Goal: Task Accomplishment & Management: Use online tool/utility

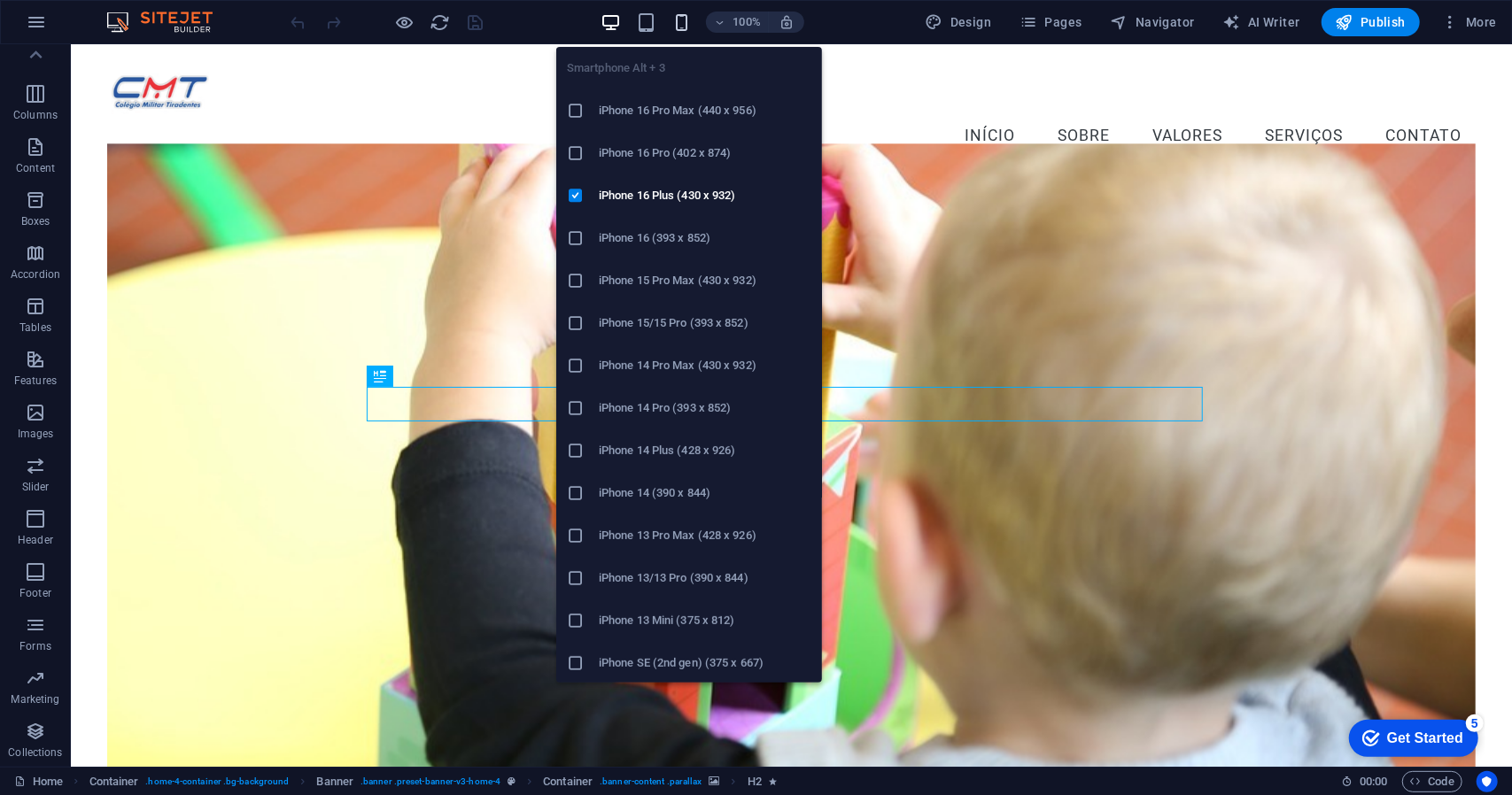
click at [685, 22] on icon "button" at bounding box center [681, 22] width 21 height 20
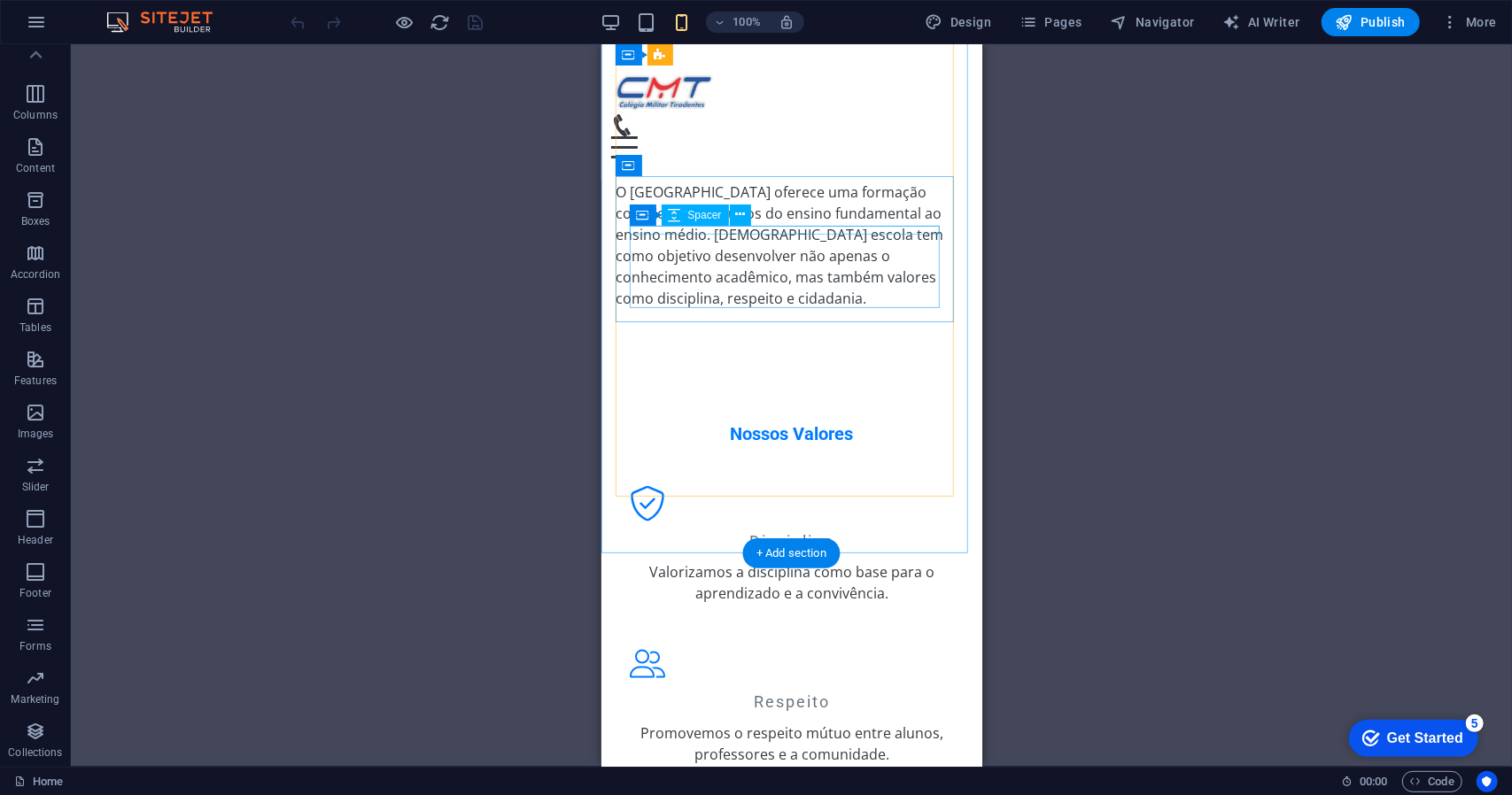
scroll to position [787, 0]
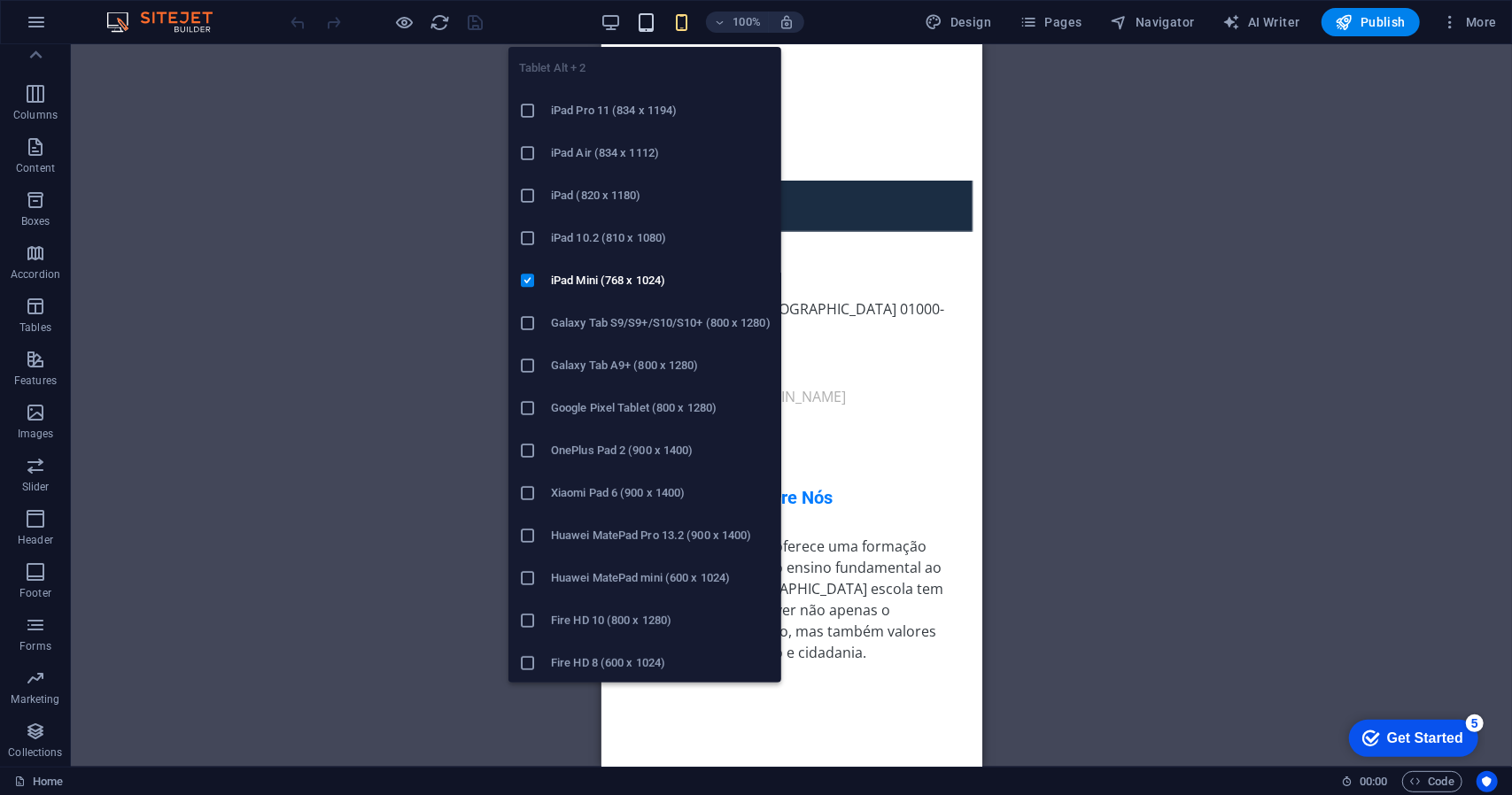
click at [648, 25] on icon "button" at bounding box center [645, 22] width 21 height 20
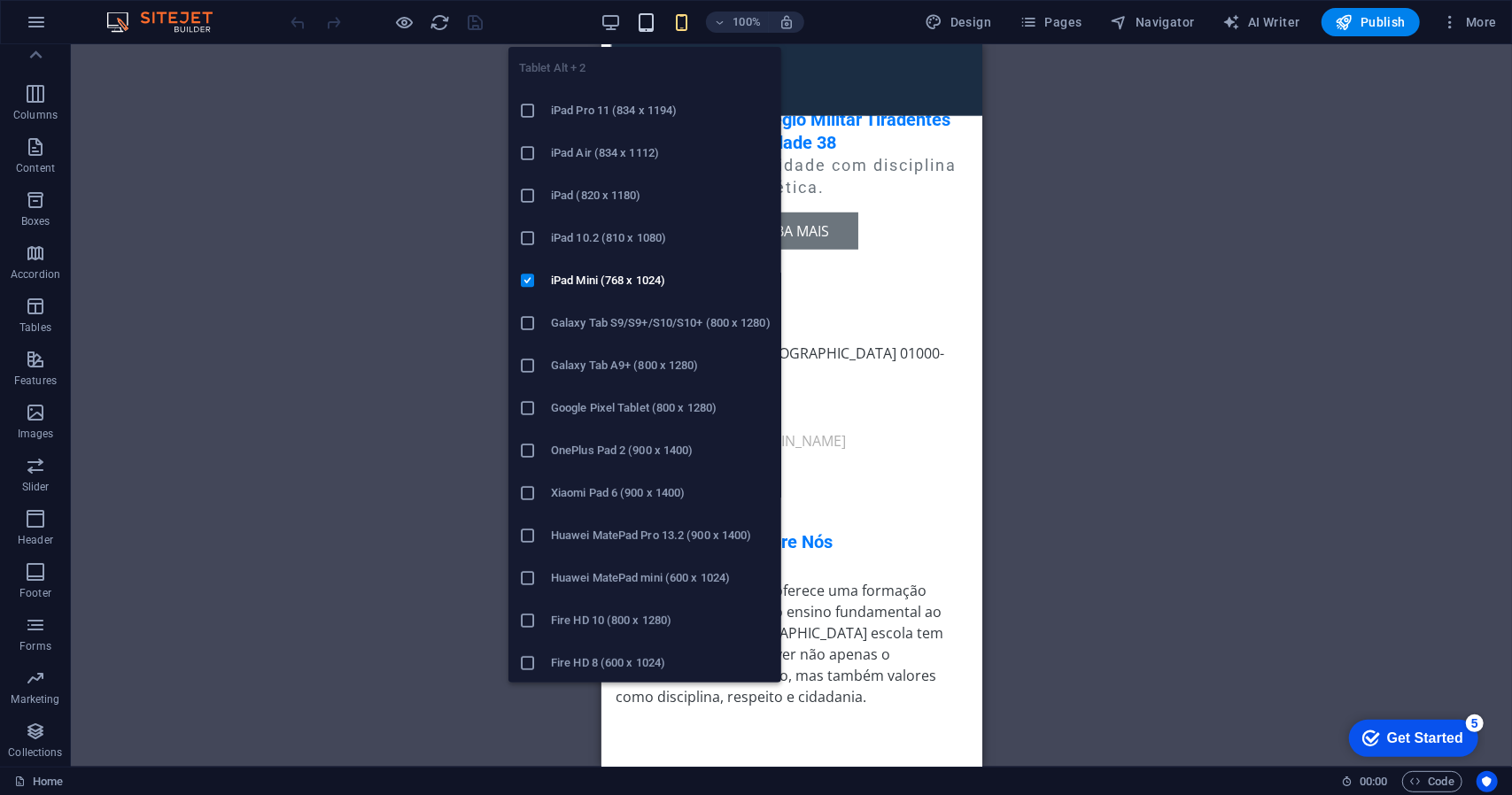
scroll to position [880, 0]
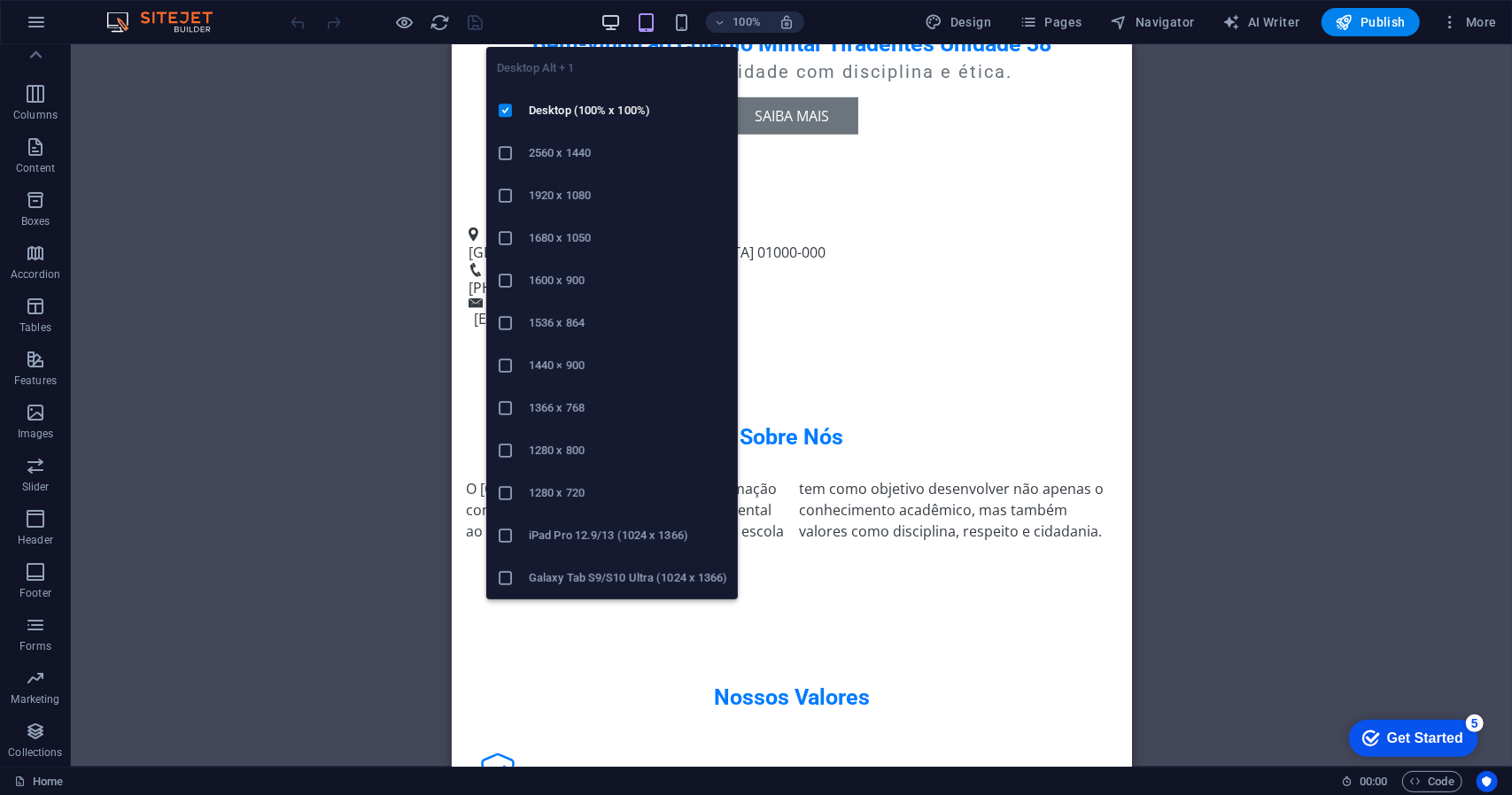
click at [615, 19] on icon "button" at bounding box center [611, 22] width 21 height 20
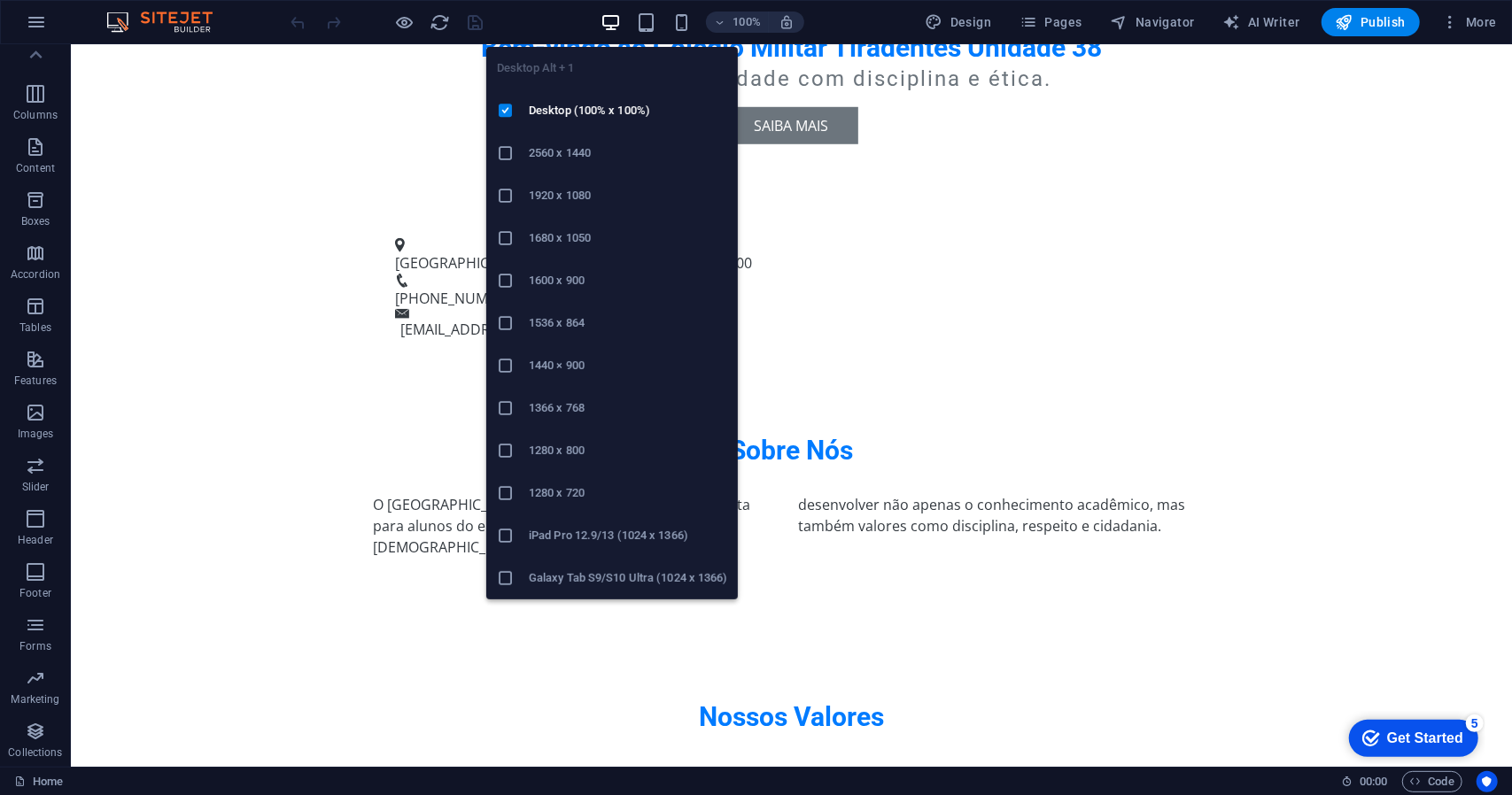
scroll to position [886, 0]
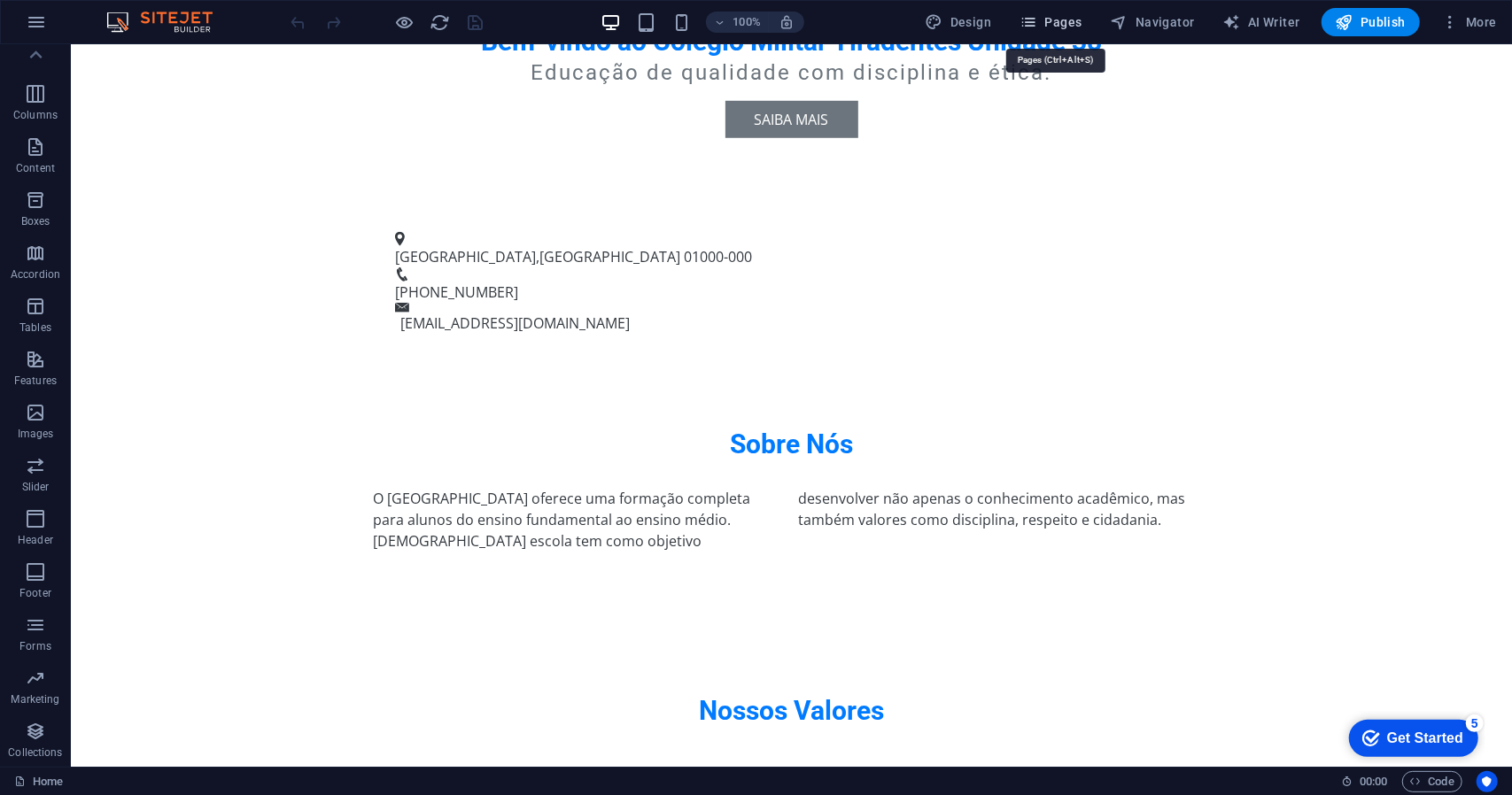
click at [1044, 26] on span "Pages" at bounding box center [1051, 22] width 62 height 18
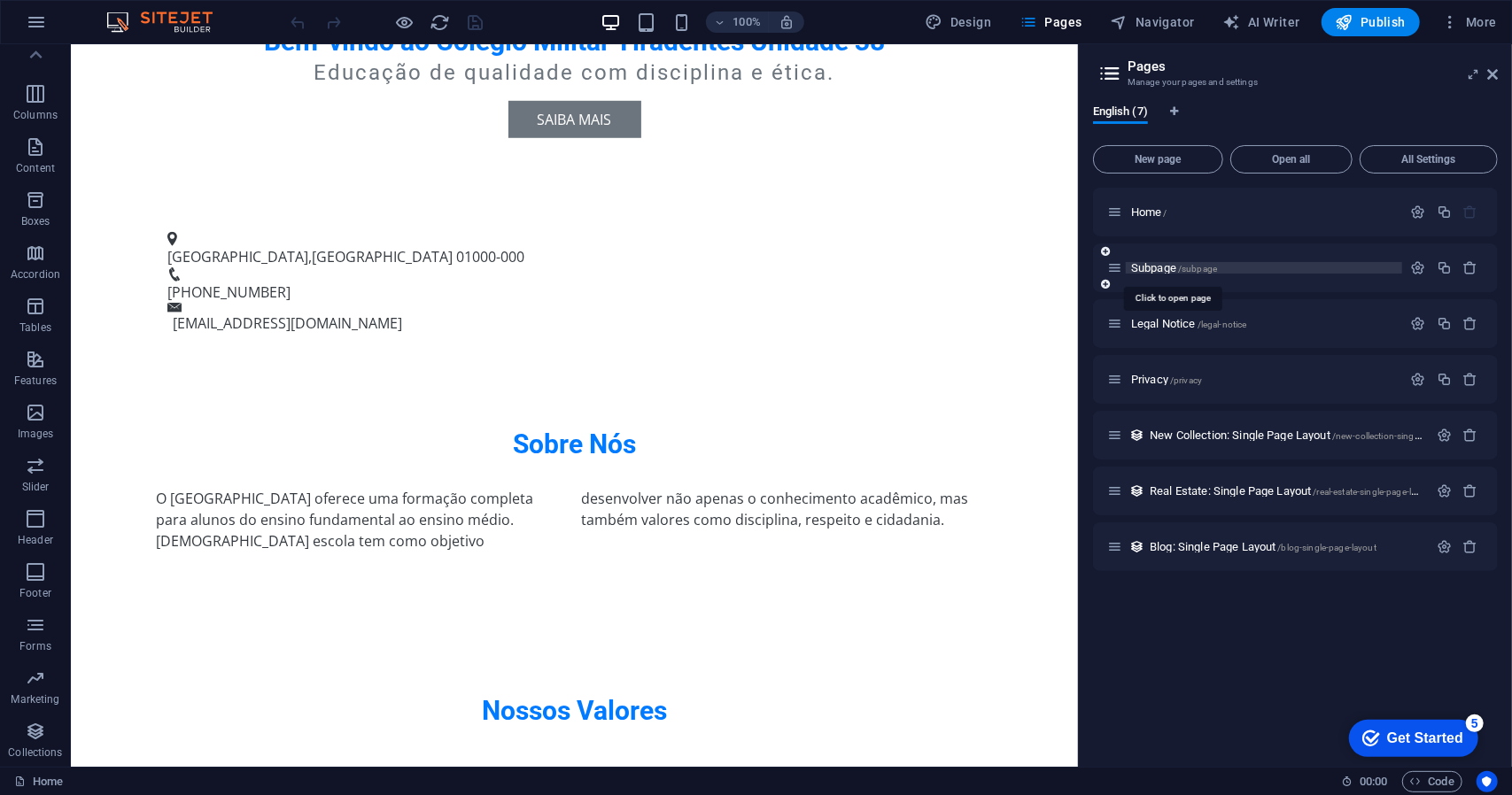
click at [1155, 266] on span "Subpage /subpage" at bounding box center [1174, 267] width 86 height 13
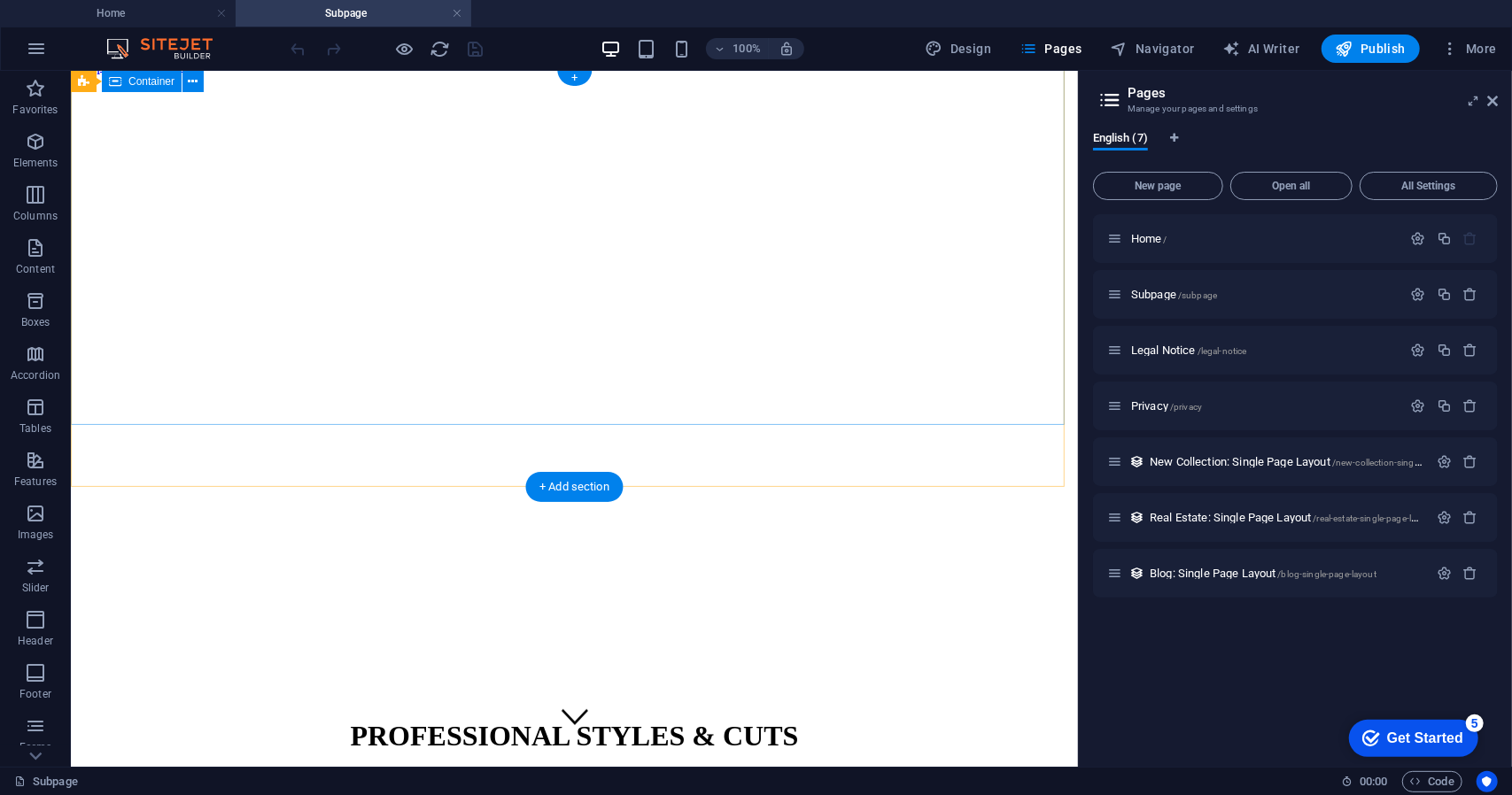
scroll to position [0, 0]
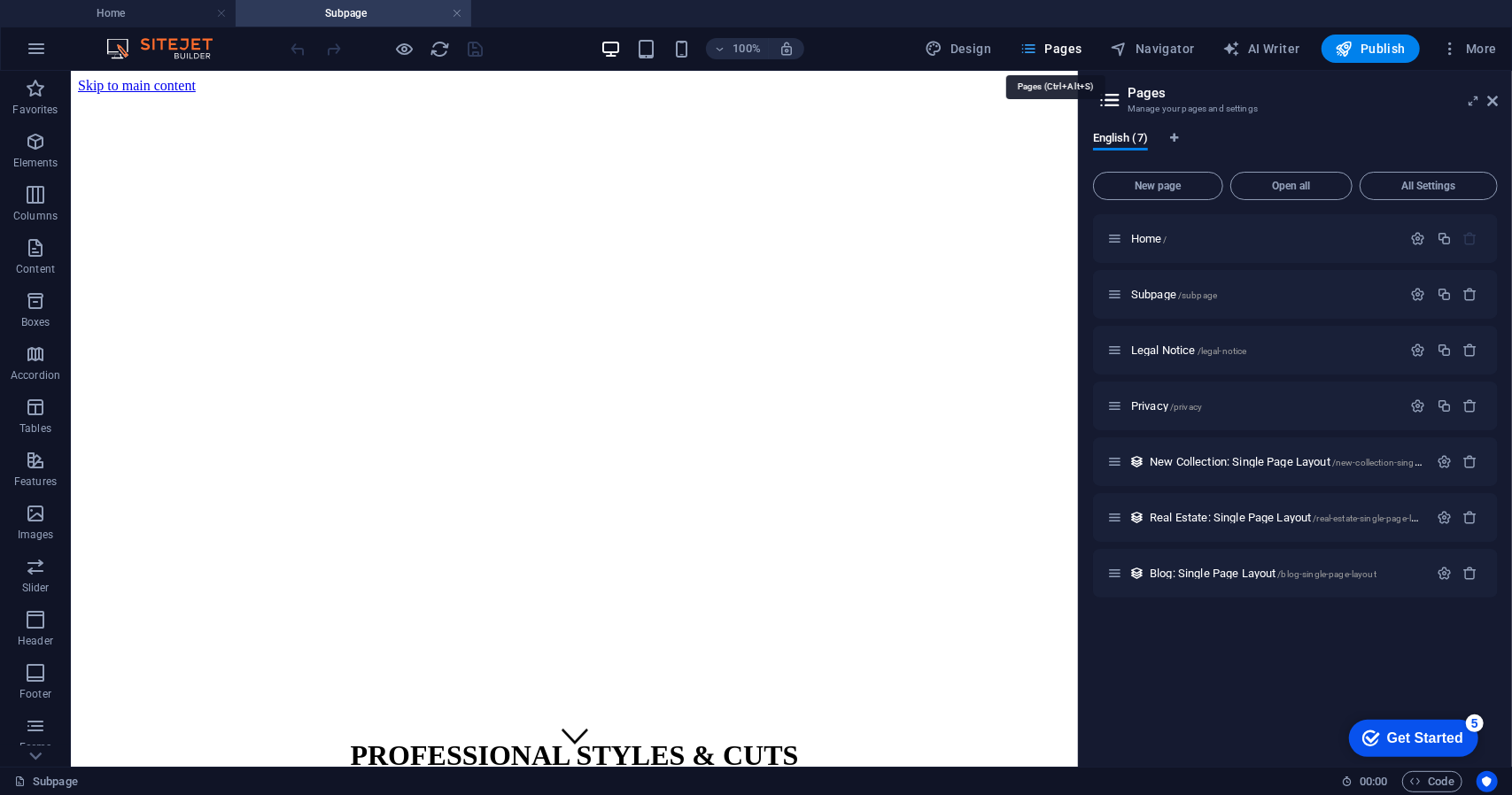
click at [1063, 45] on span "Pages" at bounding box center [1051, 49] width 62 height 18
click at [1488, 100] on icon at bounding box center [1492, 101] width 11 height 14
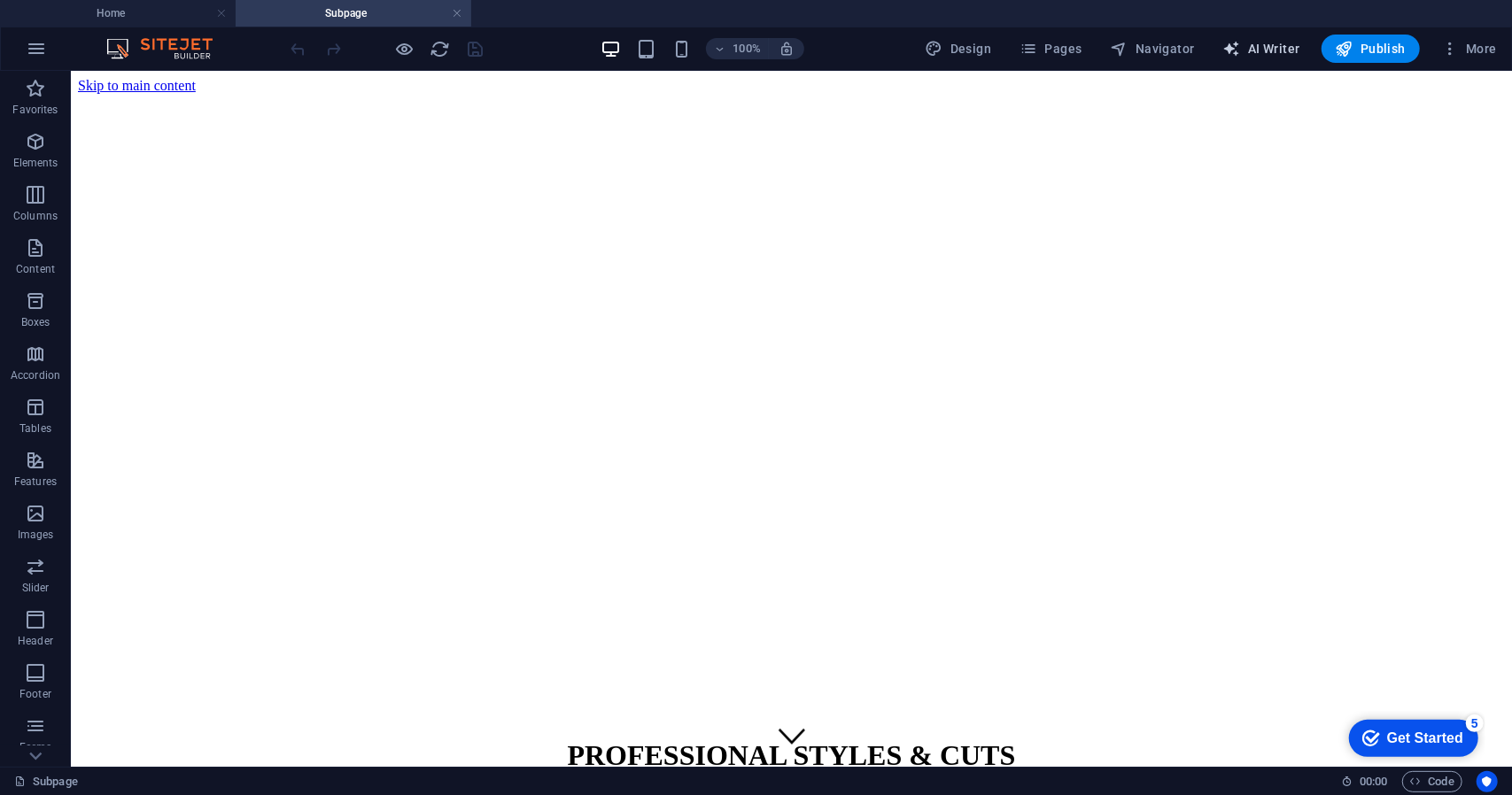
click at [1270, 52] on span "AI Writer" at bounding box center [1261, 49] width 77 height 18
select select "English"
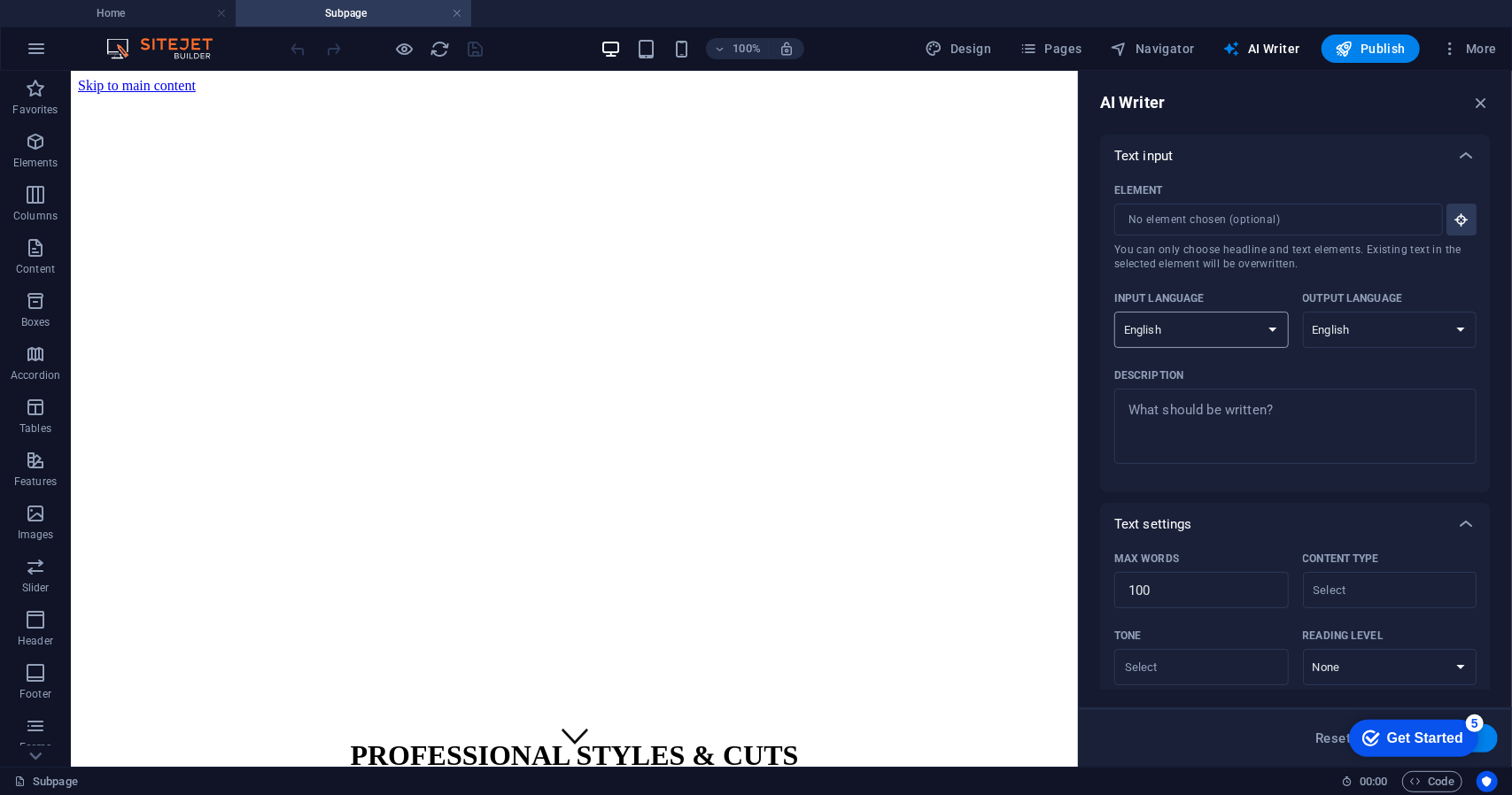
click at [1274, 332] on select "Albanian Arabic Armenian Awadhi Azerbaijani Bashkir Basque Belarusian Bengali B…" at bounding box center [1202, 330] width 175 height 37
click at [1263, 331] on select "Albanian Arabic Armenian Awadhi Azerbaijani Bashkir Basque Belarusian Bengali B…" at bounding box center [1202, 330] width 175 height 37
select select "Brazilian Portuguese"
click at [1114, 312] on select "Albanian Arabic Armenian Awadhi Azerbaijani Bashkir Basque Belarusian Bengali B…" at bounding box center [1202, 330] width 175 height 37
click at [1450, 332] on select "Albanian Arabic Armenian Awadhi Azerbaijani Bashkir Basque Belarusian Bengali B…" at bounding box center [1391, 330] width 175 height 37
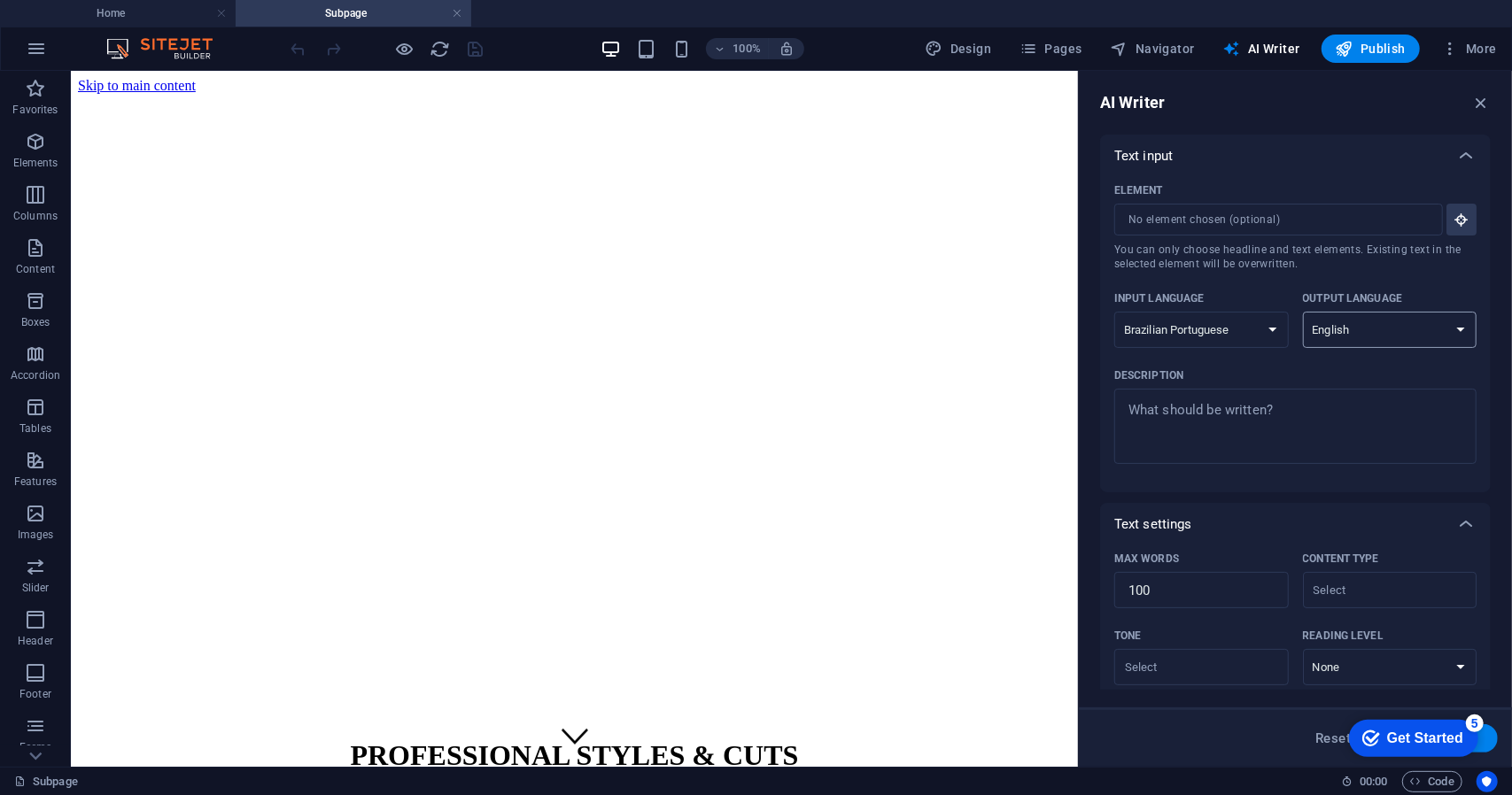
select select "Brazilian Portuguese"
click at [1303, 312] on select "Albanian Arabic Armenian Awadhi Azerbaijani Bashkir Basque Belarusian Bengali B…" at bounding box center [1391, 330] width 175 height 37
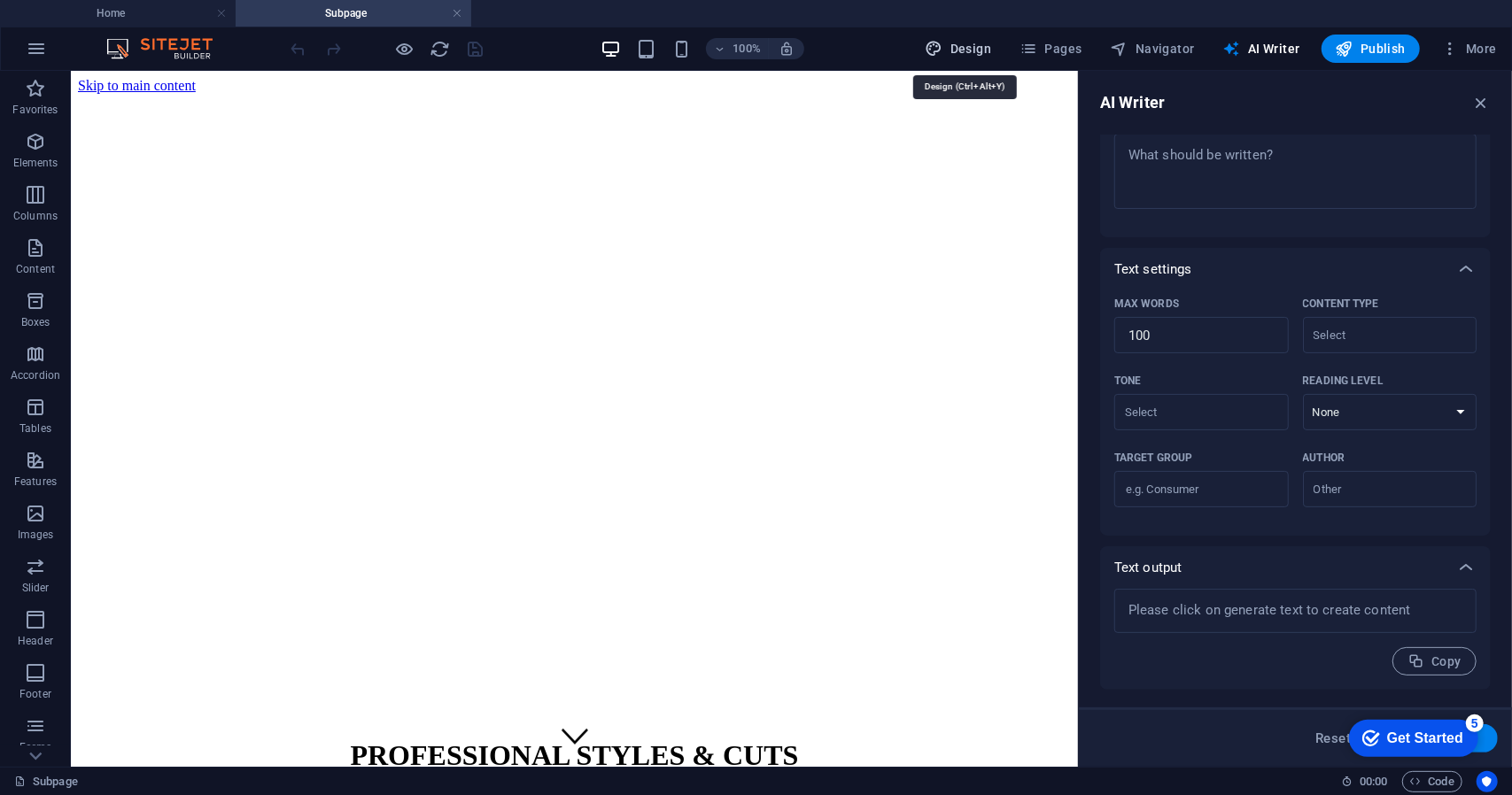
click at [972, 53] on span "Design" at bounding box center [958, 49] width 67 height 18
select select "px"
select select "200"
select select "px"
select select "rem"
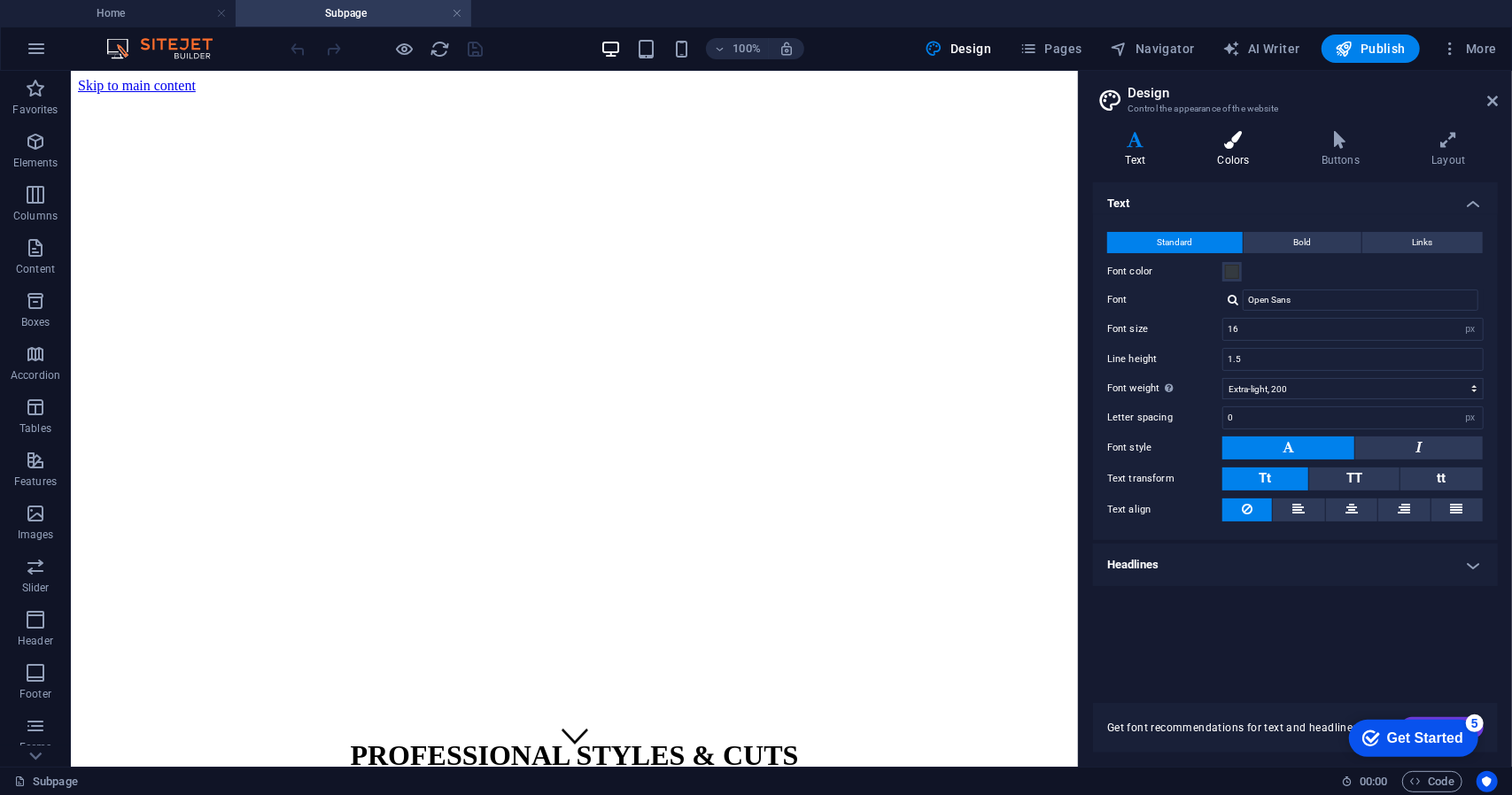
click at [1225, 155] on h4 "Colors" at bounding box center [1237, 150] width 103 height 37
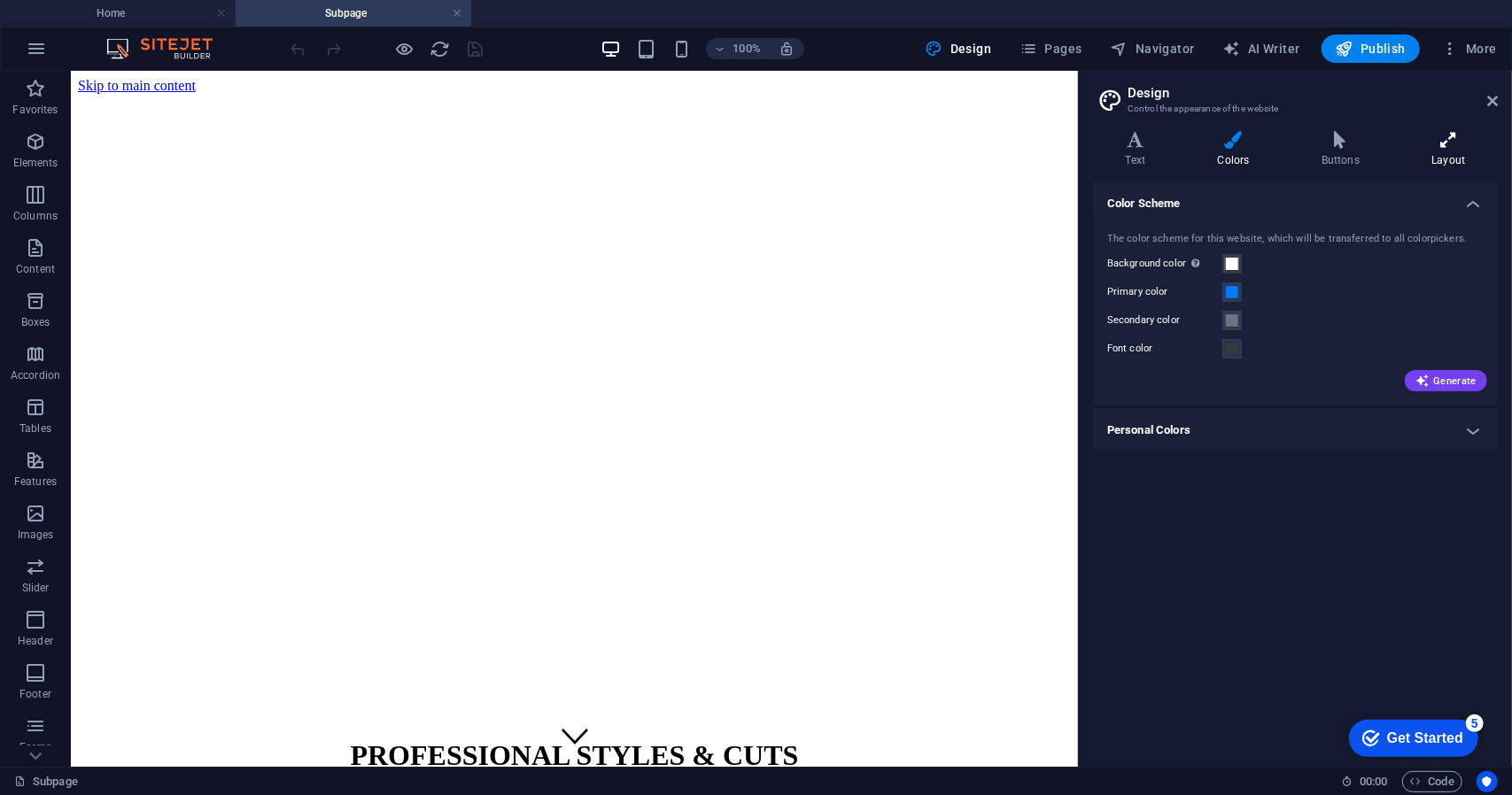
click at [1451, 153] on h4 "Layout" at bounding box center [1449, 150] width 98 height 37
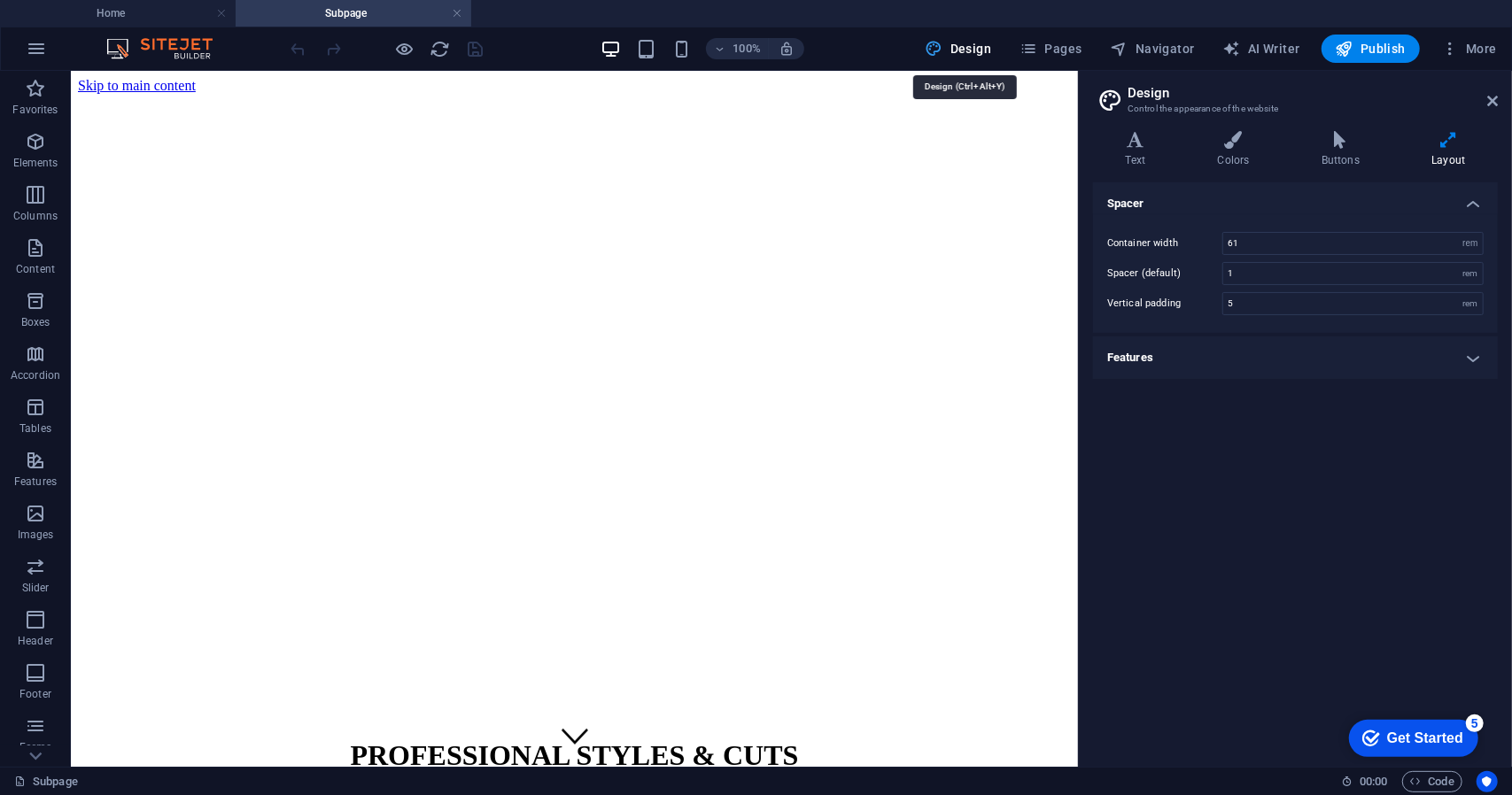
click at [967, 47] on span "Design" at bounding box center [958, 49] width 67 height 18
click at [1232, 145] on icon at bounding box center [1234, 140] width 96 height 18
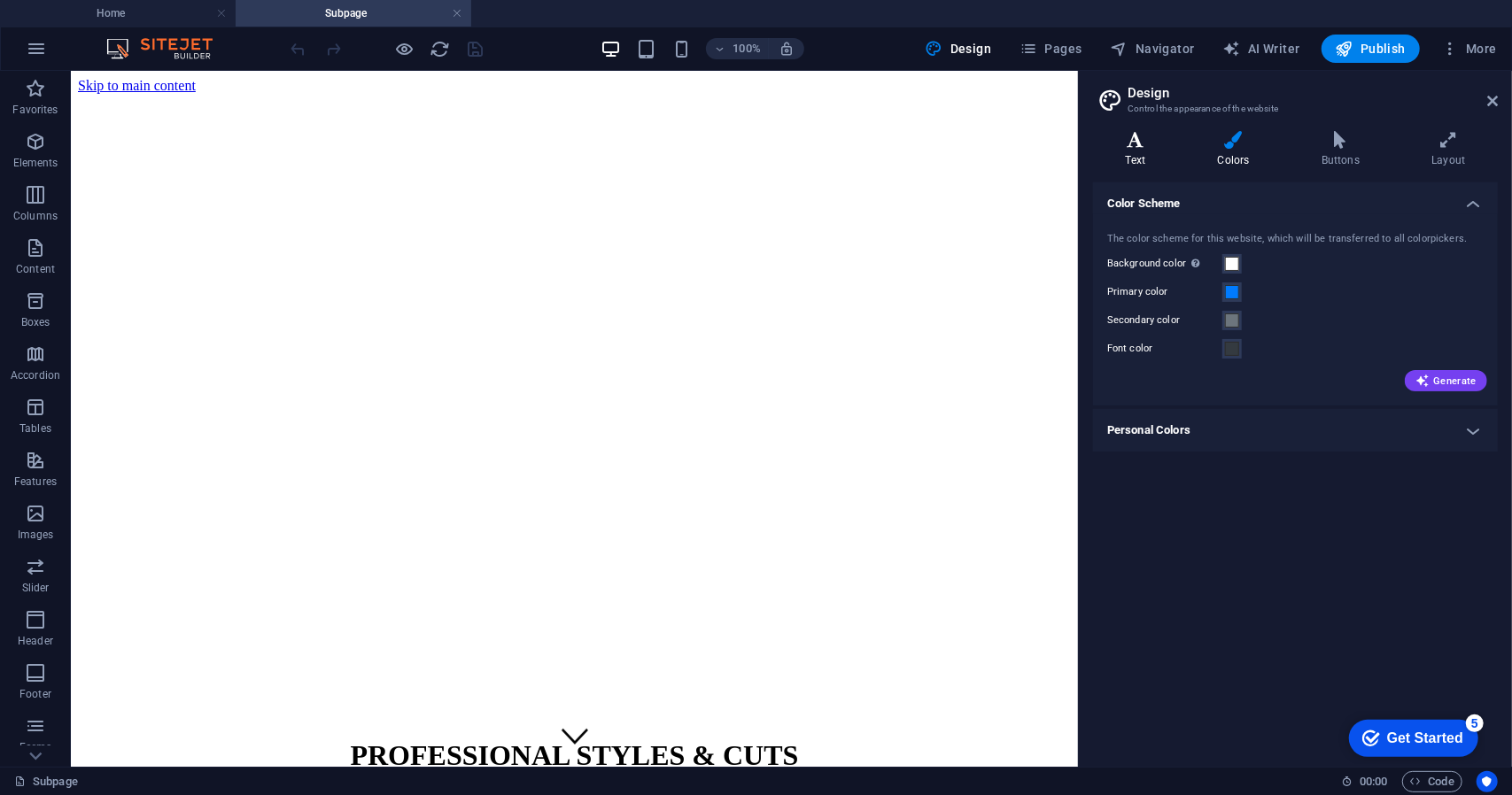
click at [1139, 144] on icon at bounding box center [1135, 140] width 85 height 18
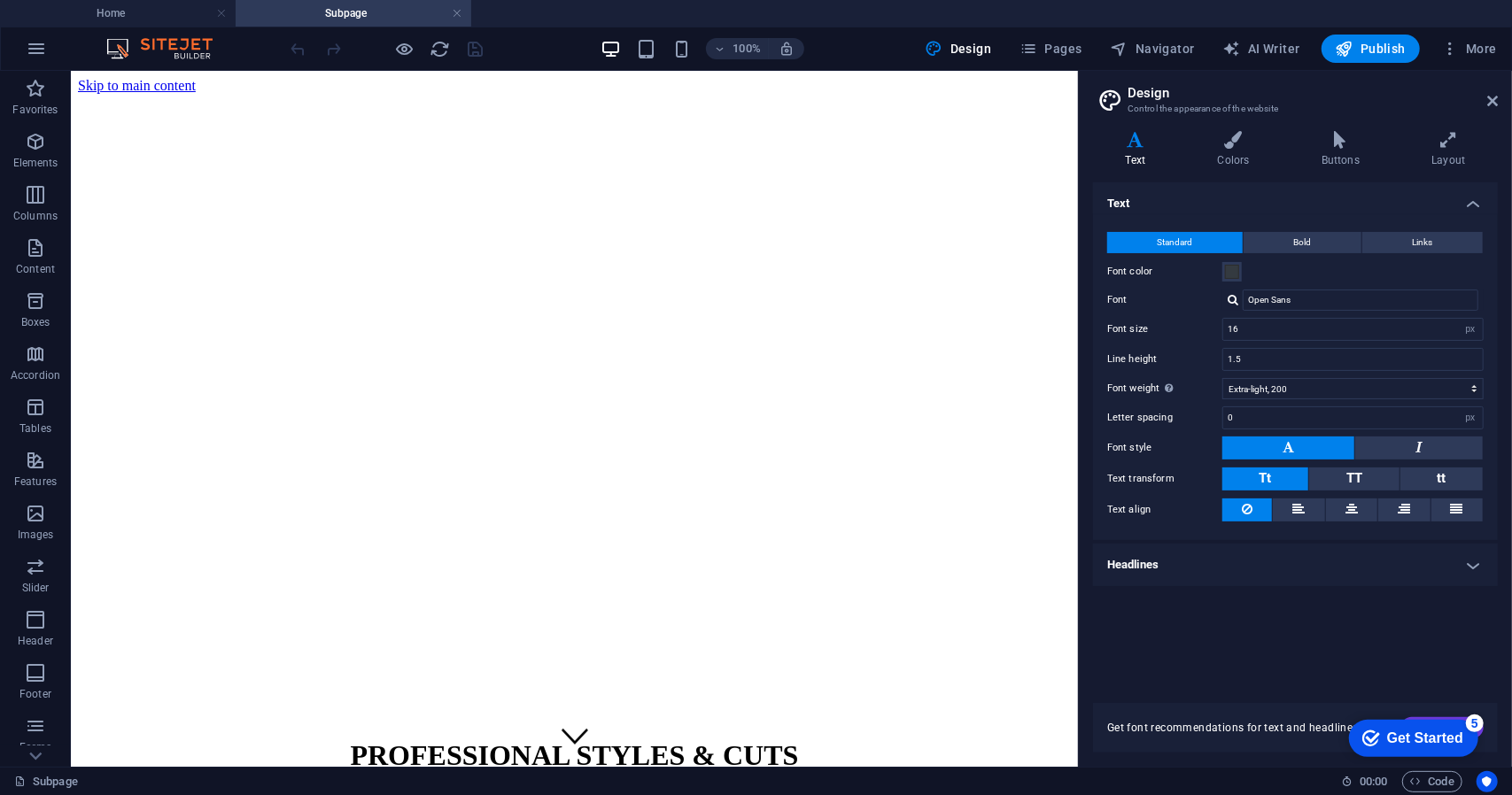
click at [1468, 562] on h4 "Headlines" at bounding box center [1295, 565] width 405 height 43
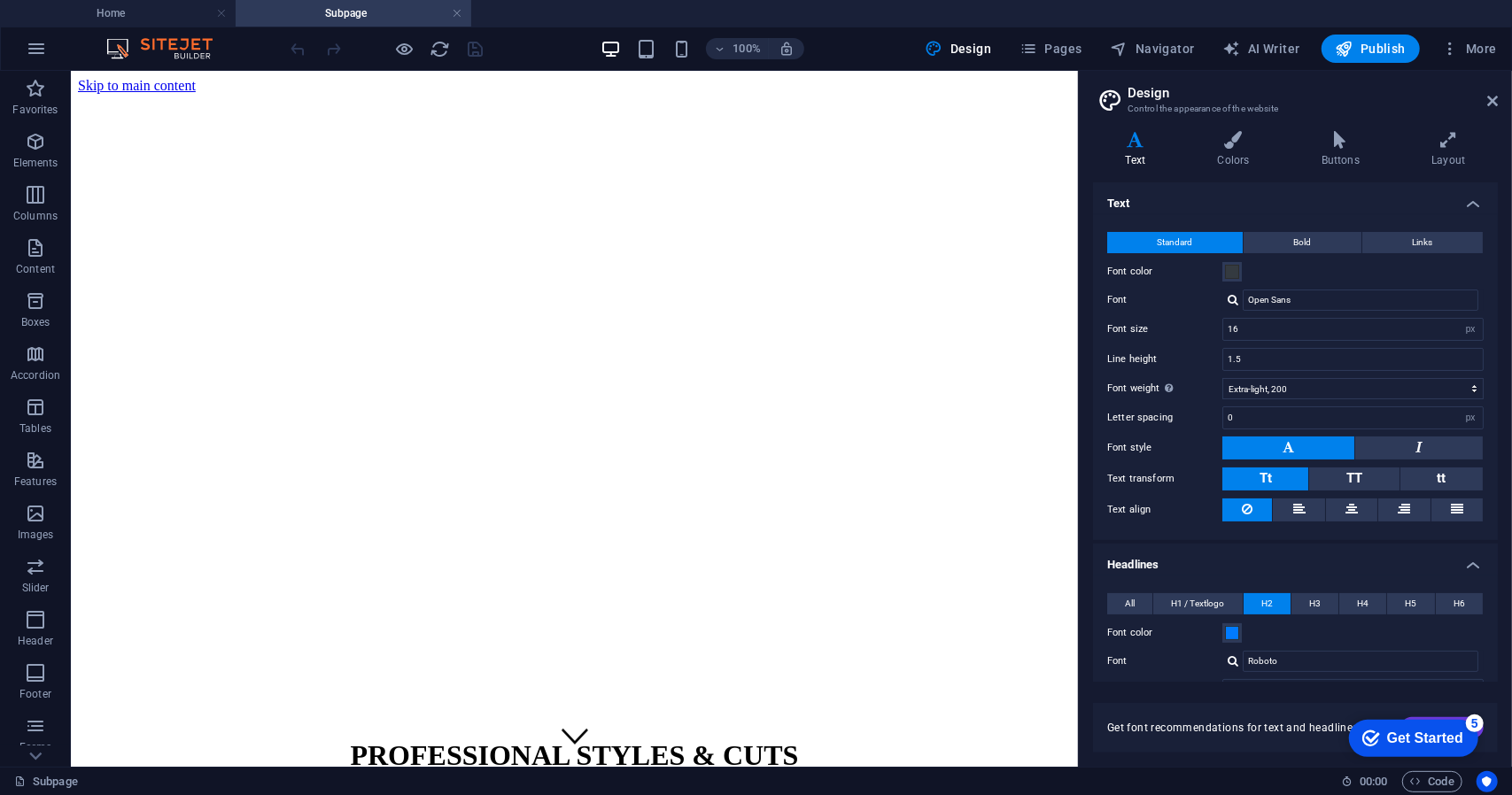
click at [1467, 558] on h4 "Headlines" at bounding box center [1295, 560] width 405 height 32
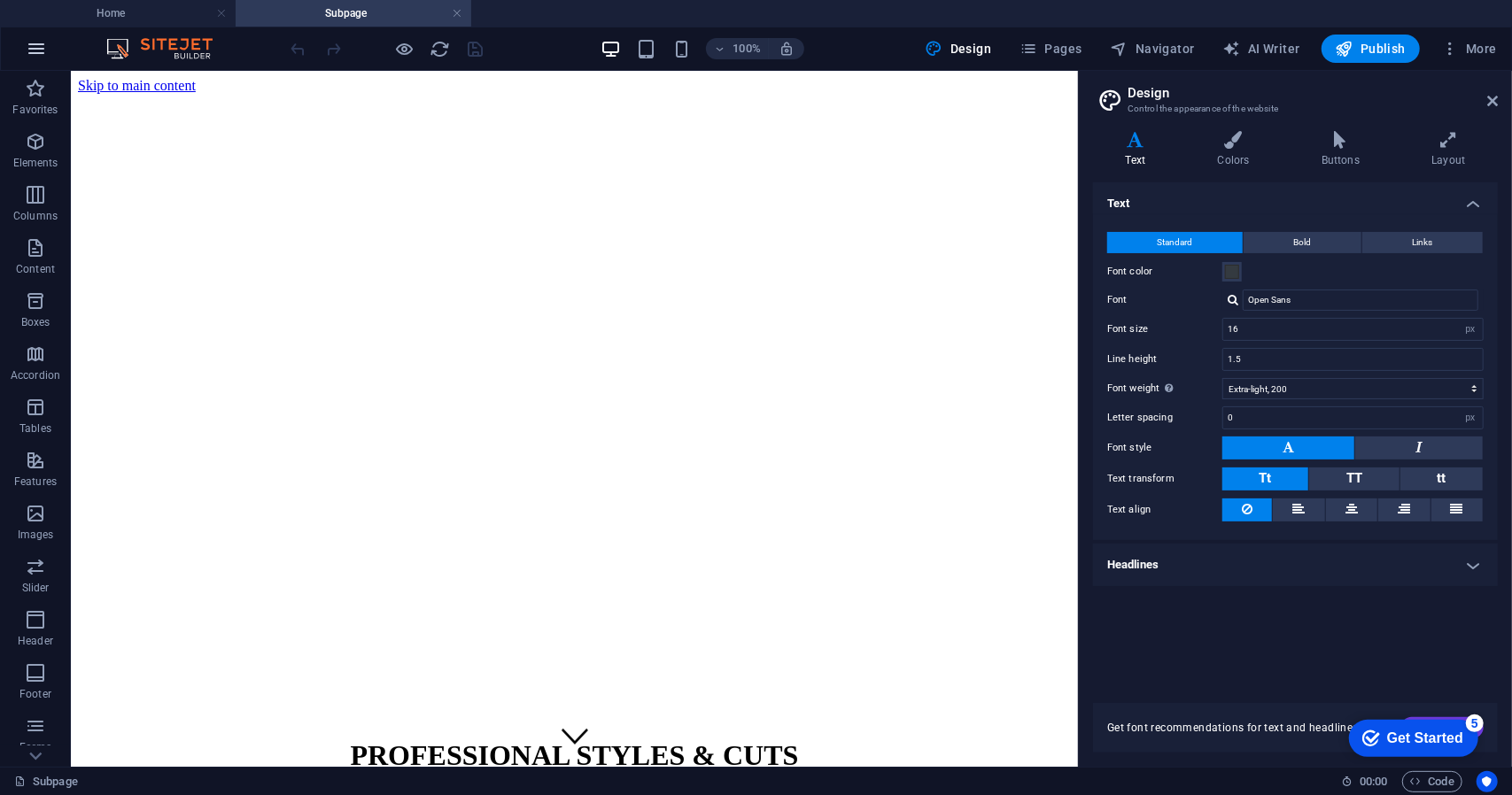
click at [37, 55] on icon "button" at bounding box center [37, 49] width 21 height 21
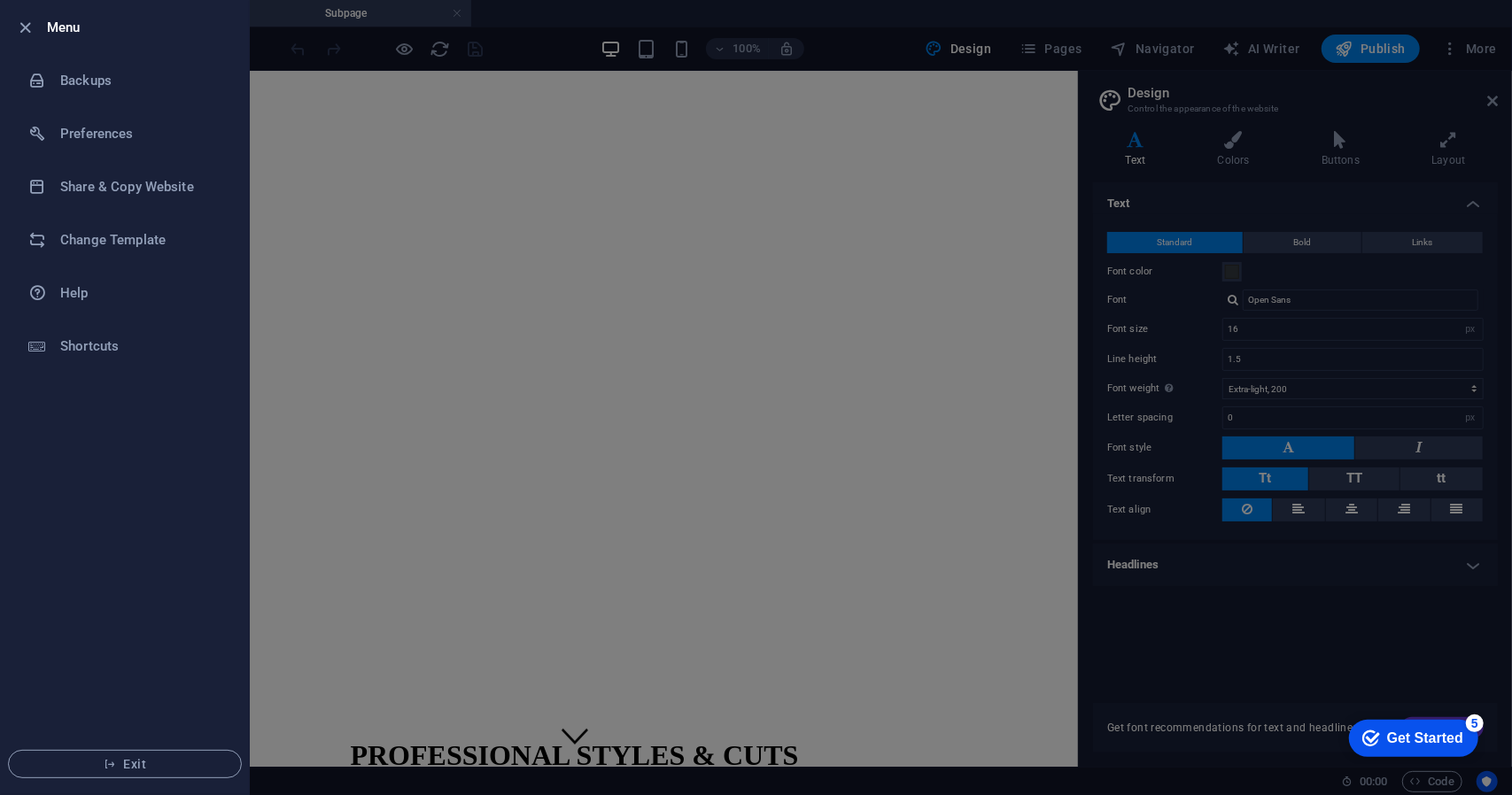
click at [386, 148] on div at bounding box center [756, 398] width 1512 height 795
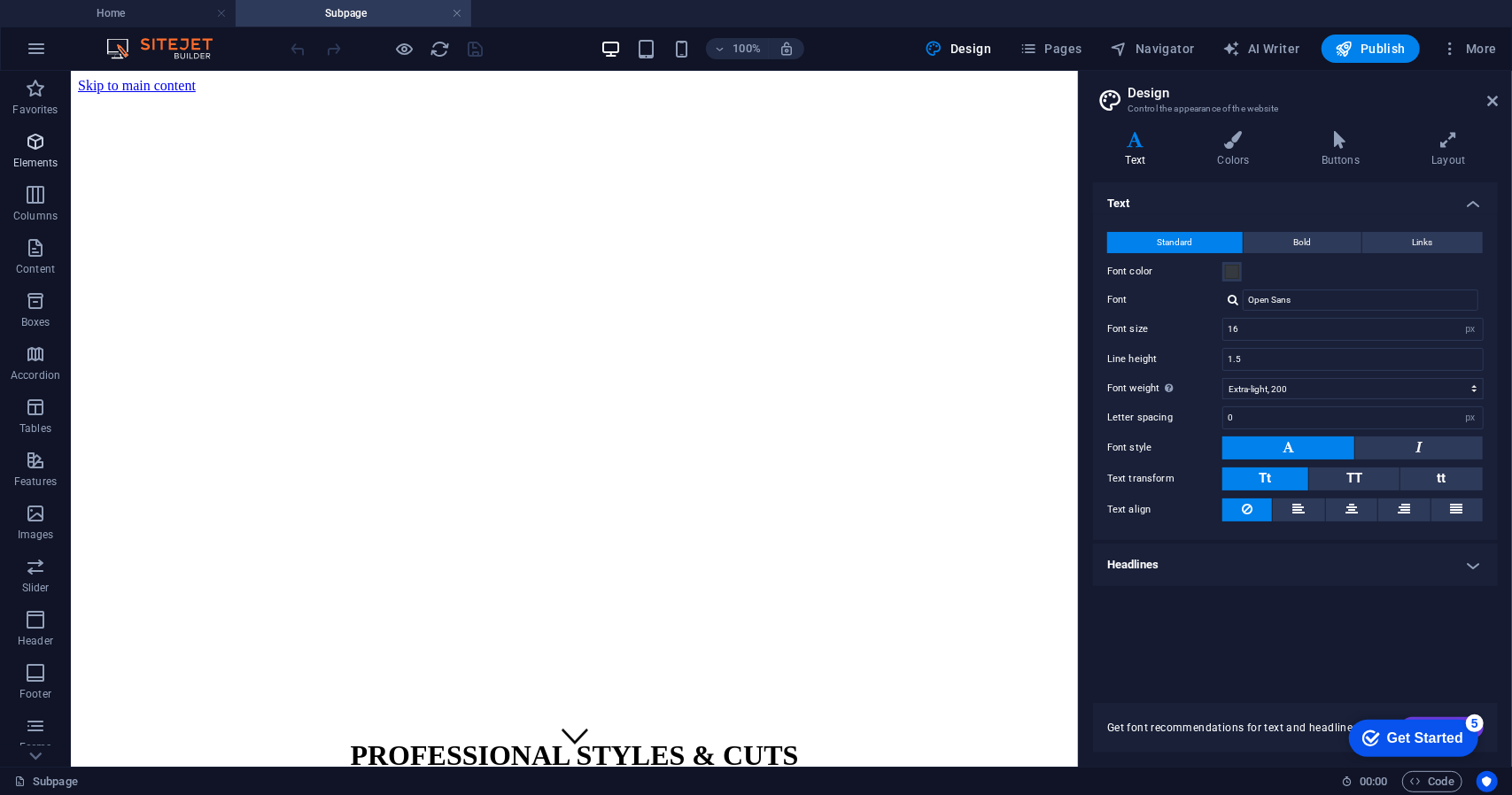
click at [42, 148] on icon "button" at bounding box center [36, 142] width 21 height 21
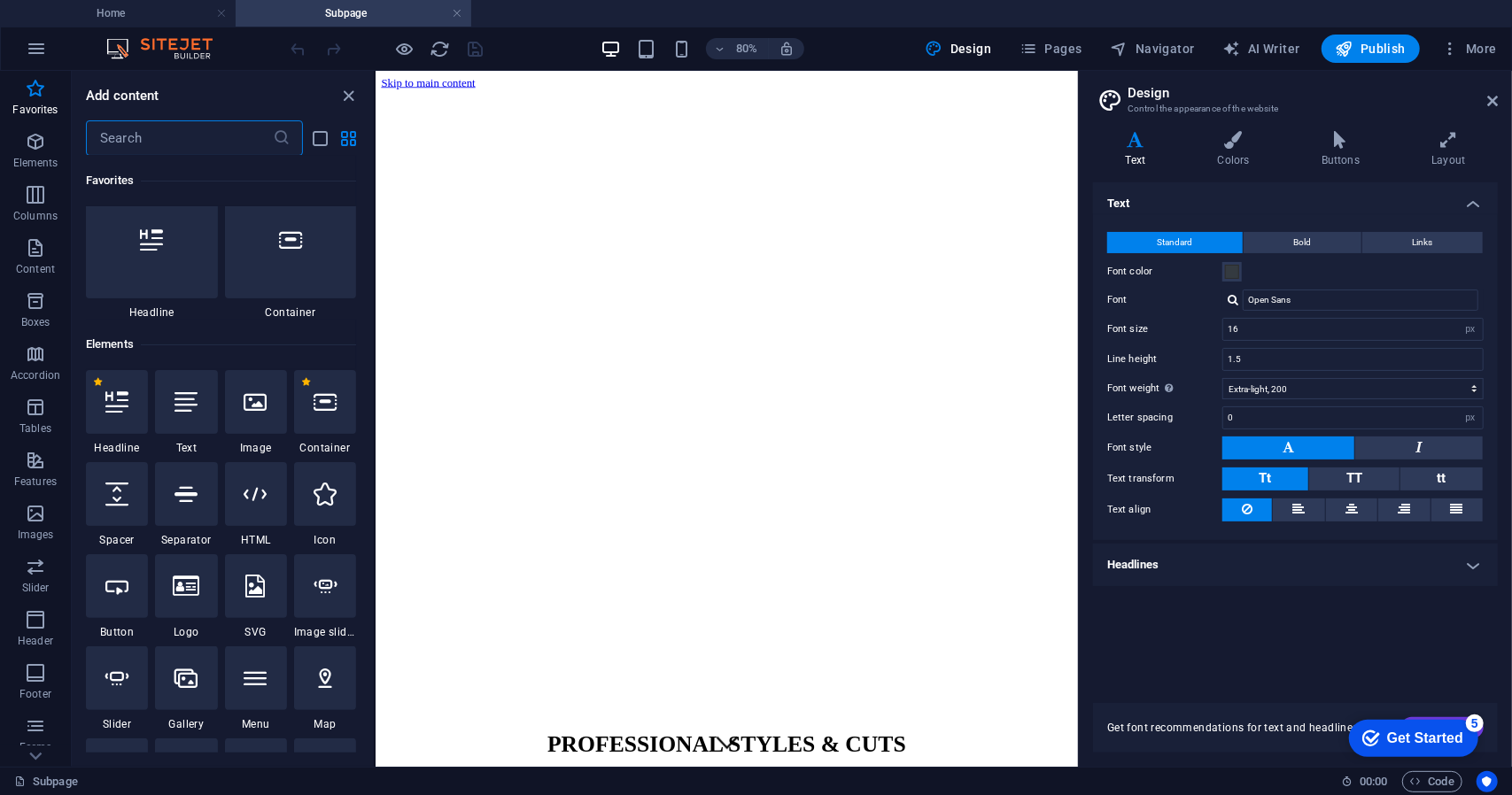
scroll to position [12, 0]
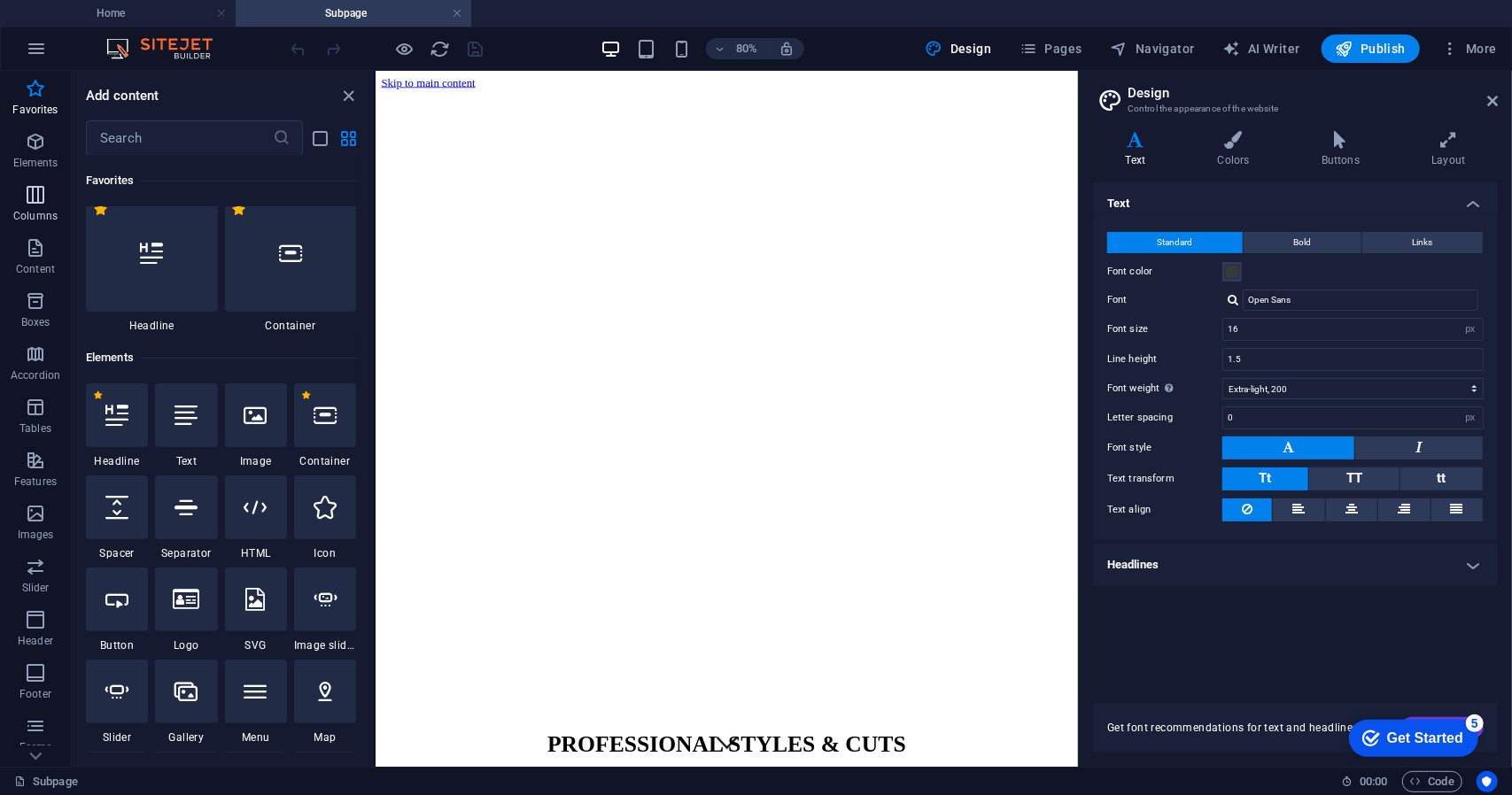
click at [34, 199] on icon "button" at bounding box center [36, 195] width 21 height 21
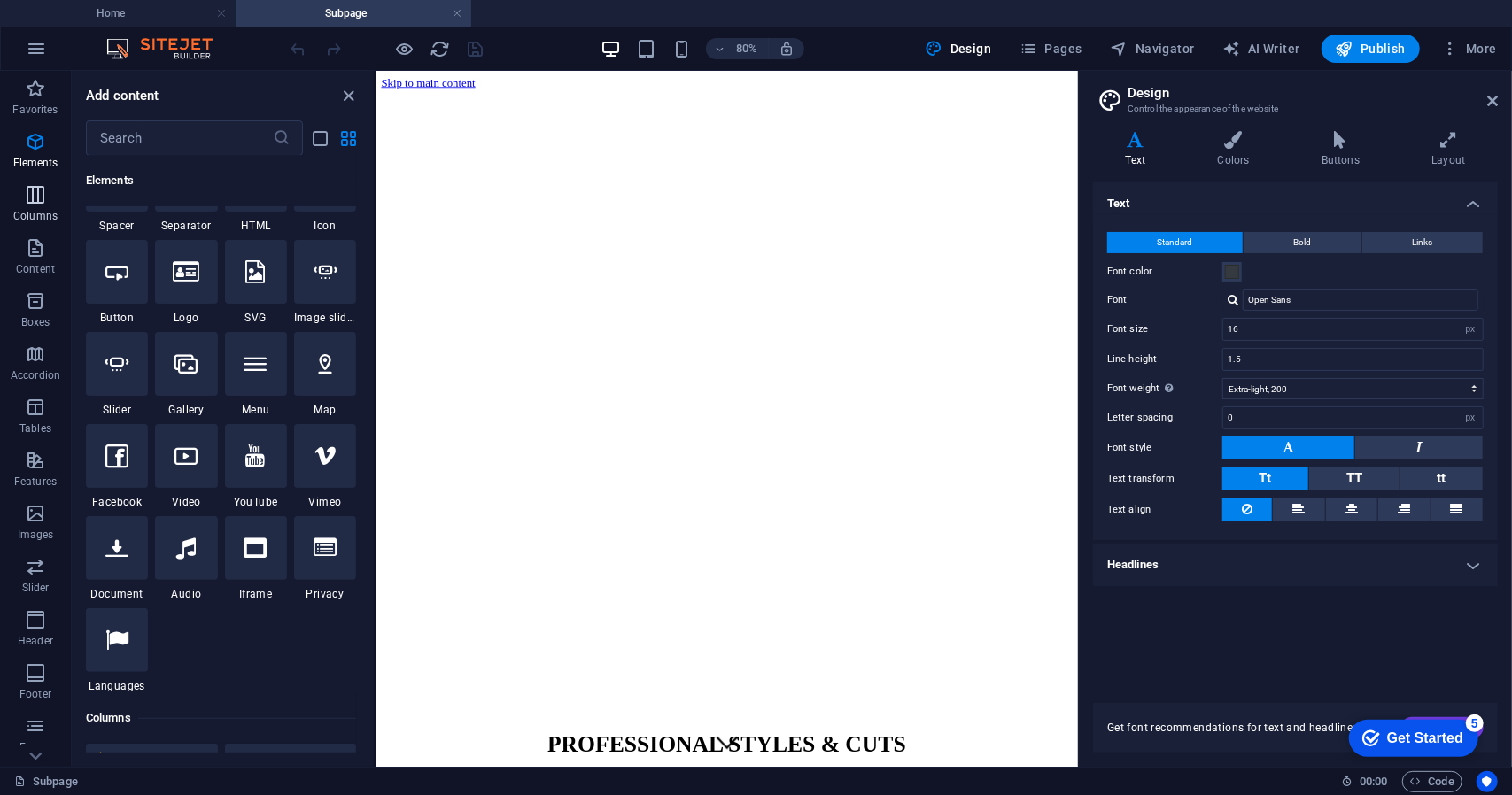
scroll to position [877, 0]
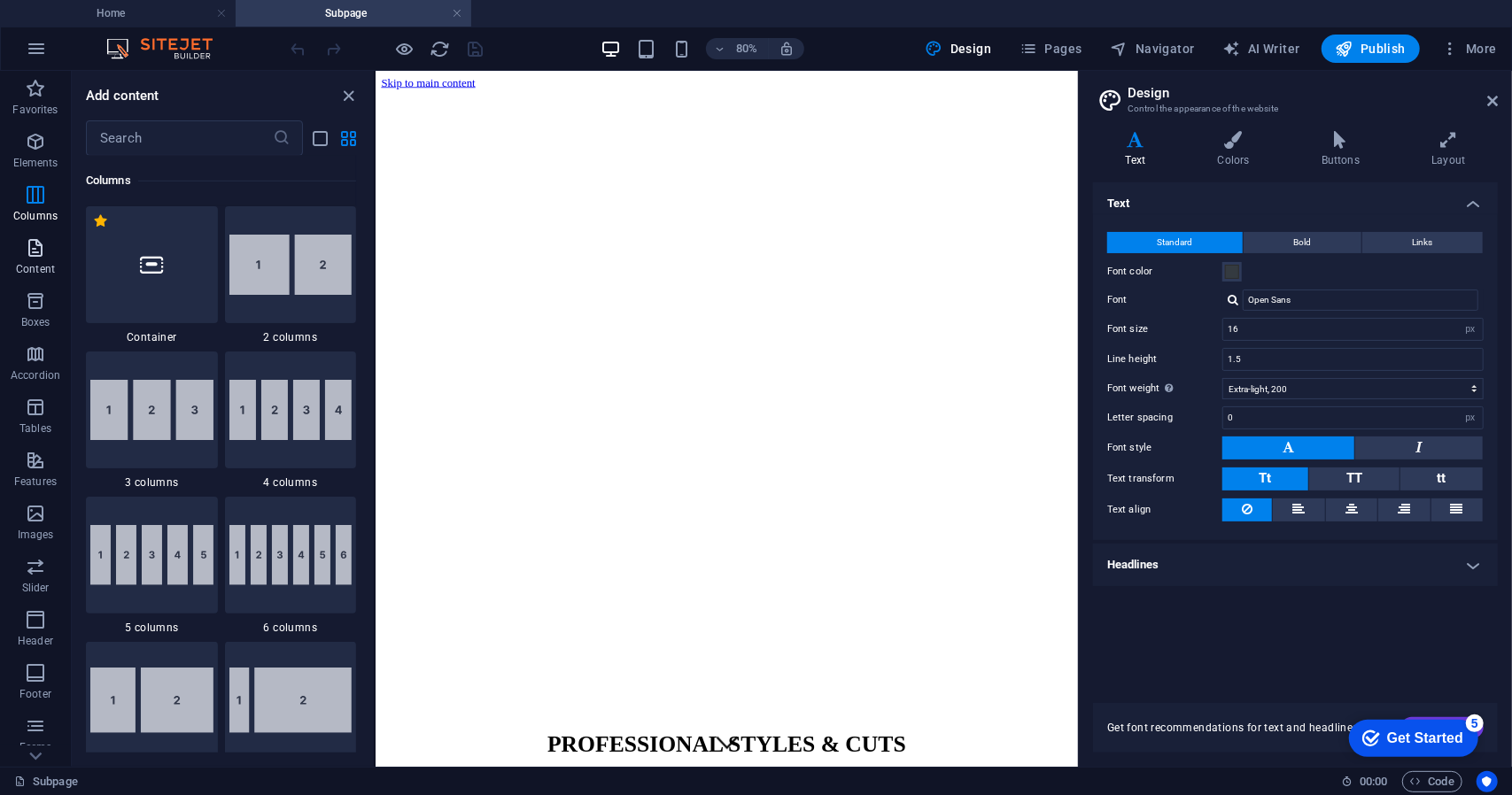
click at [40, 243] on icon "button" at bounding box center [36, 248] width 21 height 21
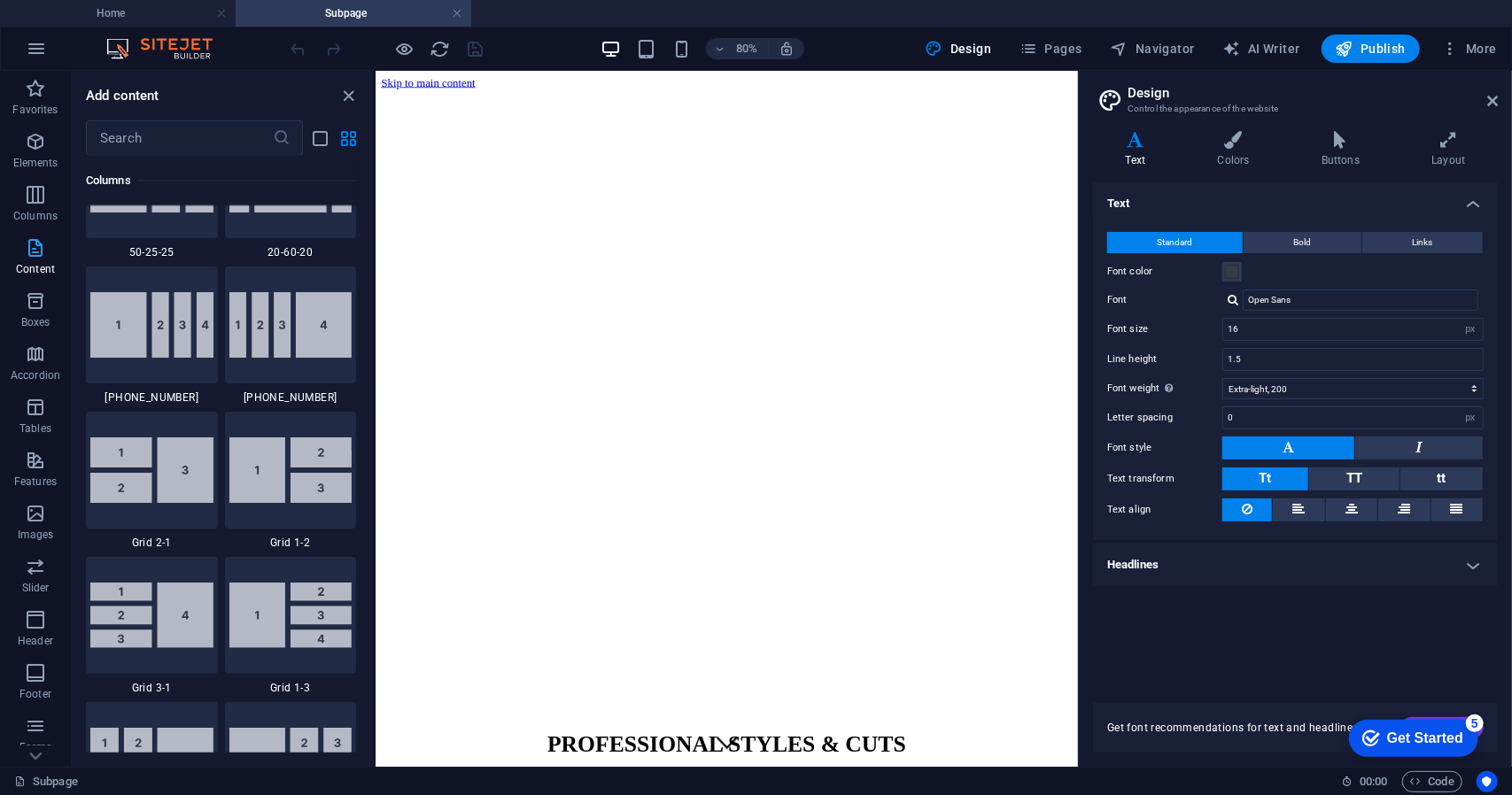
scroll to position [3098, 0]
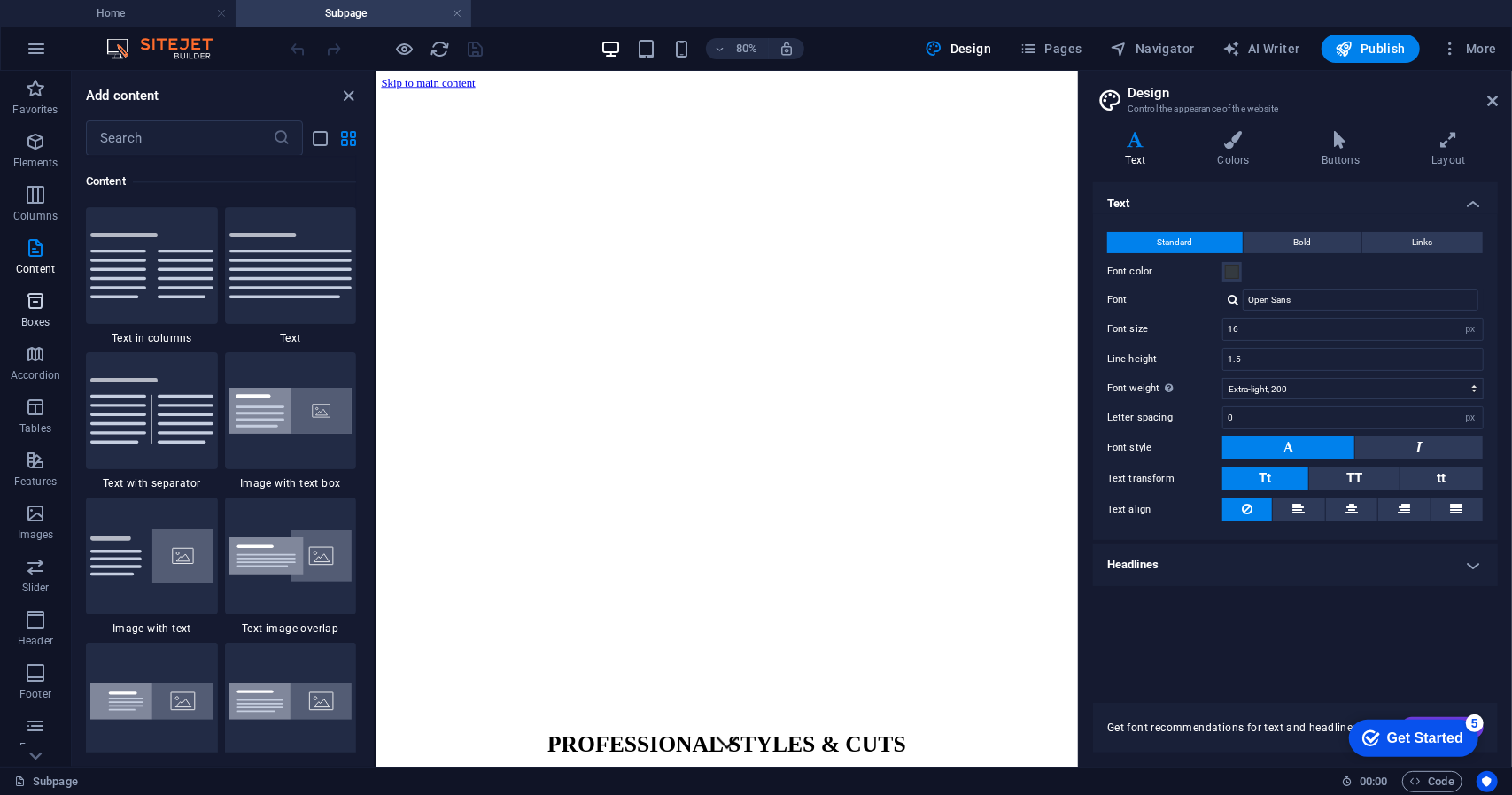
click at [42, 318] on p "Boxes" at bounding box center [36, 323] width 29 height 14
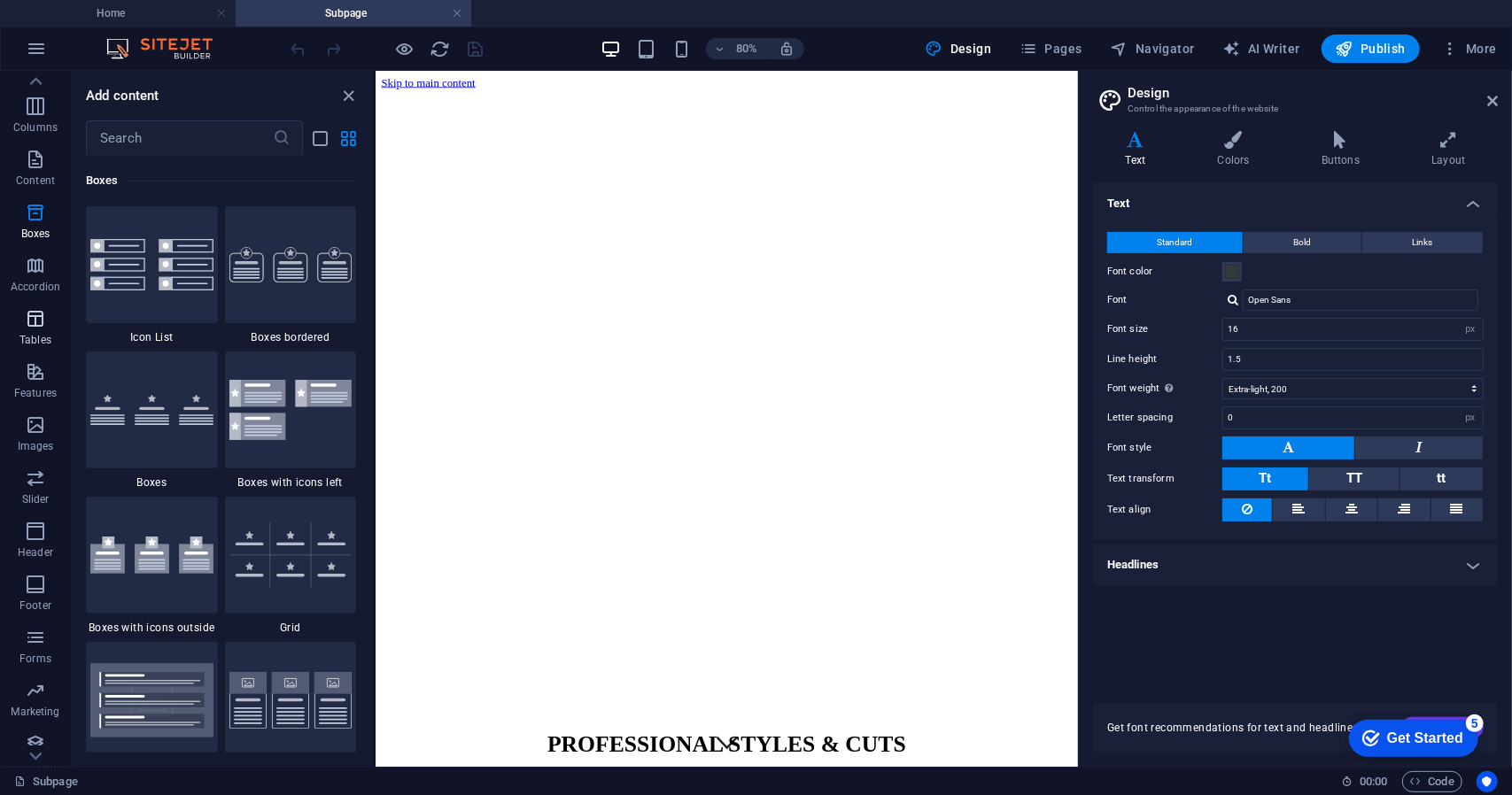
scroll to position [101, 0]
click at [34, 371] on span "Features" at bounding box center [35, 370] width 70 height 43
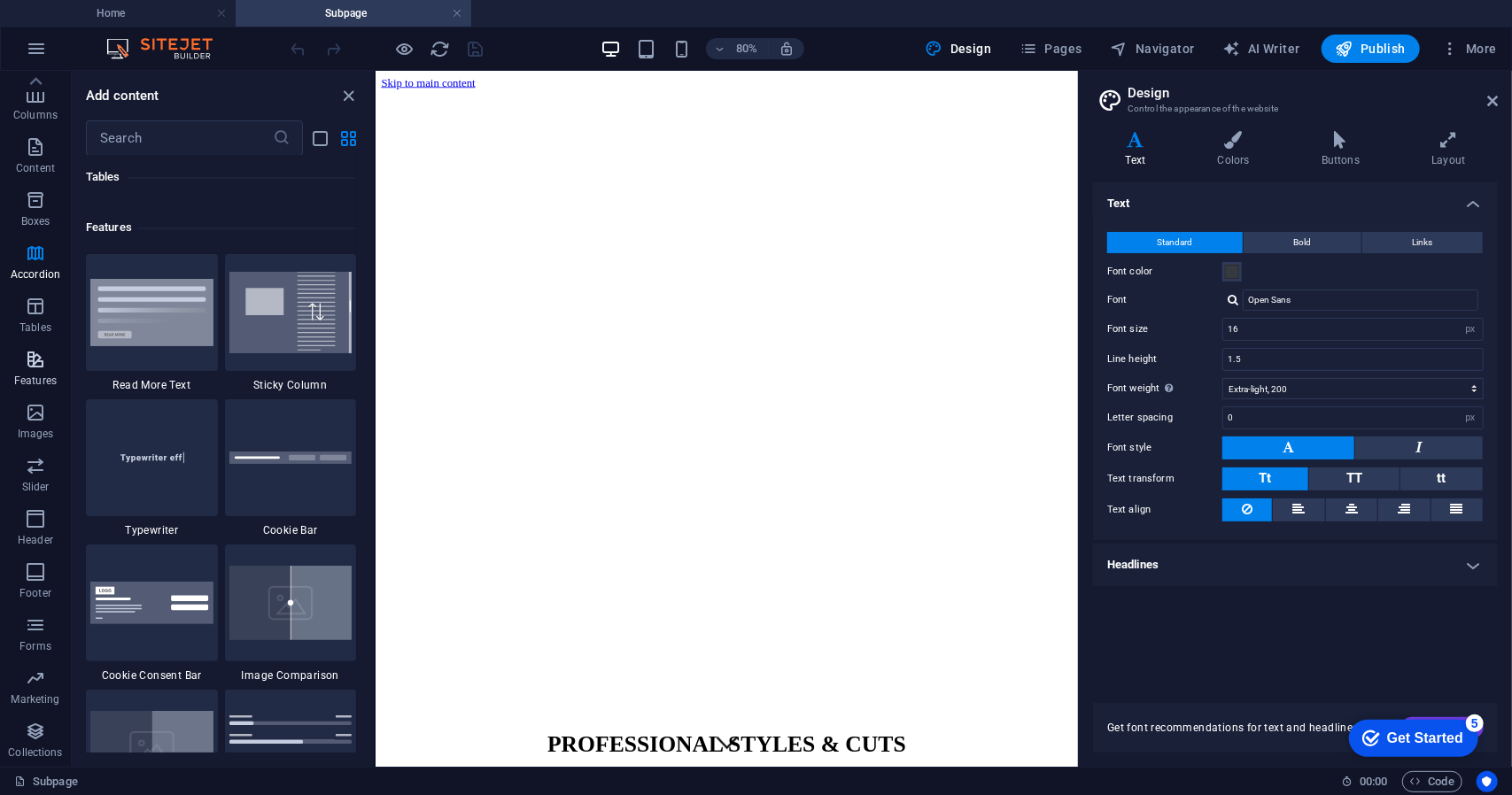
scroll to position [6903, 0]
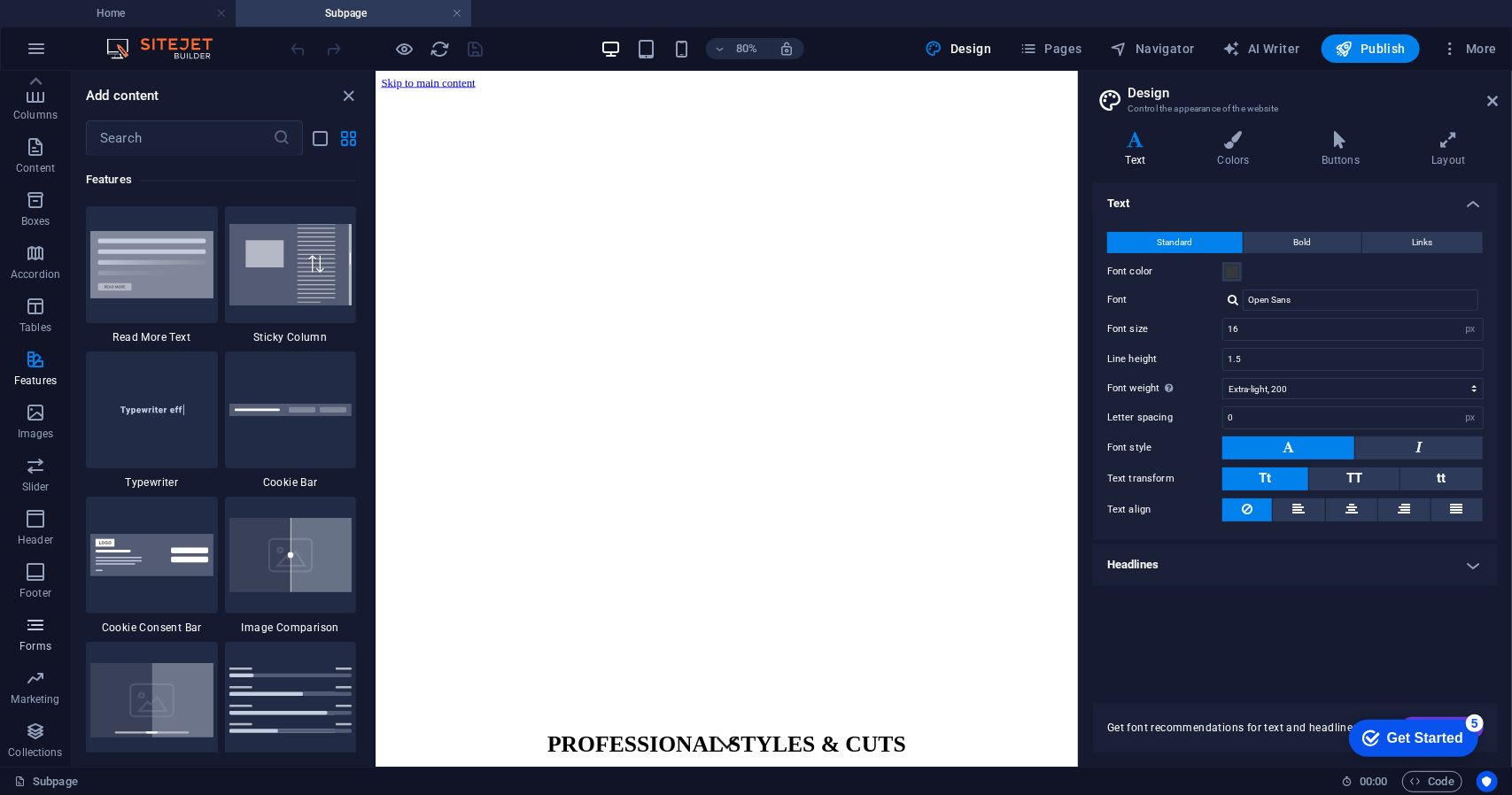
click at [39, 628] on icon "button" at bounding box center [36, 626] width 21 height 21
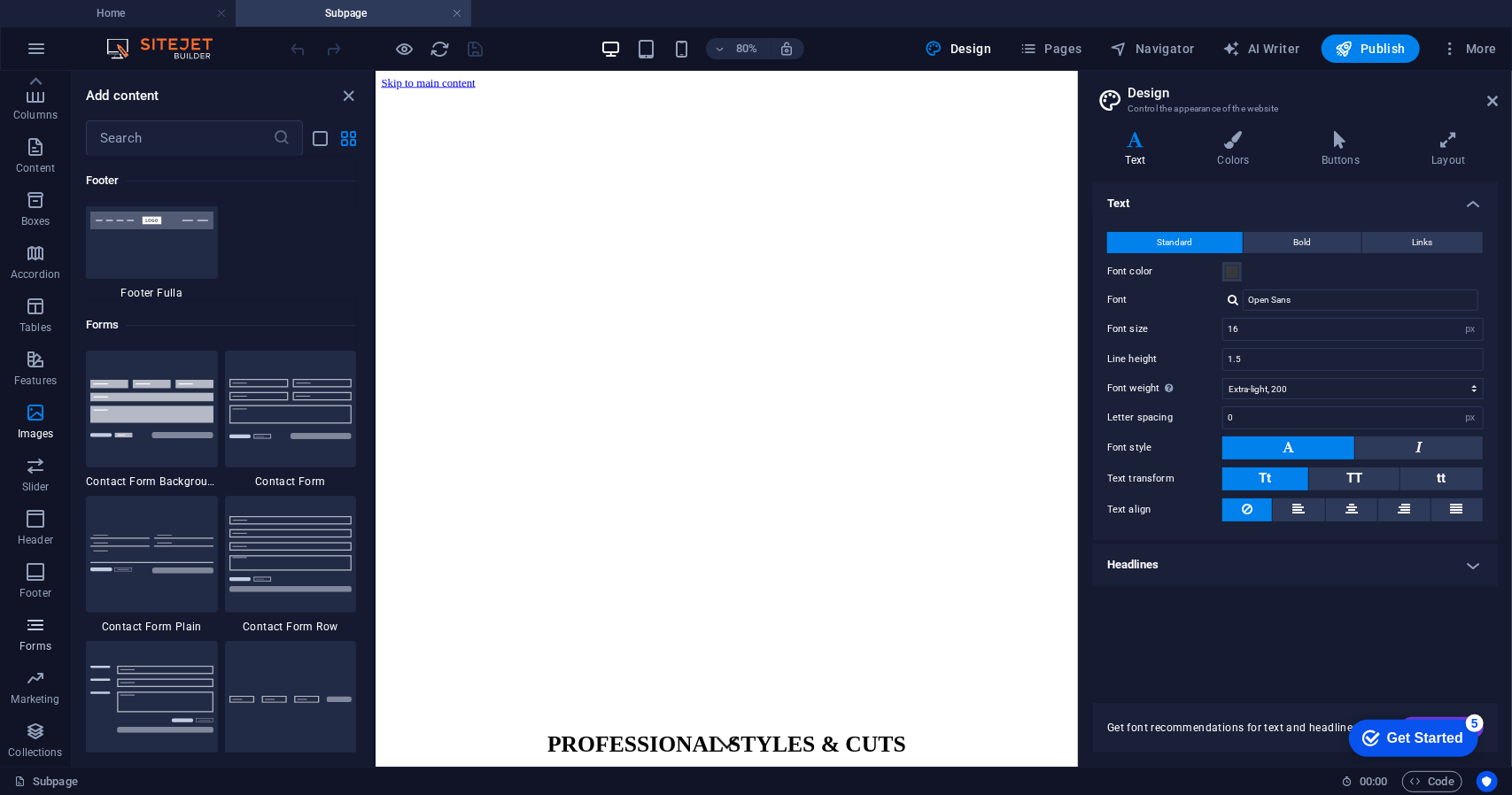
scroll to position [12929, 0]
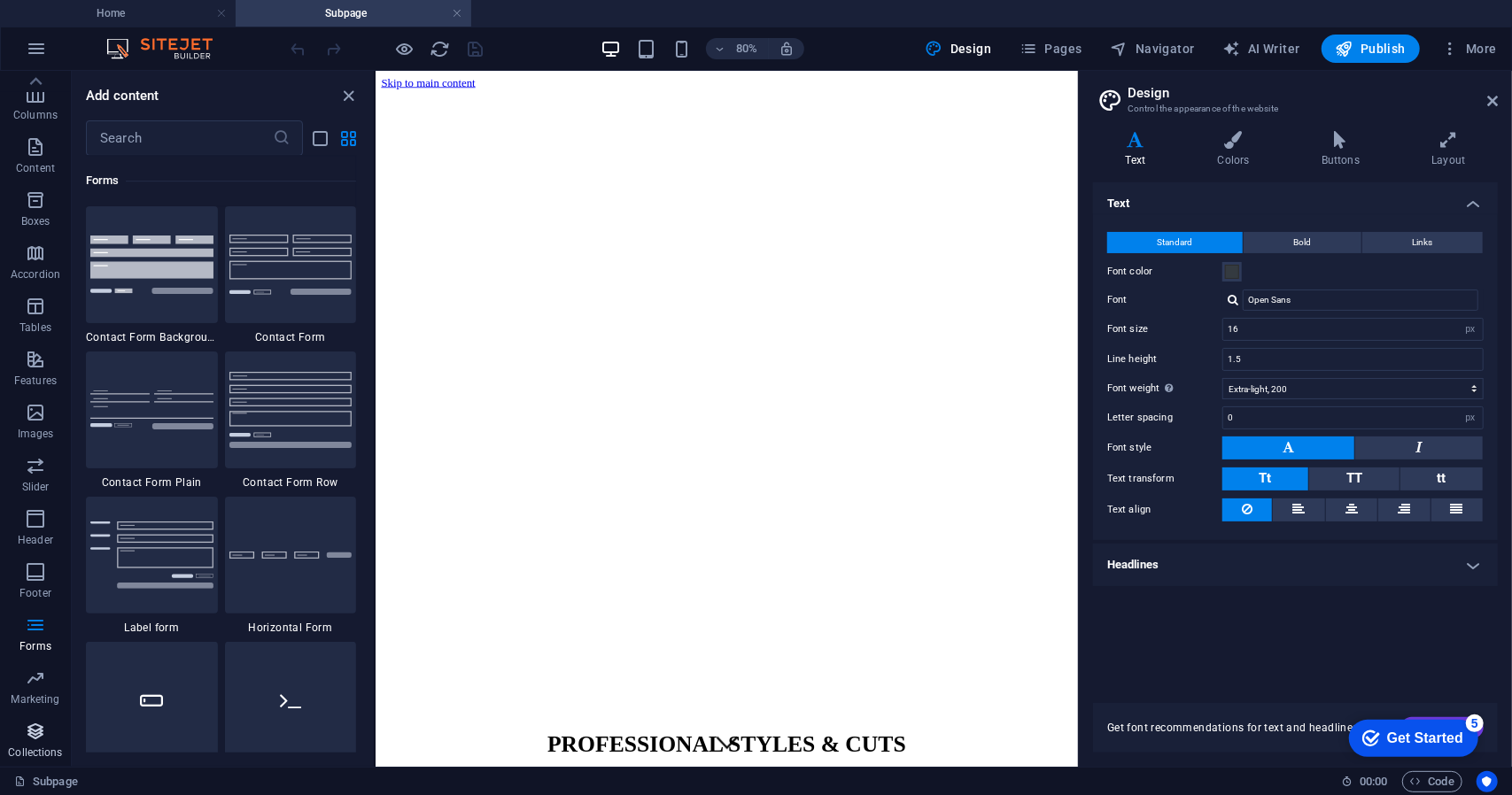
click at [36, 732] on icon "button" at bounding box center [36, 732] width 21 height 21
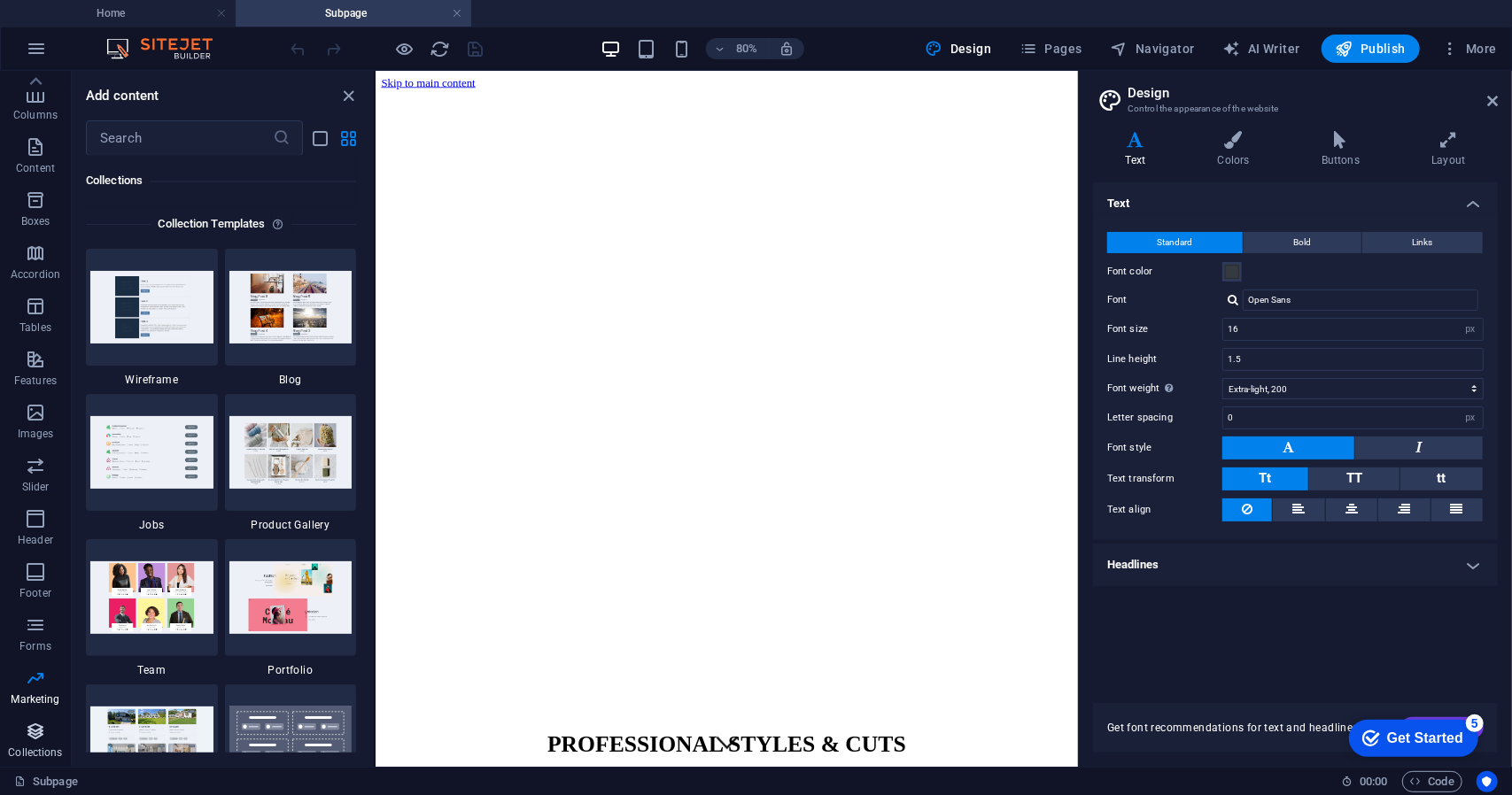
scroll to position [16212, 0]
click at [173, 11] on h4 "Home" at bounding box center [118, 13] width 235 height 20
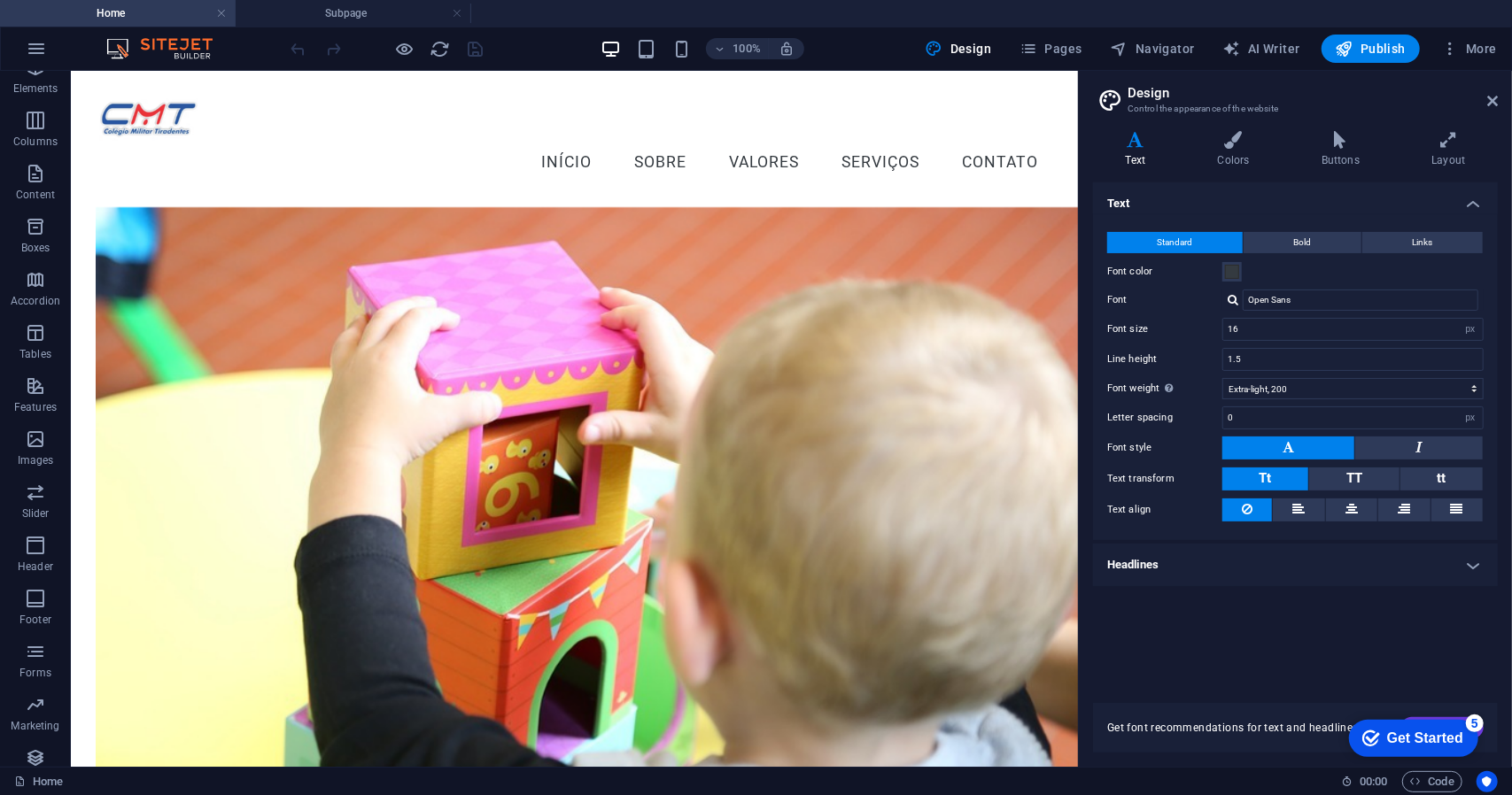
scroll to position [923, 0]
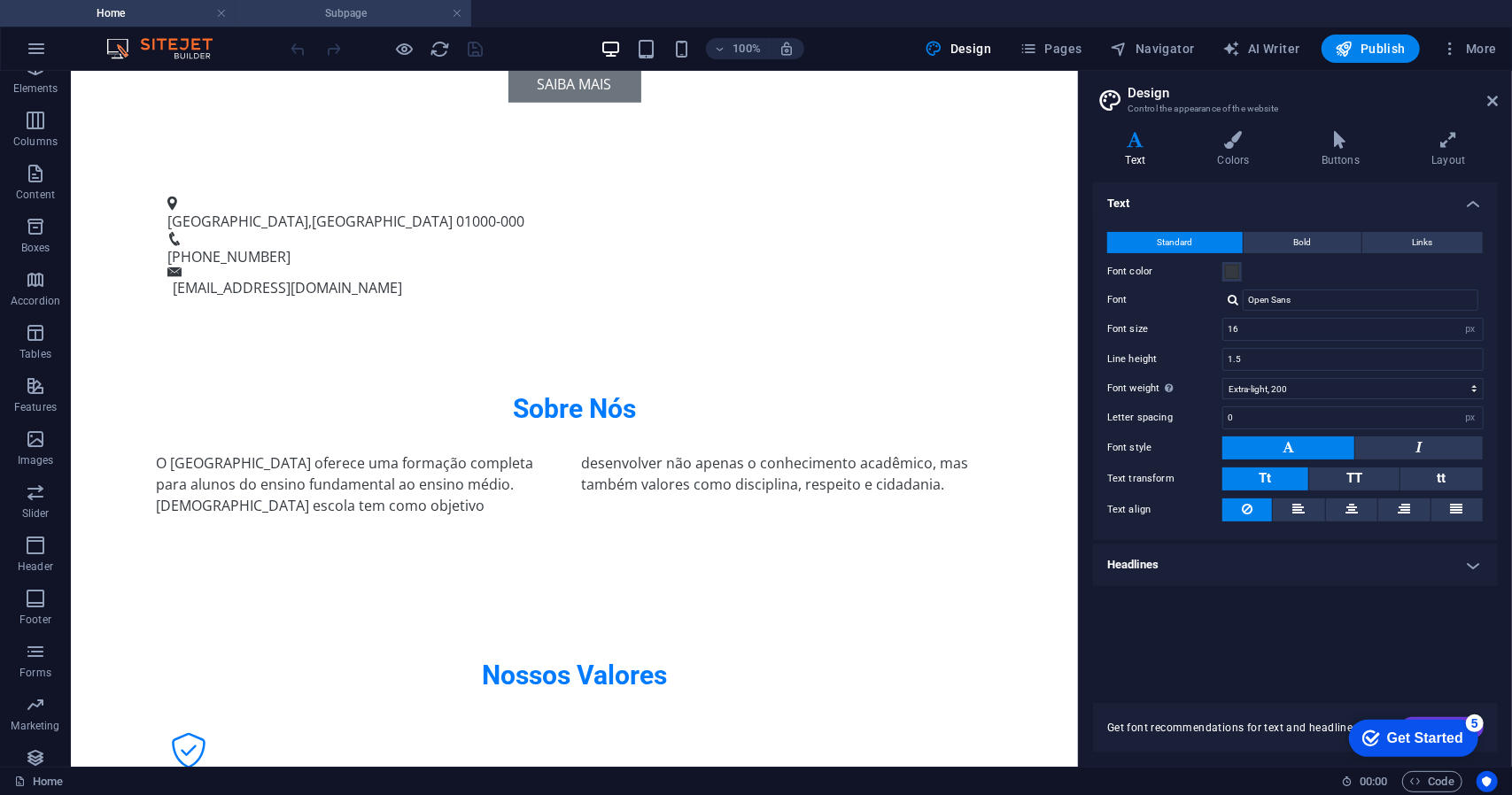
click at [311, 10] on h4 "Subpage" at bounding box center [353, 13] width 235 height 20
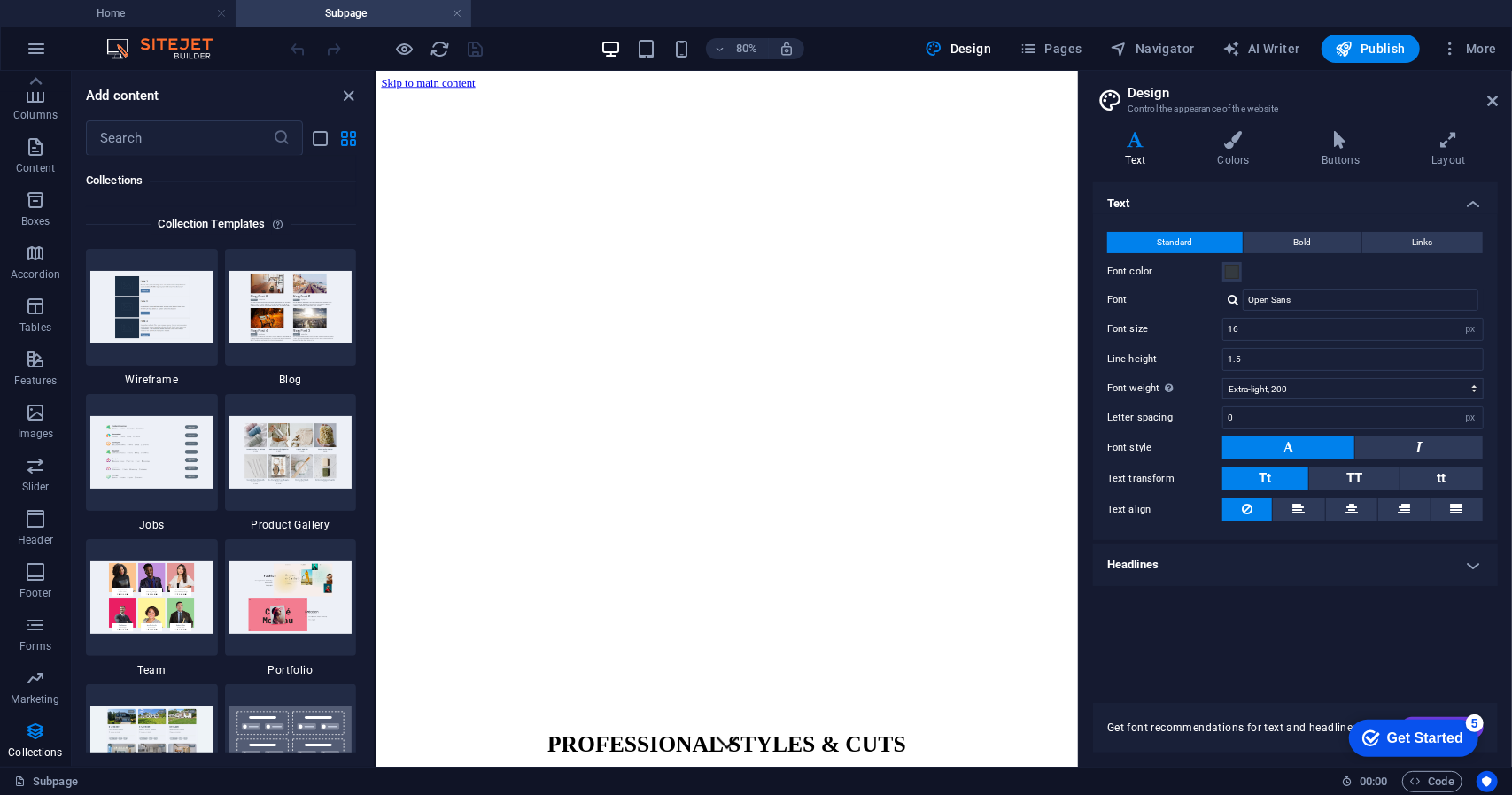
click at [461, 12] on link at bounding box center [457, 13] width 11 height 17
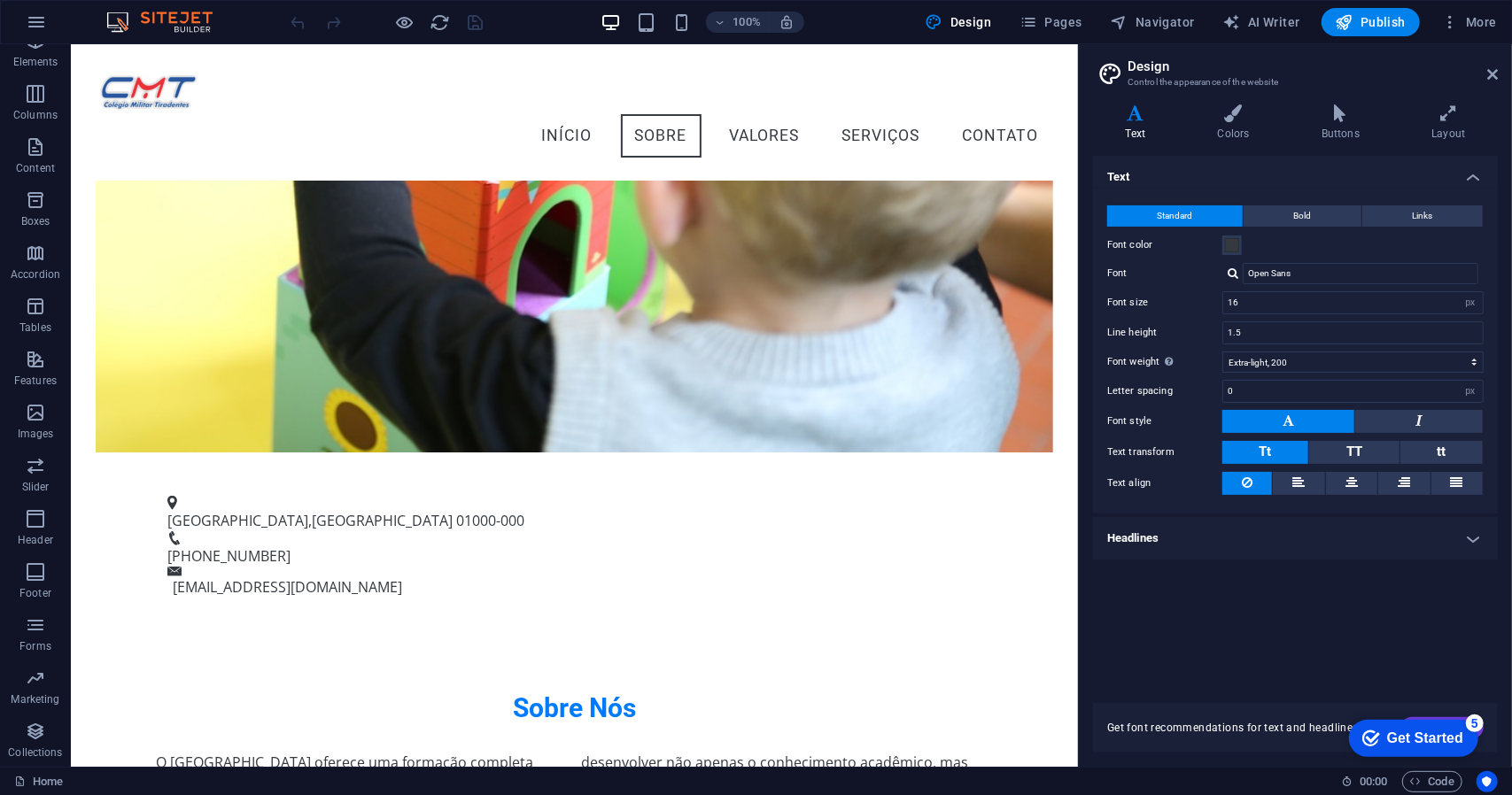
scroll to position [566, 0]
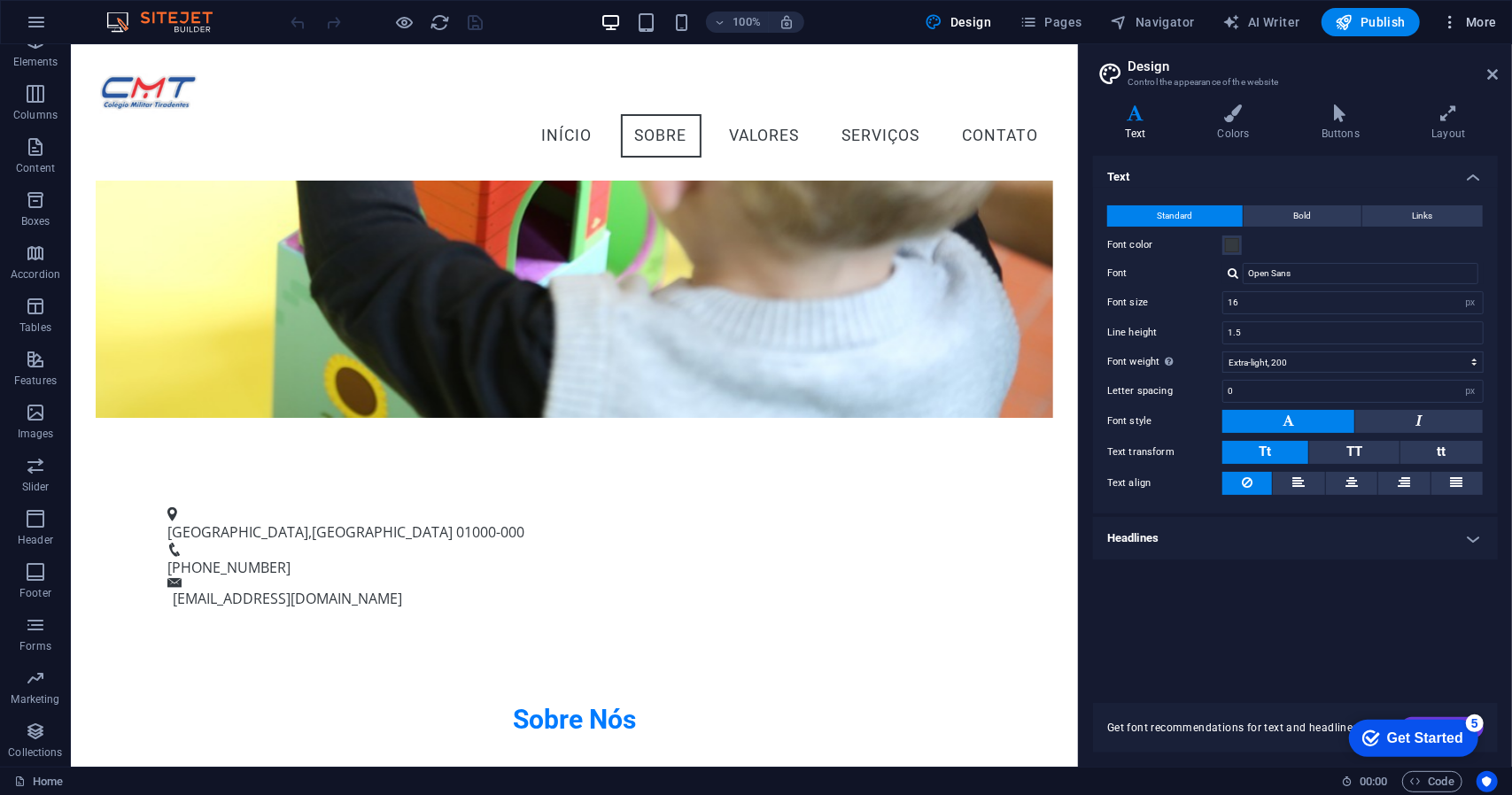
click at [1488, 20] on span "More" at bounding box center [1469, 22] width 56 height 18
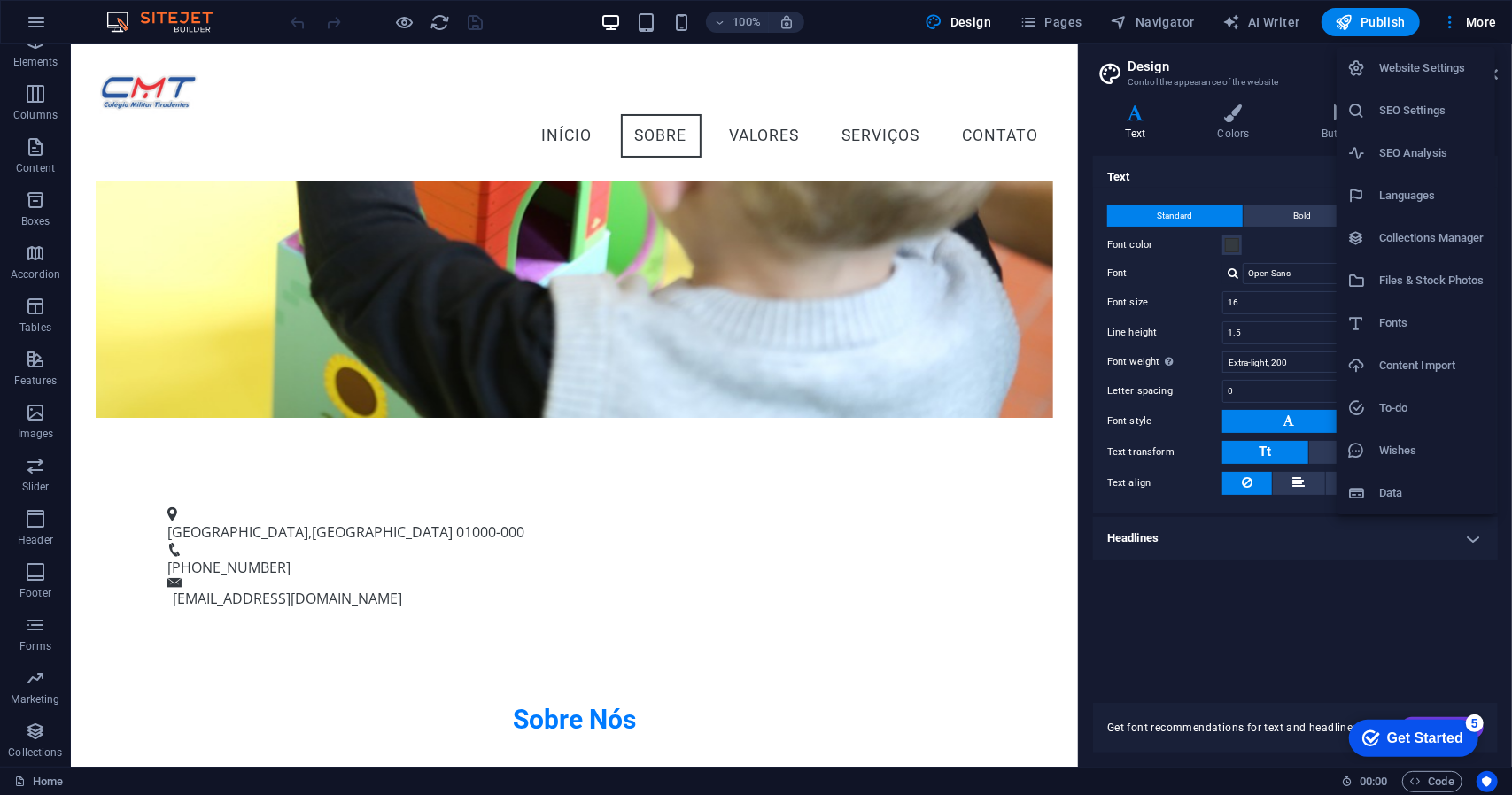
click at [344, 119] on div at bounding box center [756, 398] width 1512 height 795
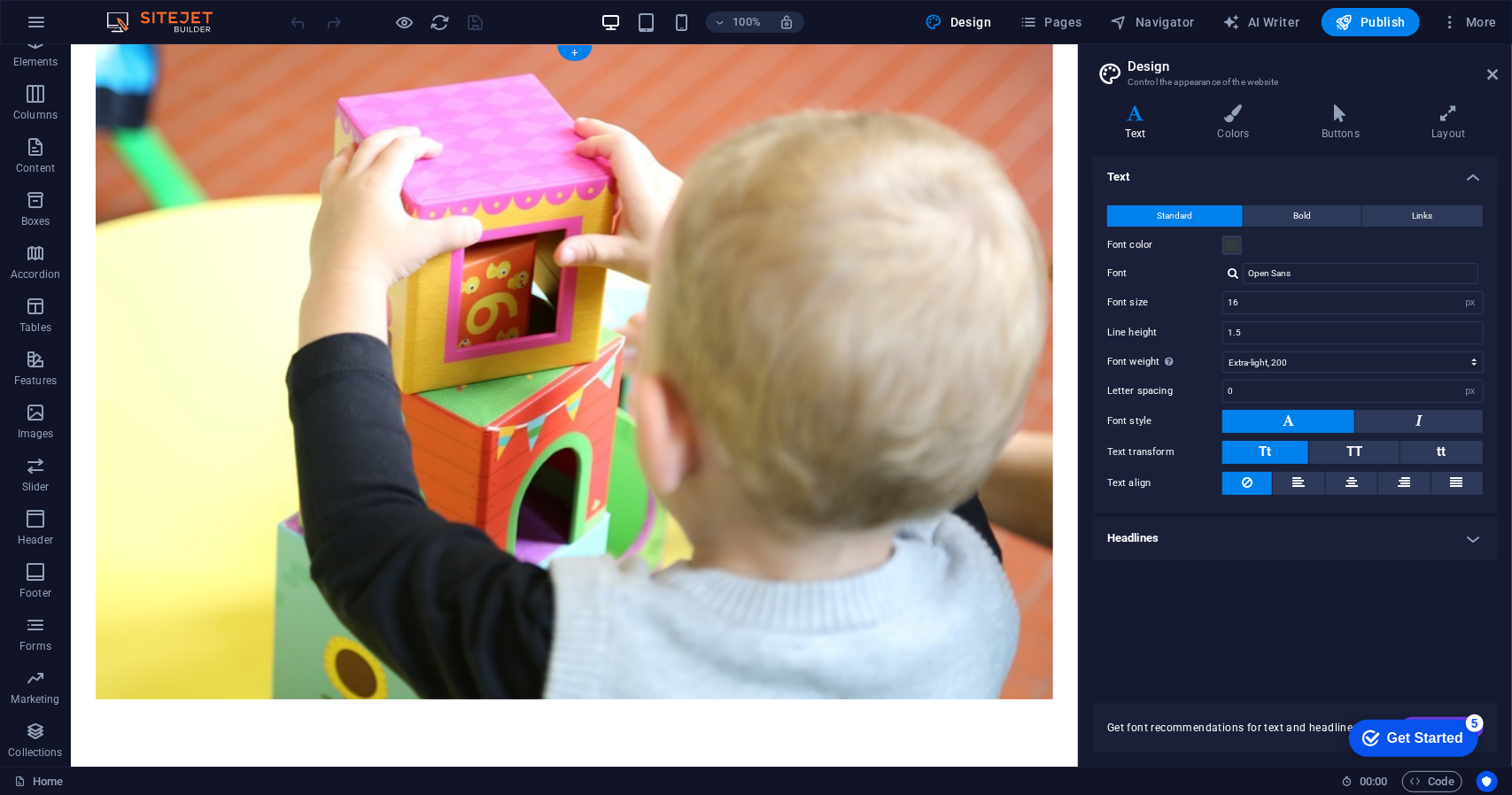
scroll to position [0, 0]
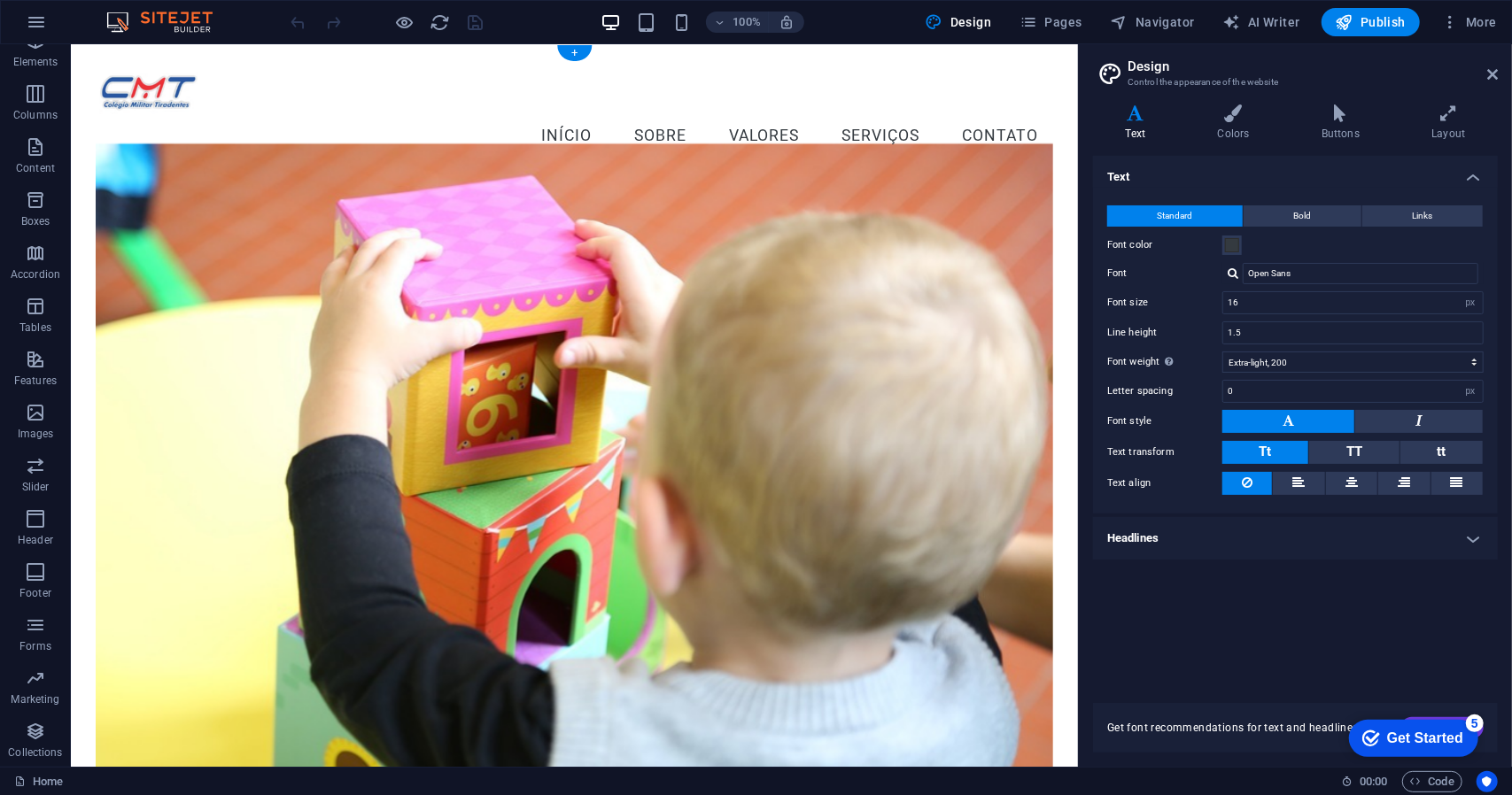
click at [274, 223] on figure at bounding box center [572, 471] width 957 height 658
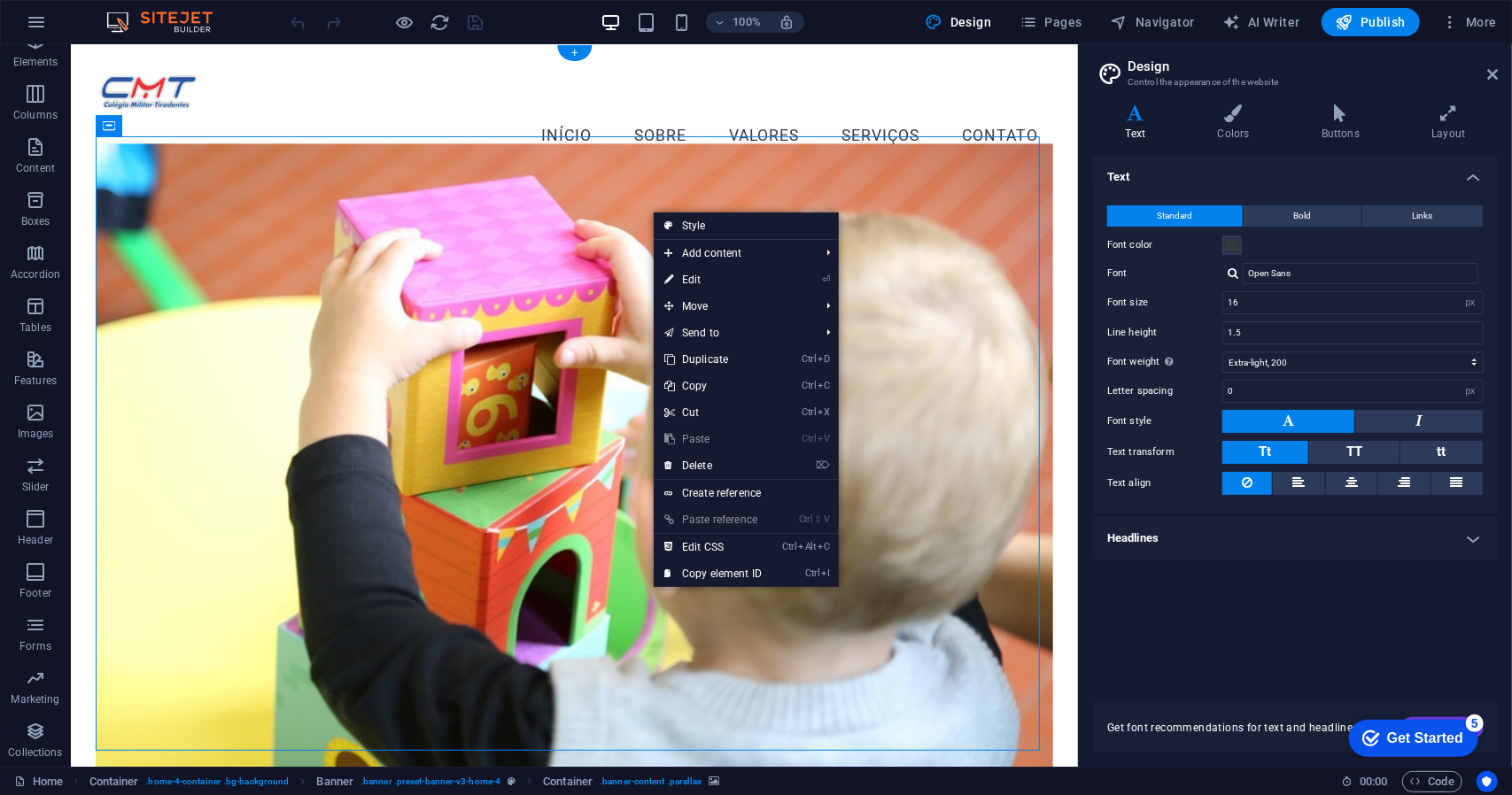
click at [750, 587] on figure at bounding box center [572, 471] width 957 height 658
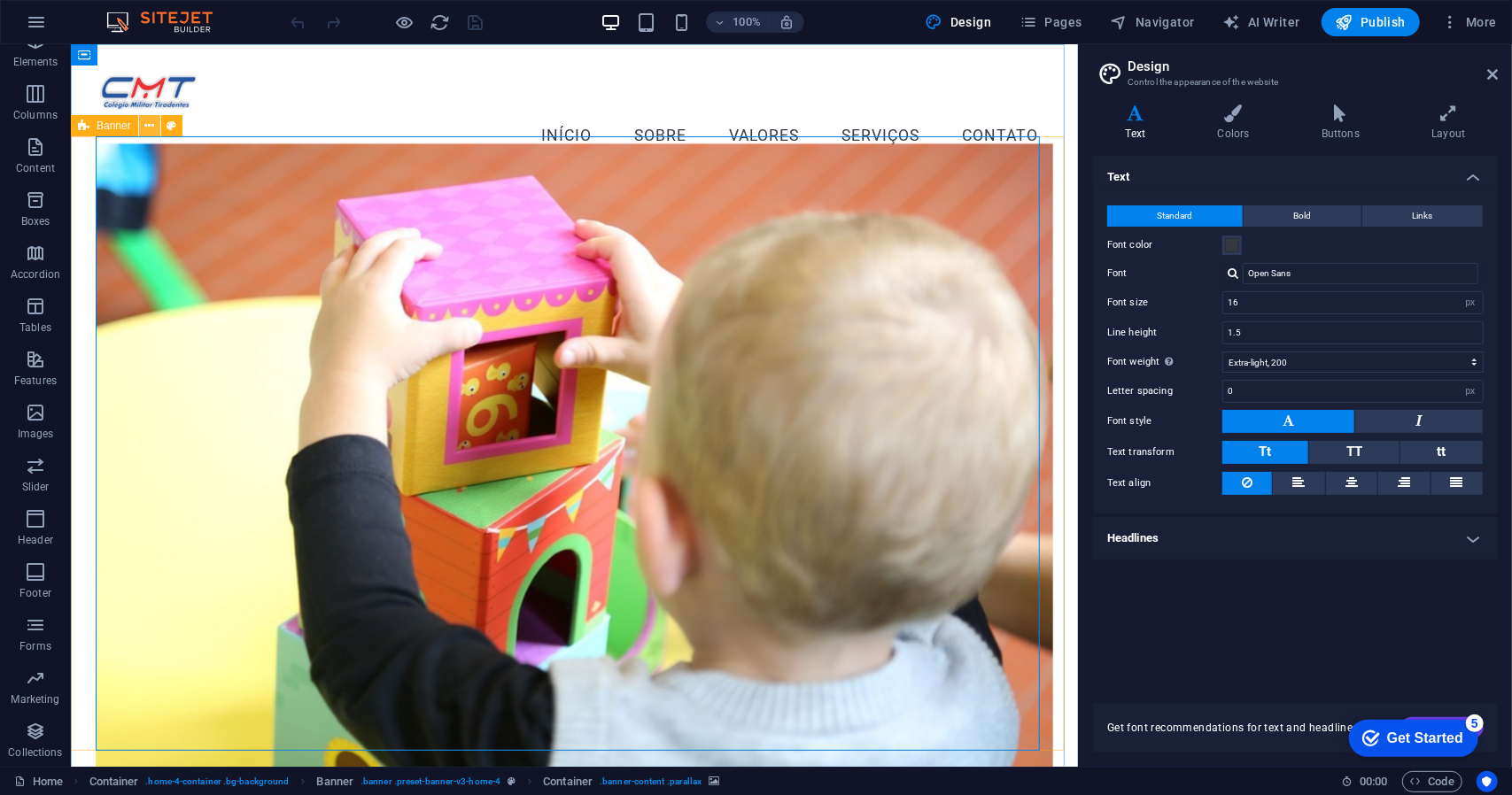
click at [152, 125] on icon at bounding box center [149, 126] width 10 height 19
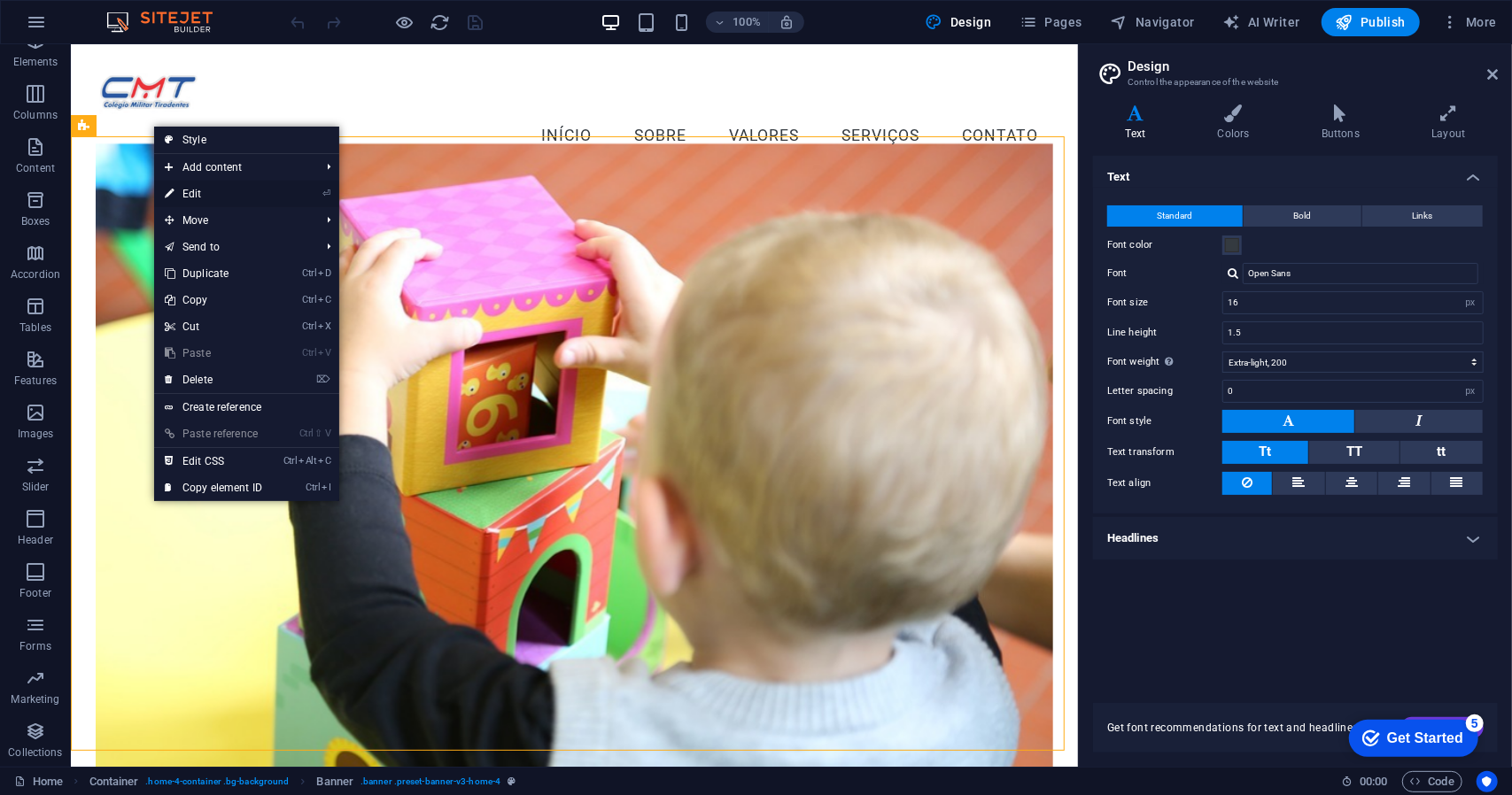
click at [197, 194] on link "⏎ Edit" at bounding box center [213, 194] width 119 height 27
select select "vh"
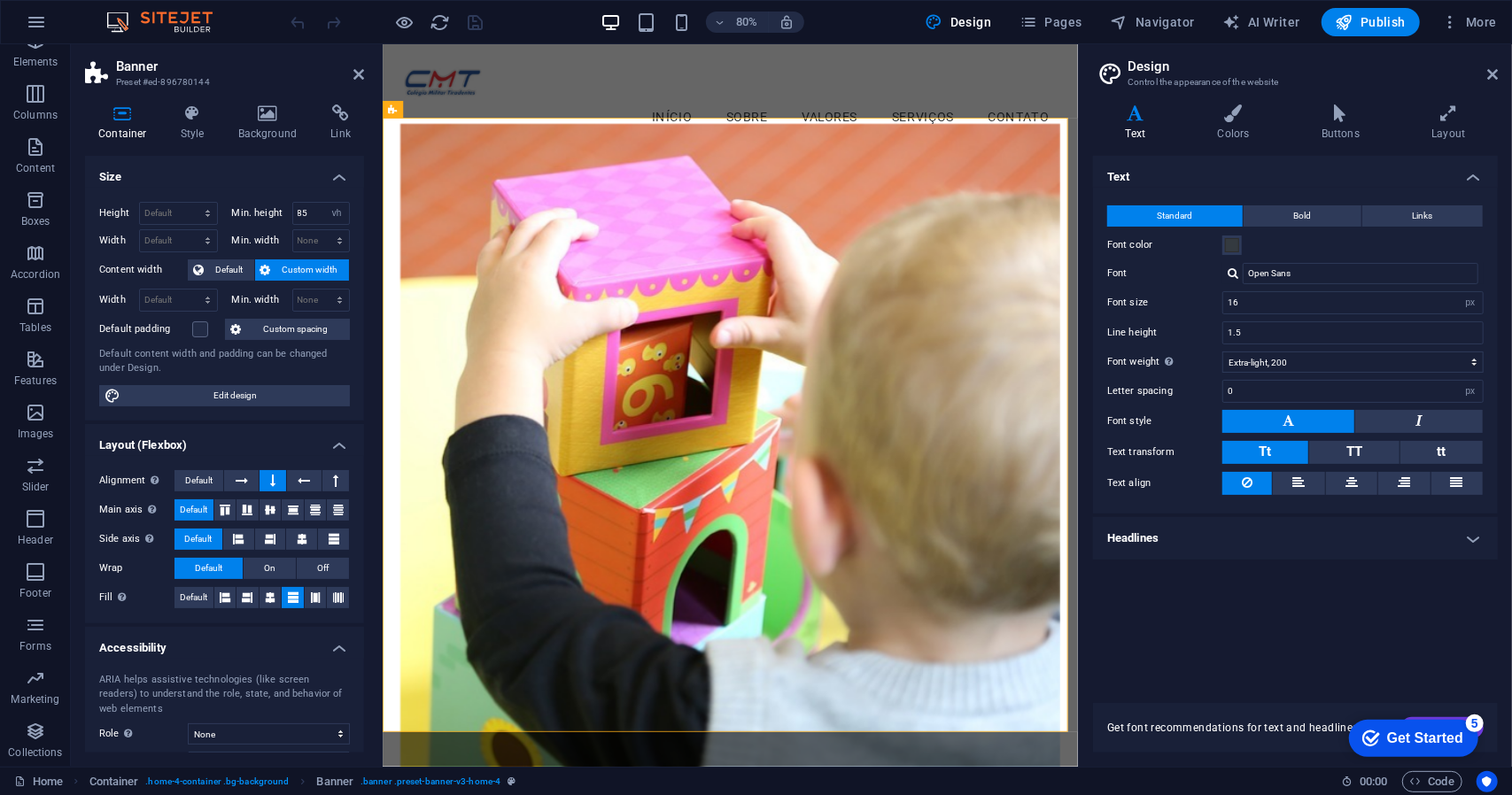
click at [744, 394] on figure at bounding box center [817, 553] width 826 height 823
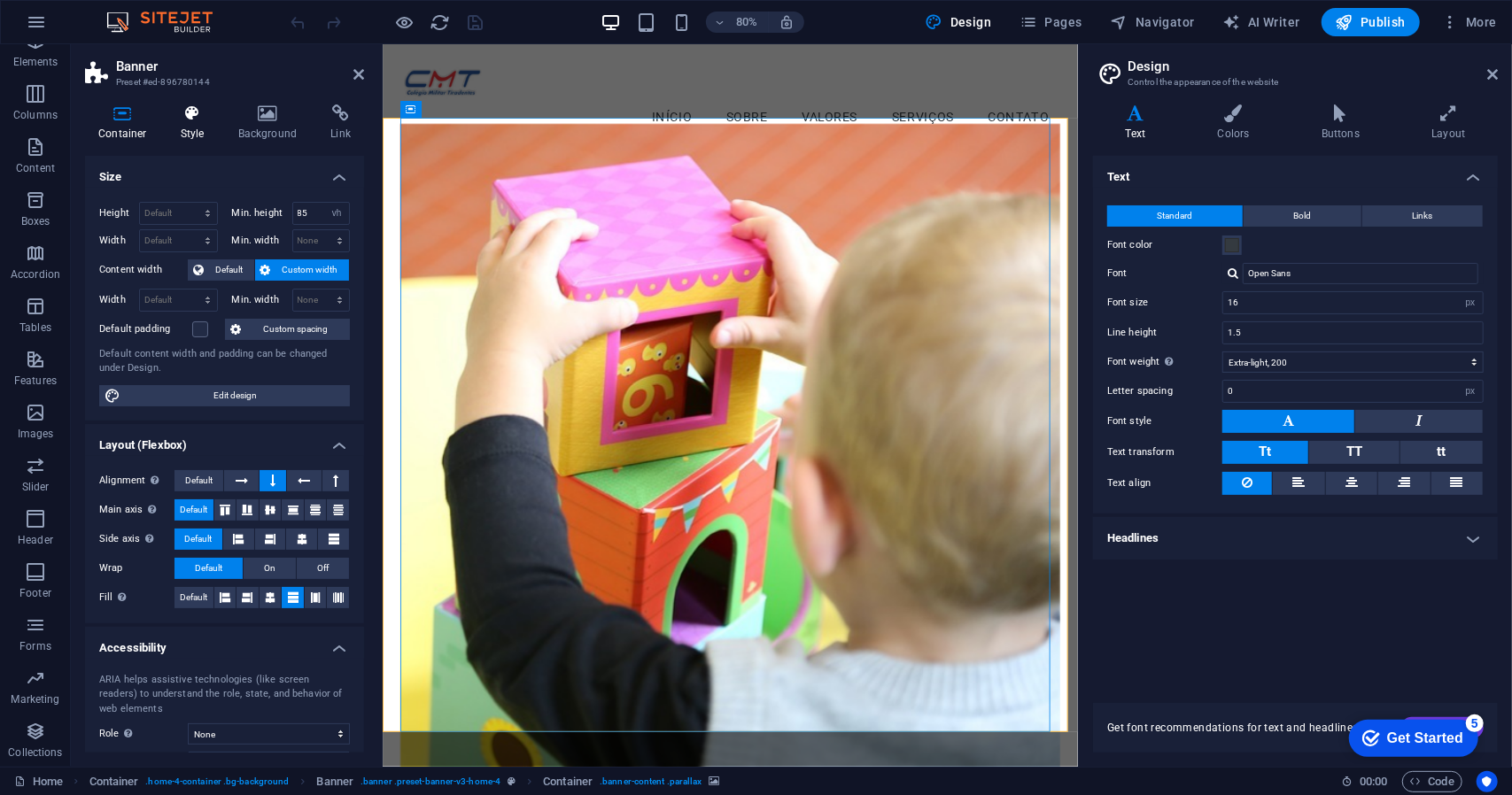
click at [188, 125] on h4 "Style" at bounding box center [196, 123] width 58 height 37
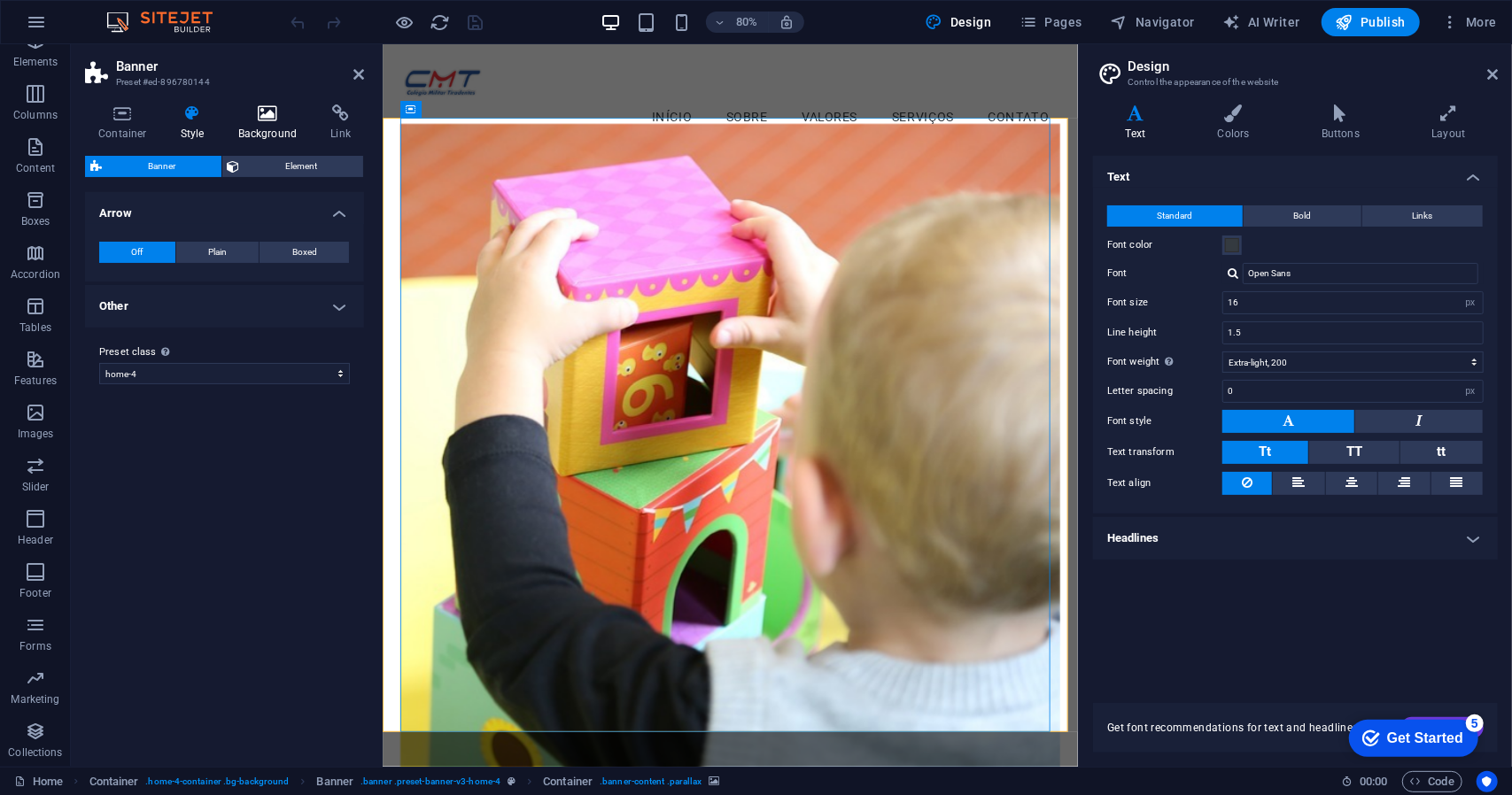
click at [264, 128] on h4 "Background" at bounding box center [271, 123] width 93 height 37
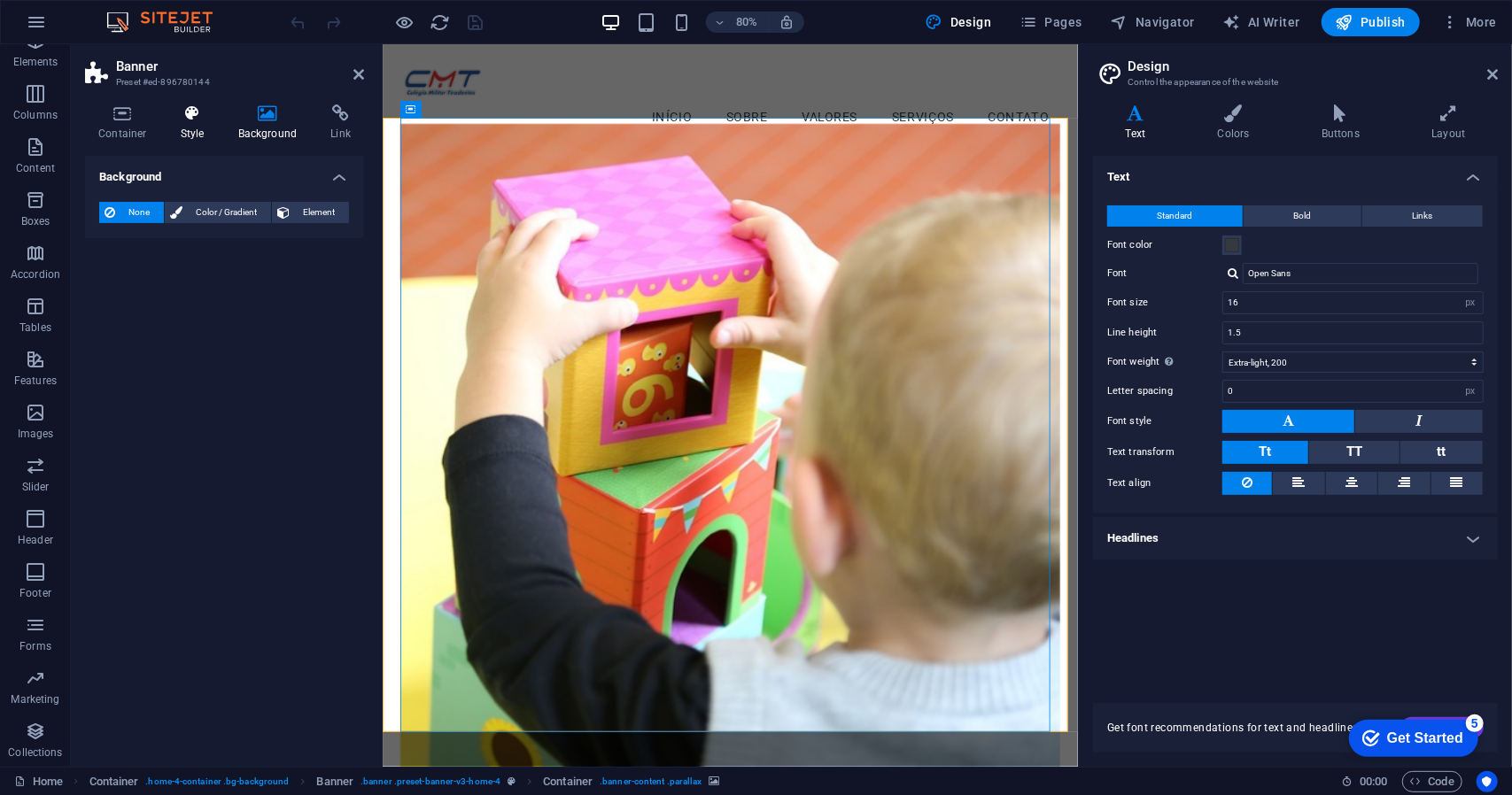
click at [205, 122] on h4 "Style" at bounding box center [196, 123] width 58 height 37
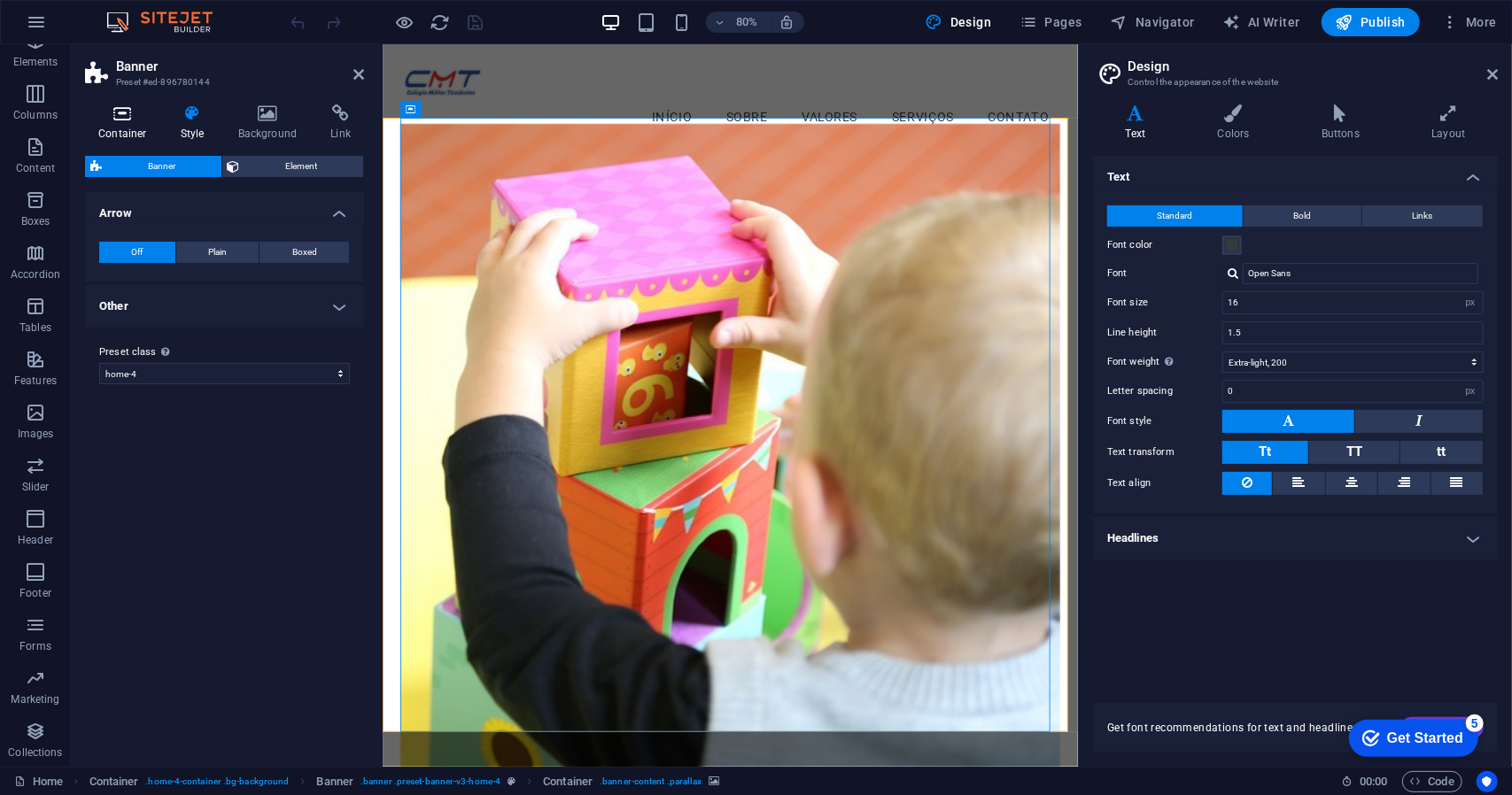
click at [125, 125] on h4 "Container" at bounding box center [126, 123] width 82 height 37
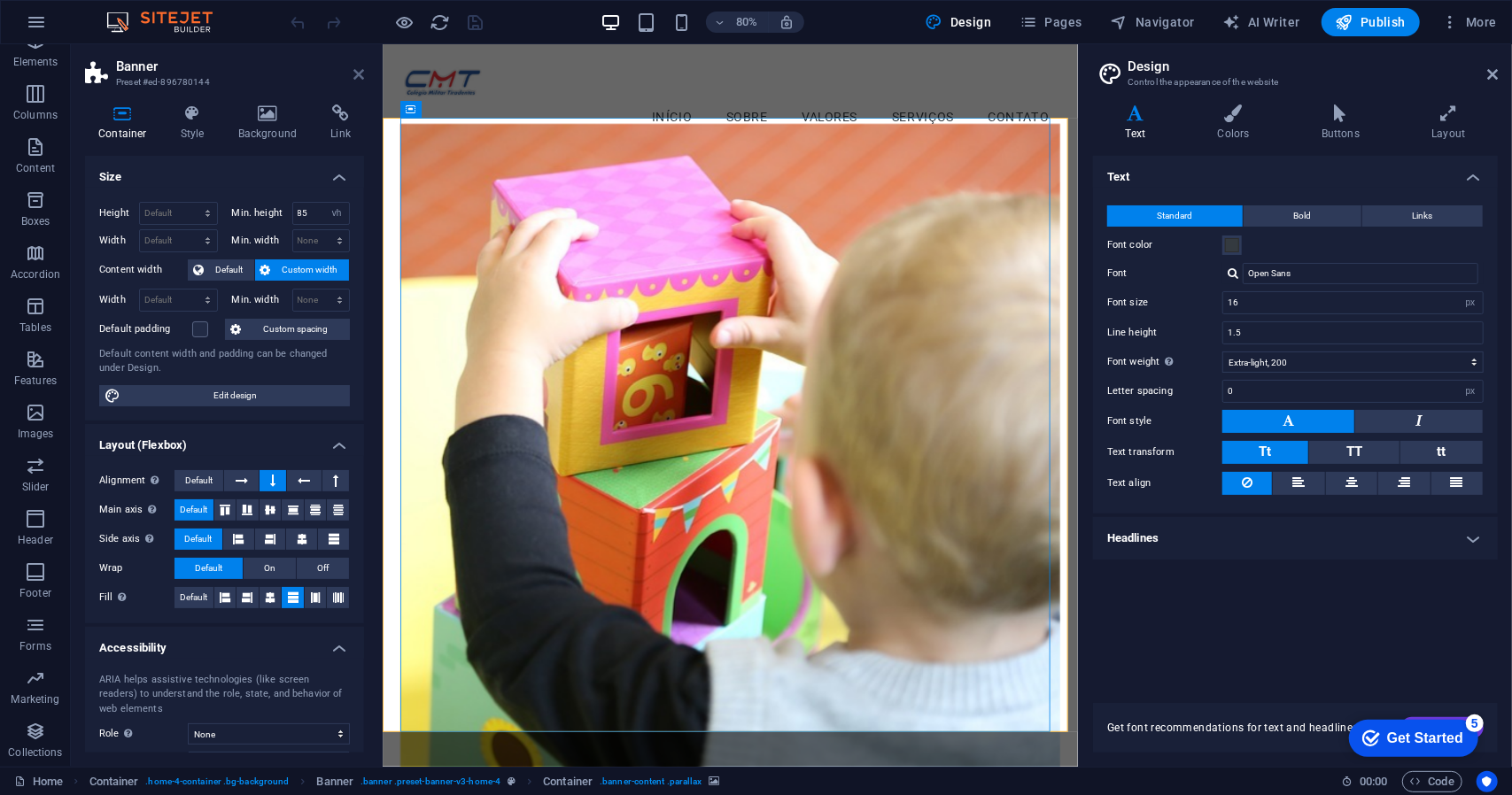
click at [357, 73] on icon at bounding box center [358, 75] width 11 height 14
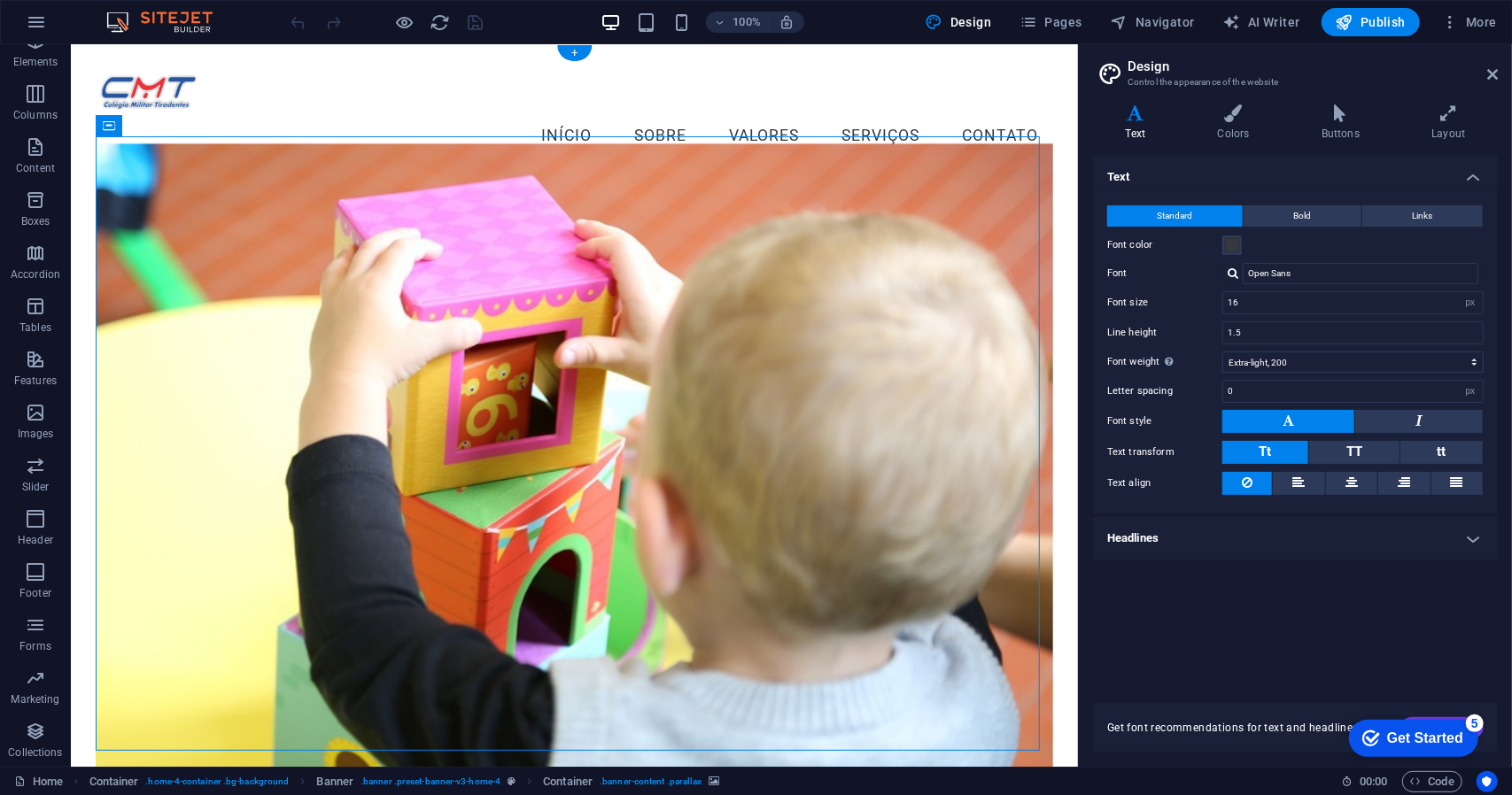
click at [350, 242] on figure at bounding box center [572, 471] width 957 height 658
click at [44, 441] on p "Images" at bounding box center [36, 434] width 37 height 14
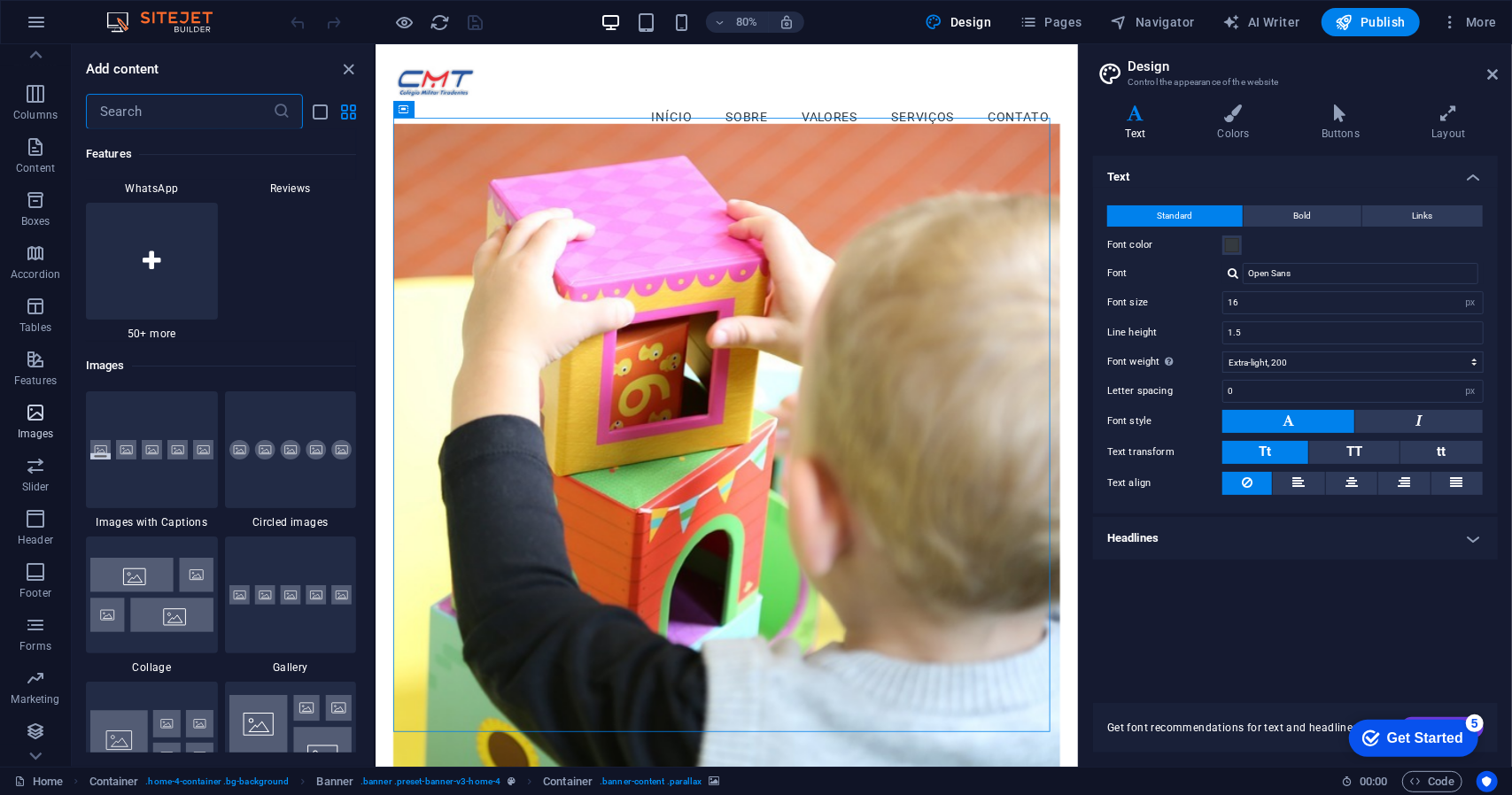
scroll to position [8980, 0]
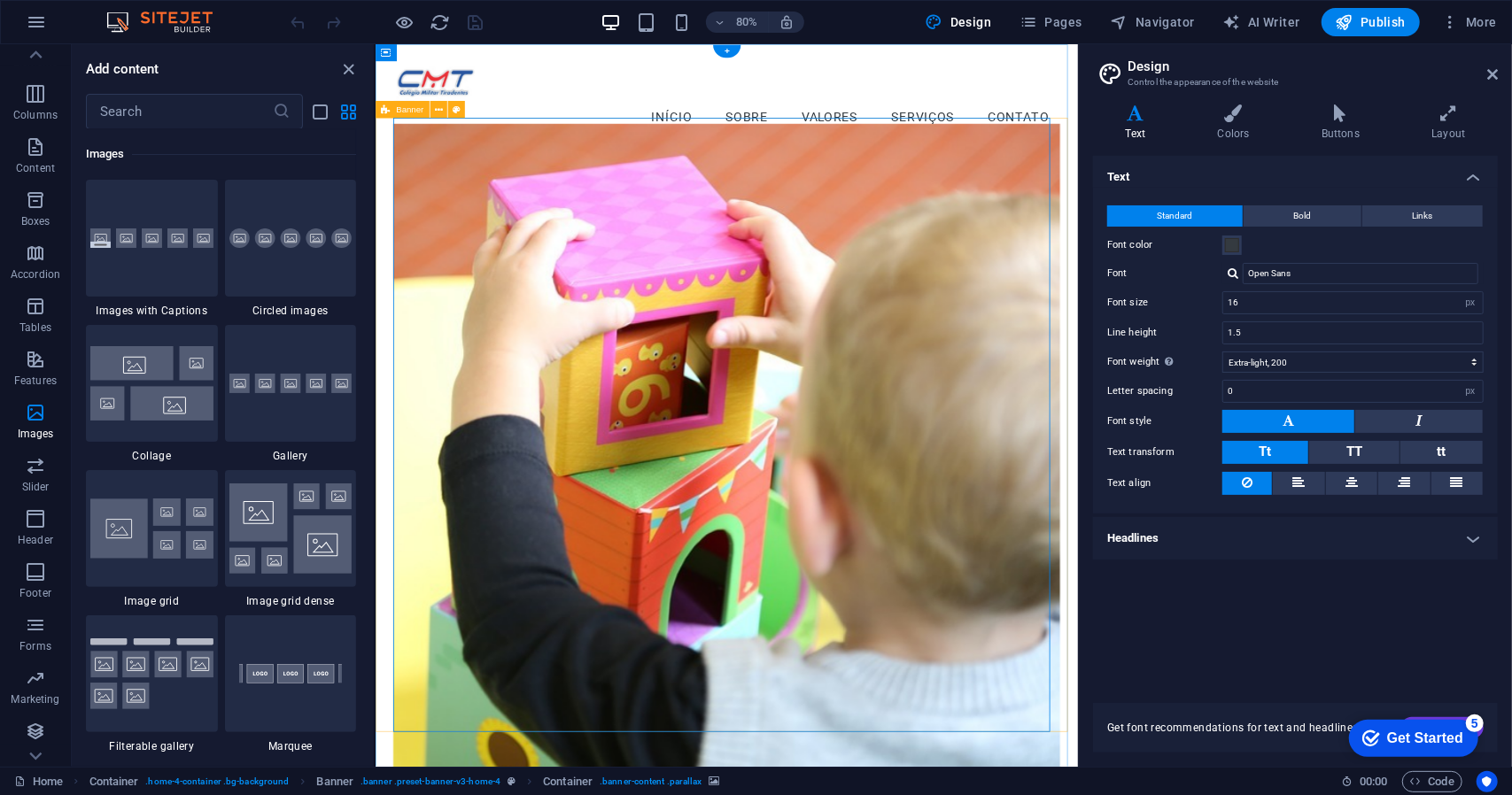
click at [557, 373] on figure at bounding box center [813, 553] width 834 height 823
click at [346, 74] on icon "close panel" at bounding box center [349, 70] width 21 height 20
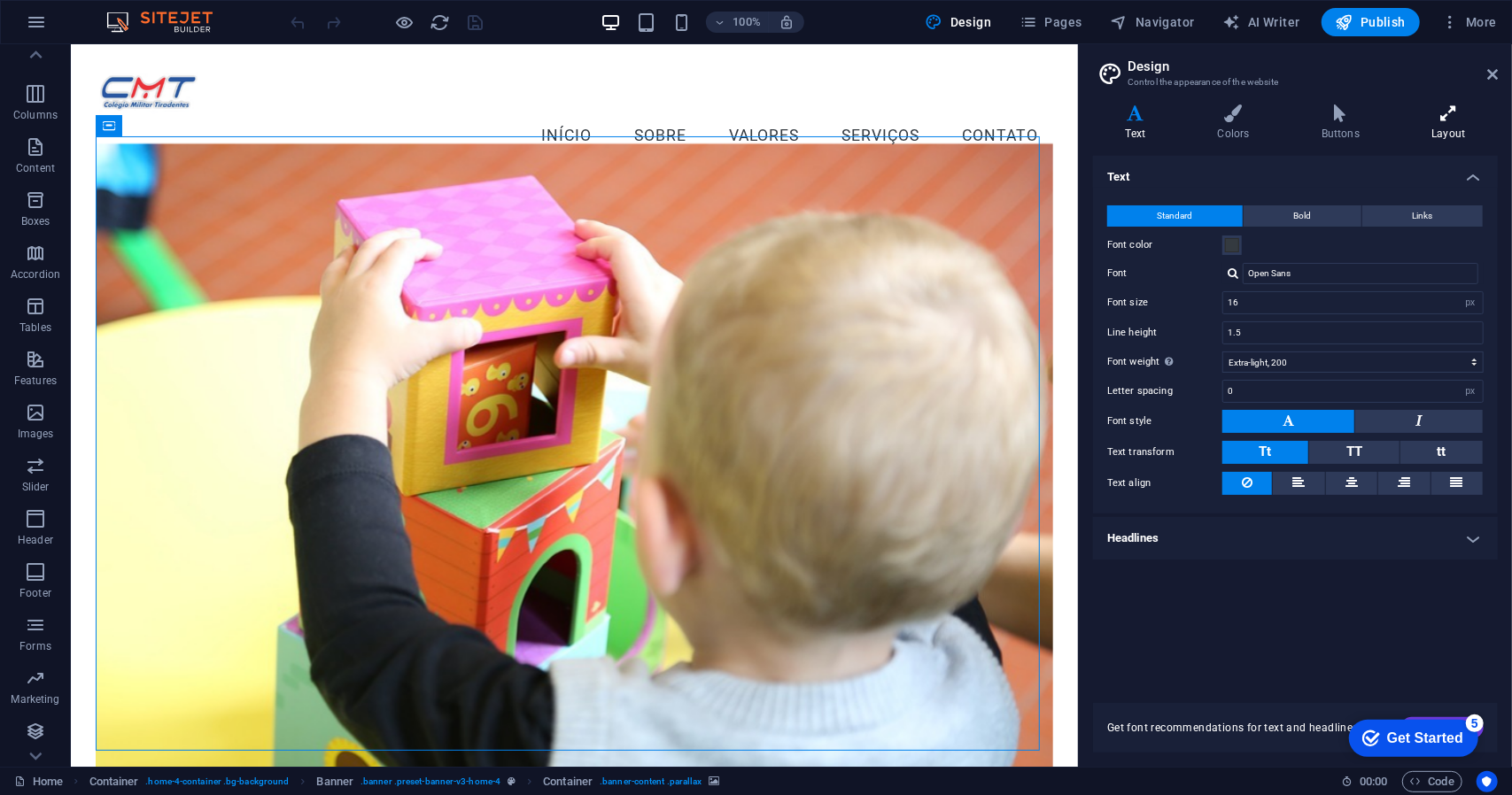
click at [1446, 109] on icon at bounding box center [1449, 113] width 98 height 18
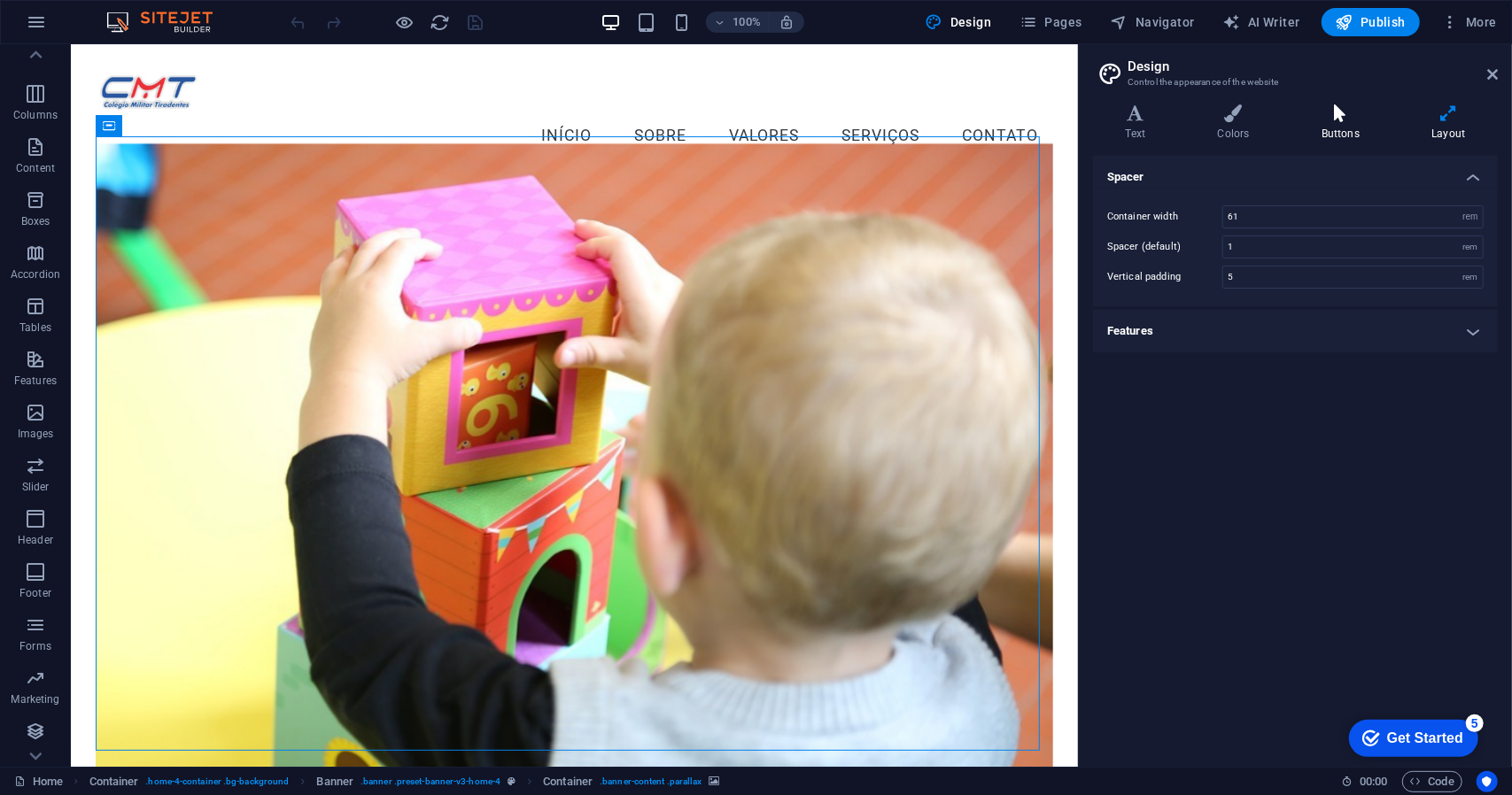
click at [1339, 113] on icon at bounding box center [1340, 113] width 103 height 18
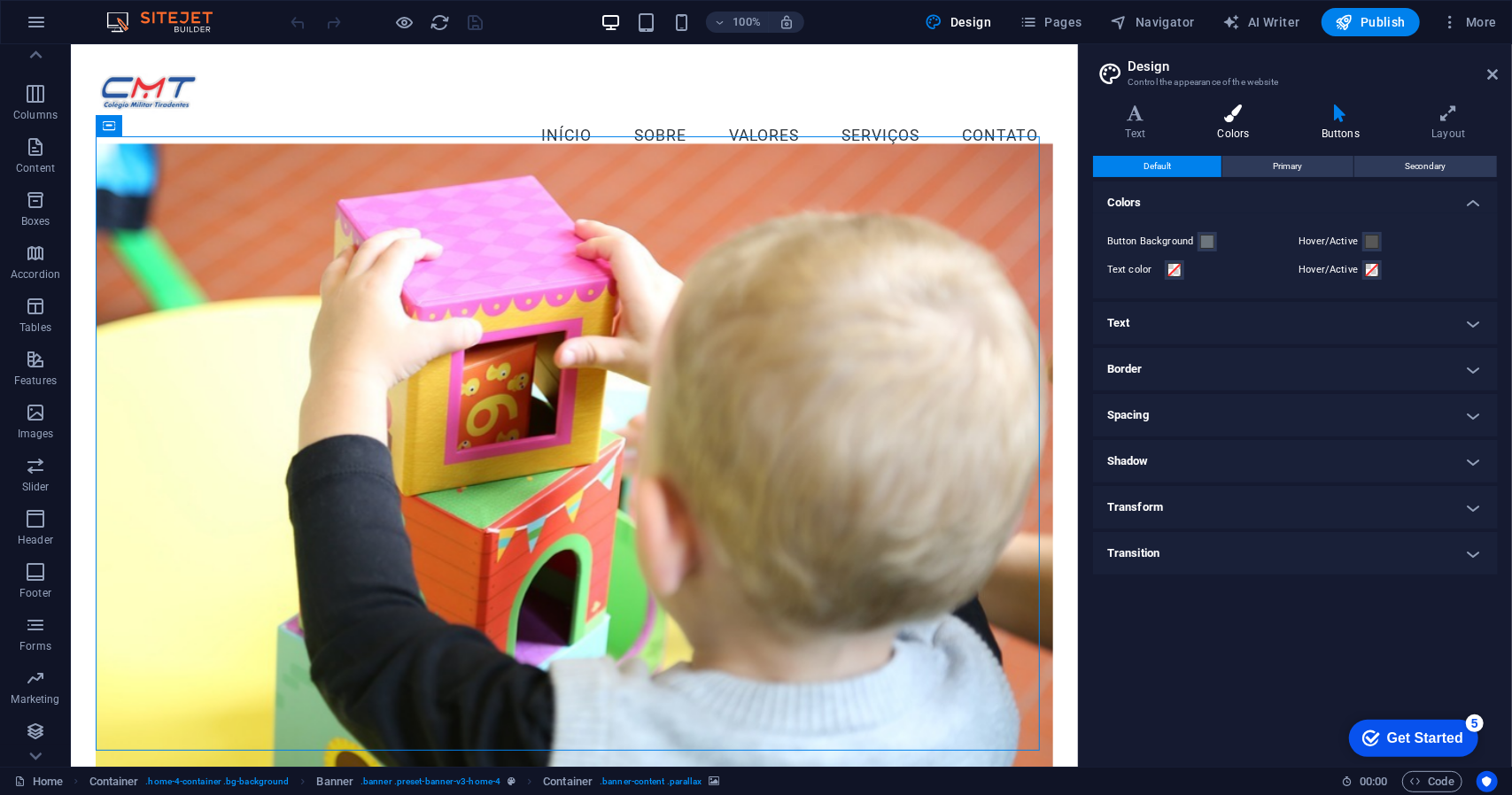
click at [1251, 128] on h4 "Colors" at bounding box center [1237, 123] width 103 height 37
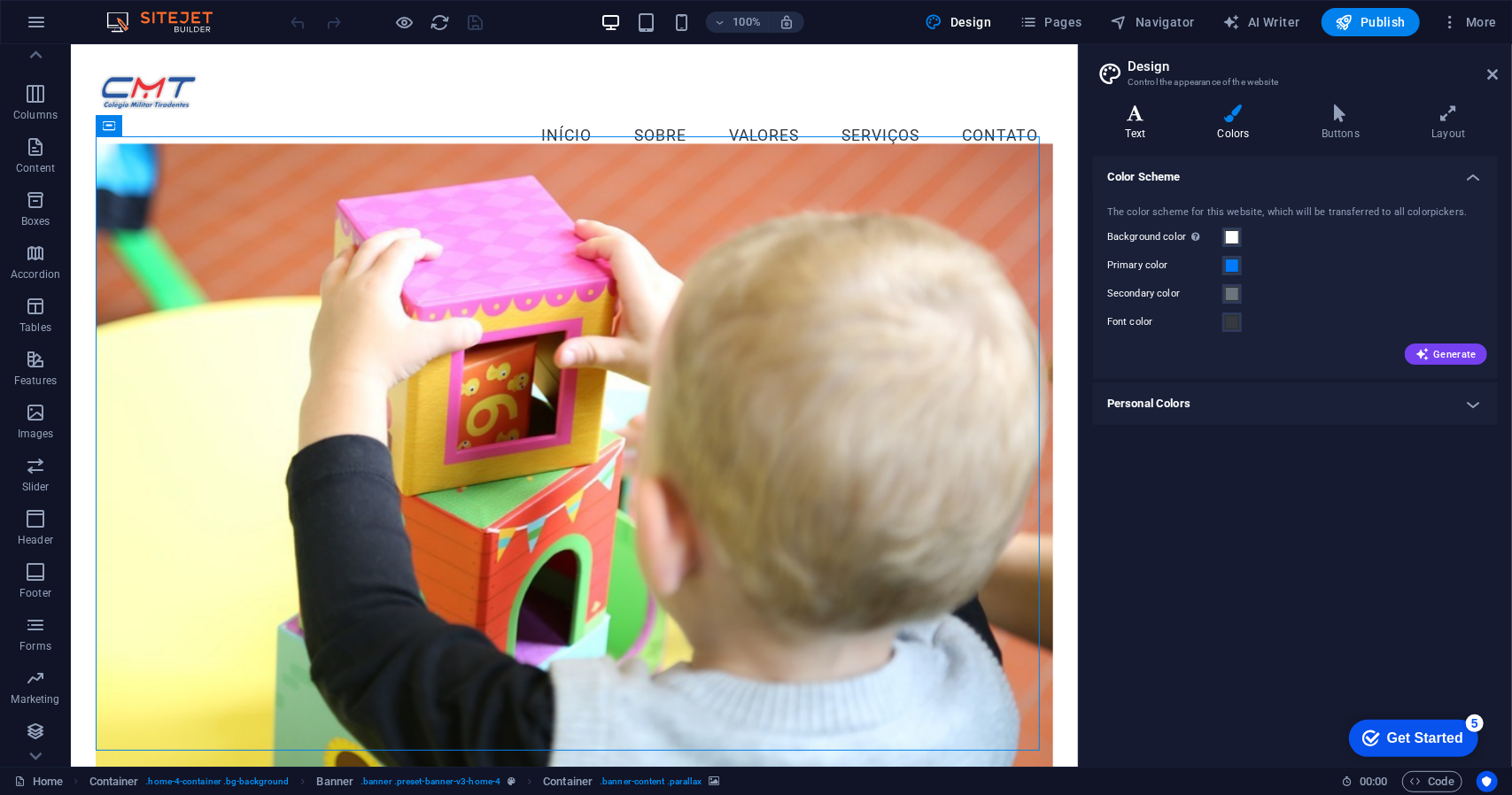
click at [1133, 127] on h4 "Text" at bounding box center [1138, 123] width 92 height 37
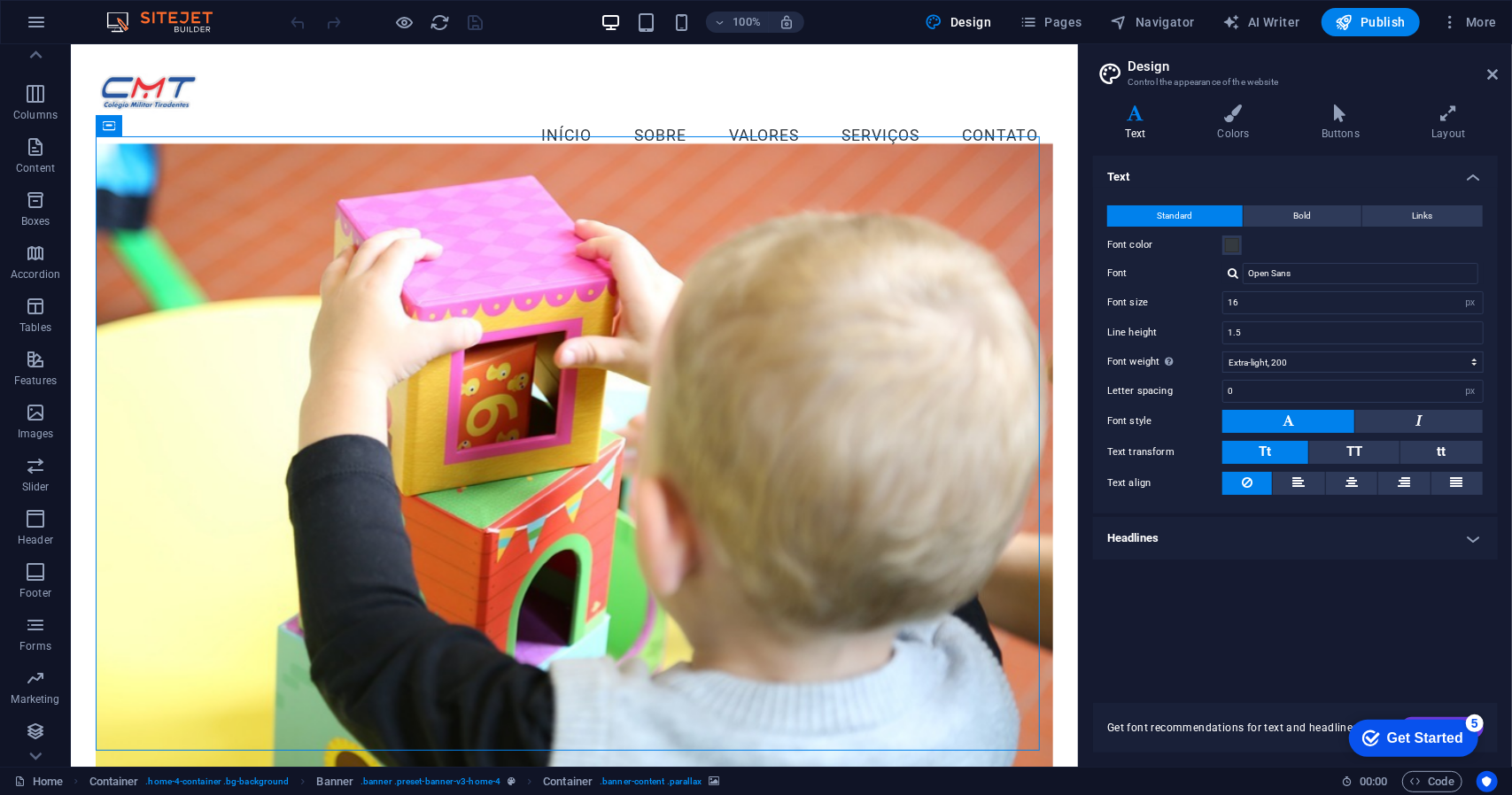
click at [1485, 73] on h2 "Design" at bounding box center [1312, 67] width 370 height 16
click at [1495, 75] on icon at bounding box center [1492, 75] width 11 height 14
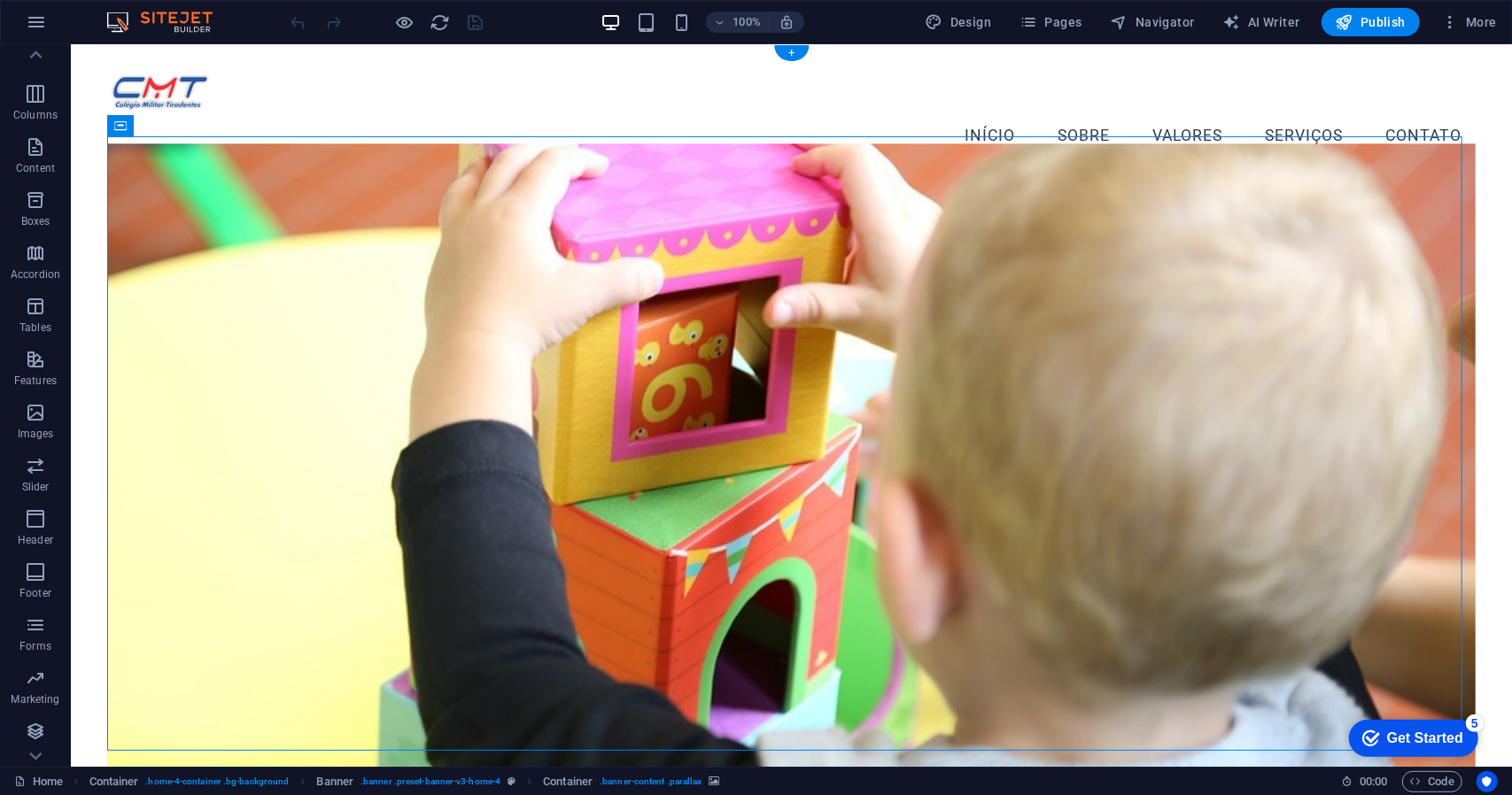
click at [588, 284] on figure at bounding box center [791, 471] width 1369 height 658
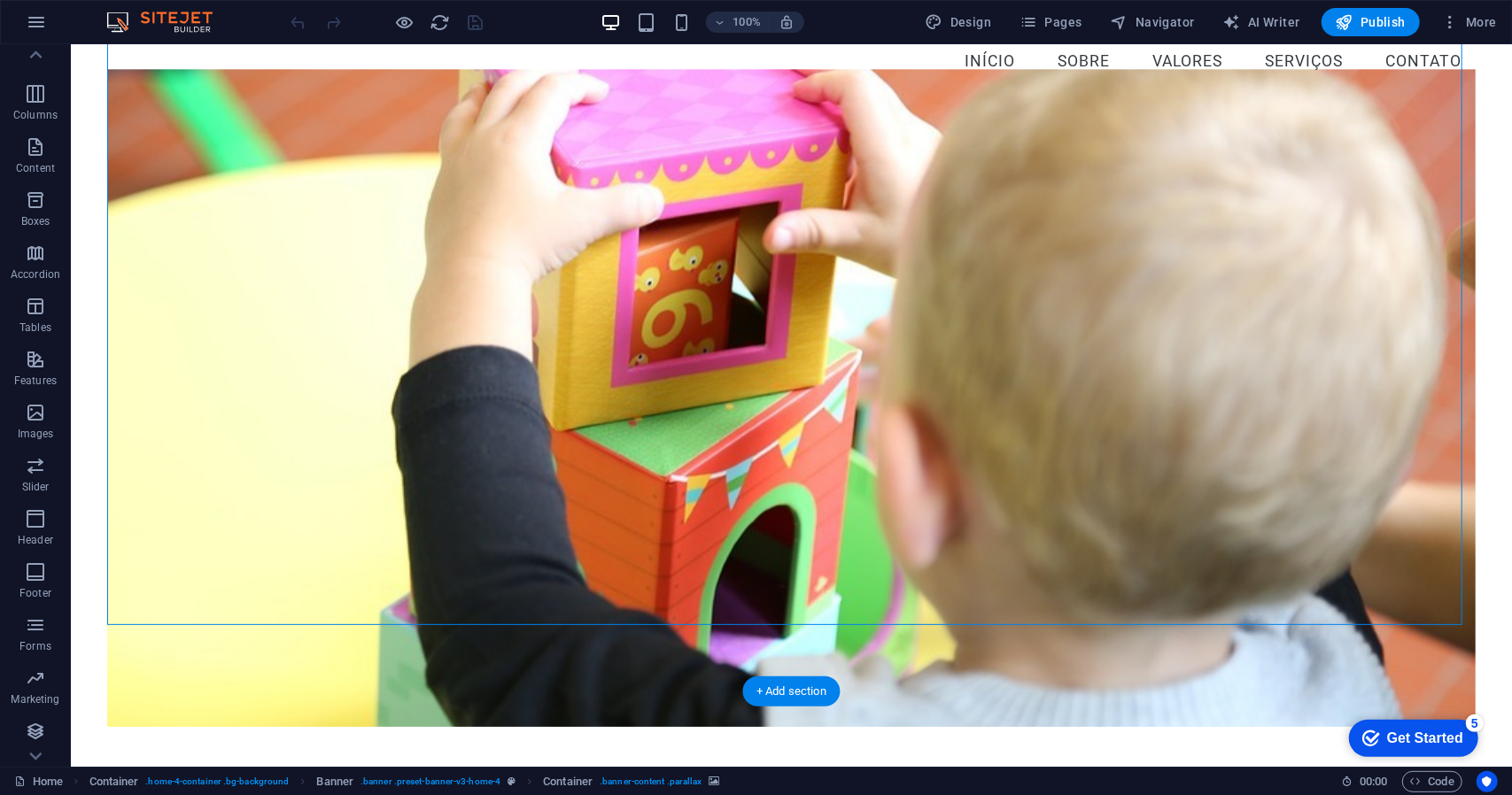
scroll to position [0, 0]
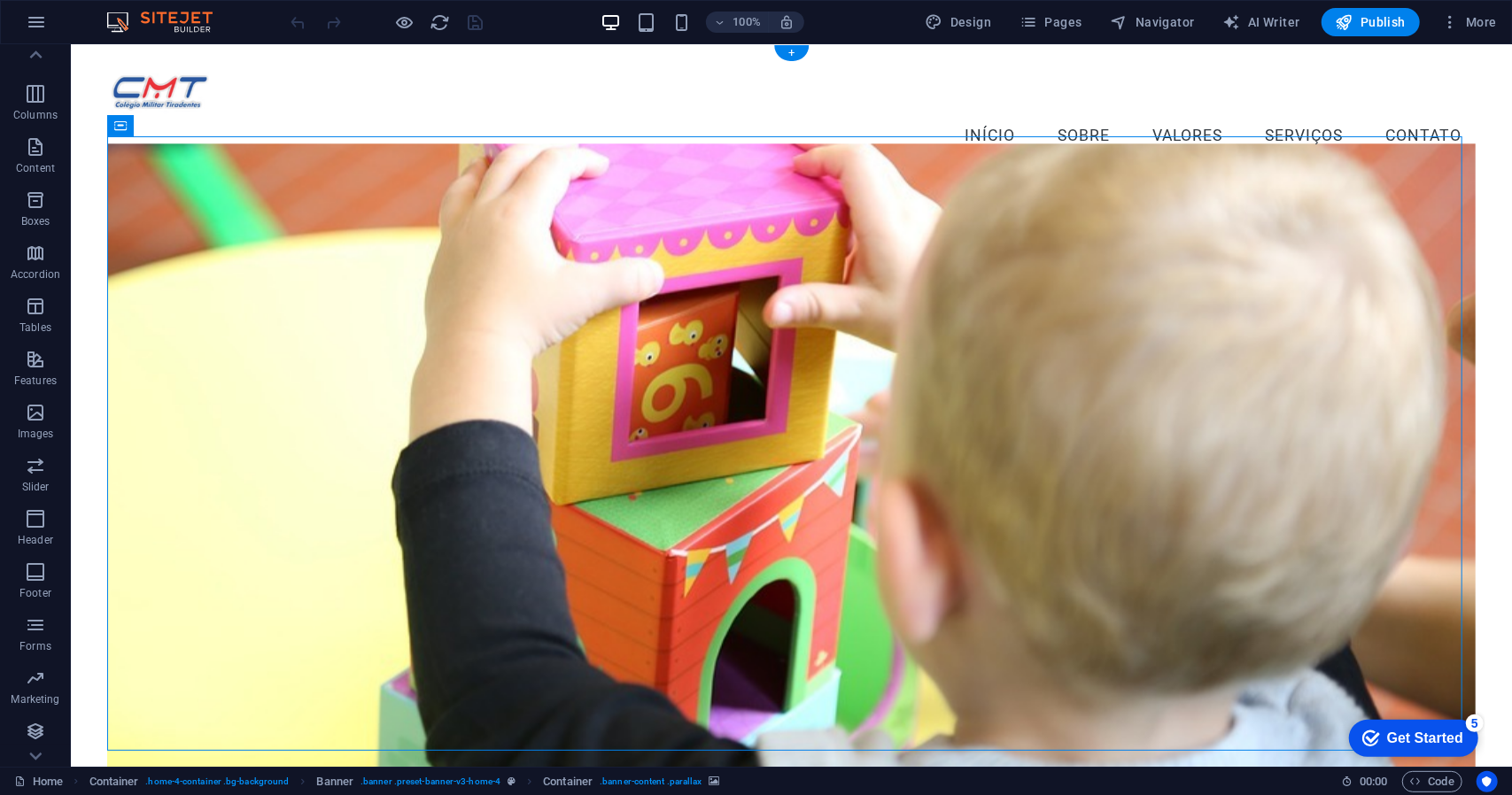
click at [789, 557] on figure at bounding box center [791, 471] width 1369 height 658
click at [163, 55] on icon at bounding box center [162, 55] width 10 height 19
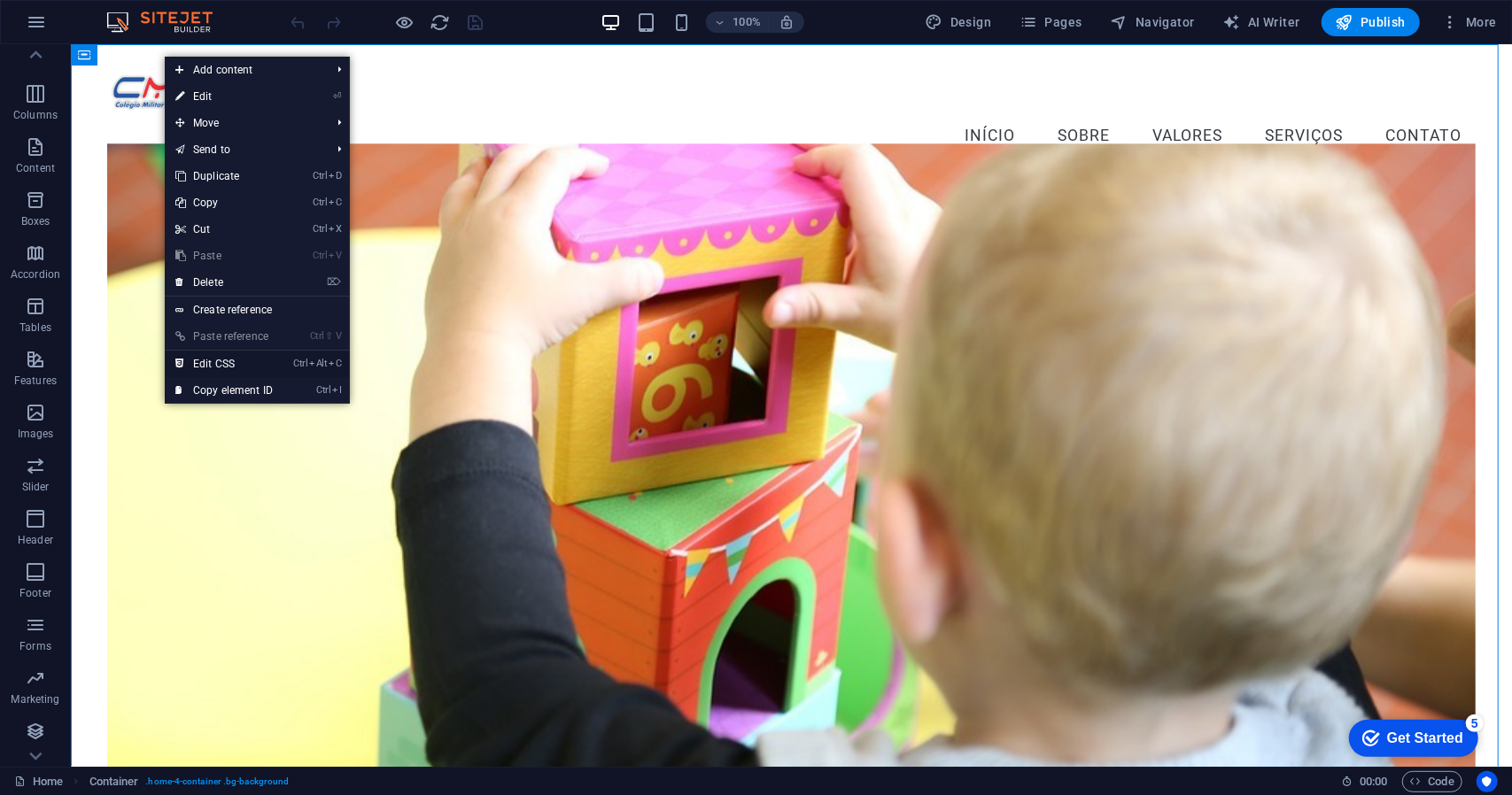
click at [218, 365] on link "Ctrl Alt C Edit CSS" at bounding box center [224, 364] width 119 height 27
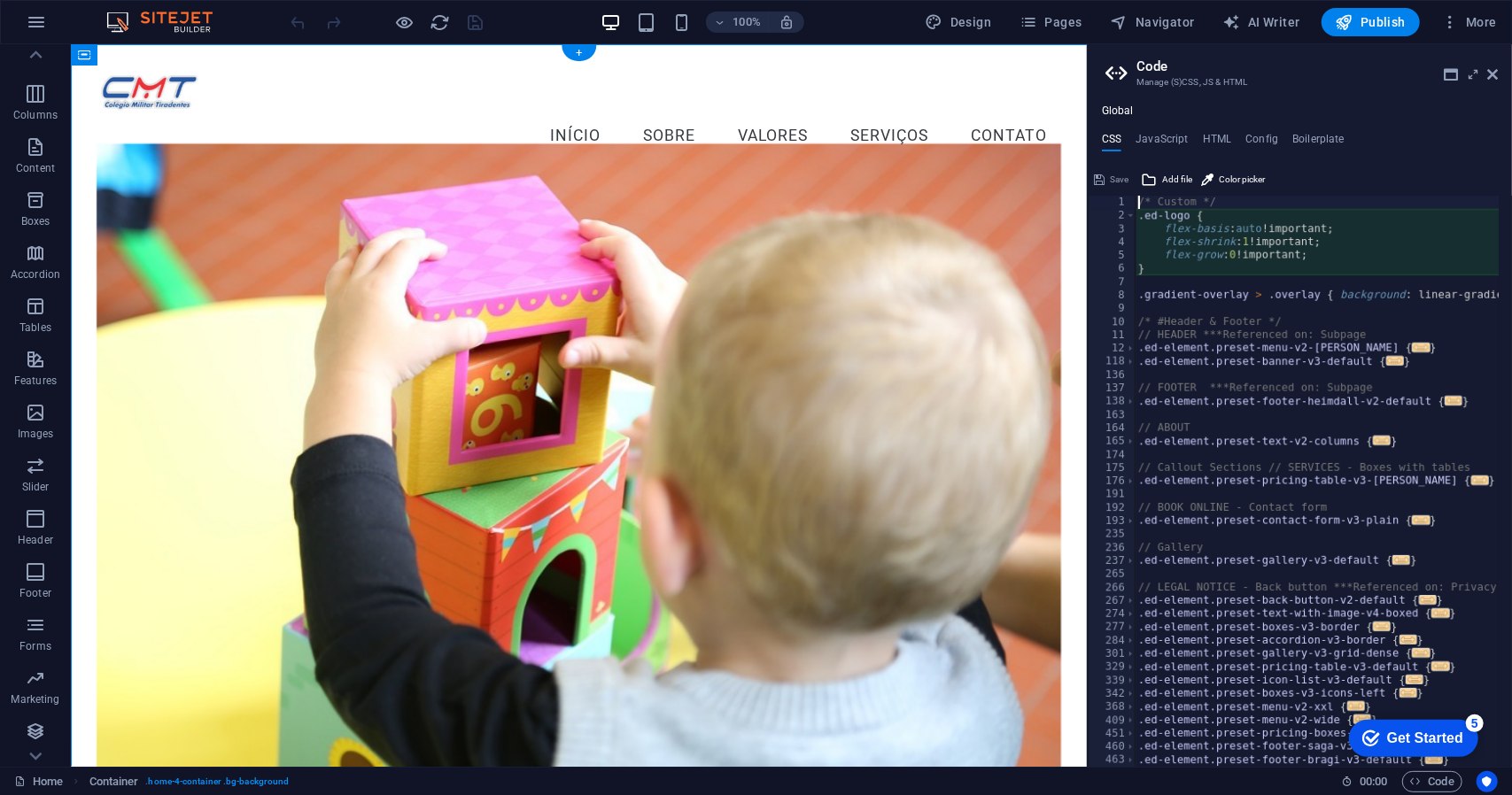
type textarea "@include menu-v2("
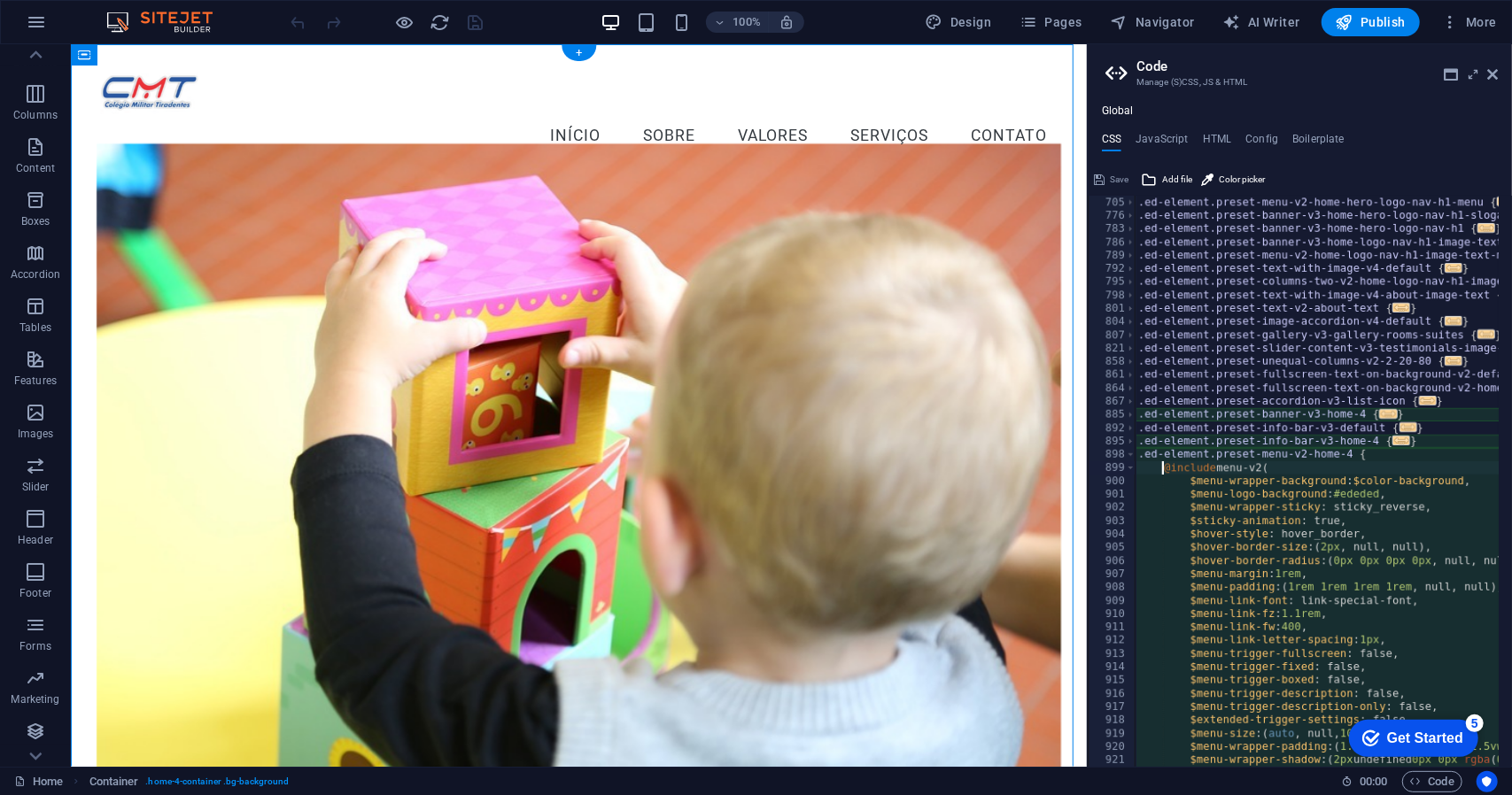
scroll to position [824, 0]
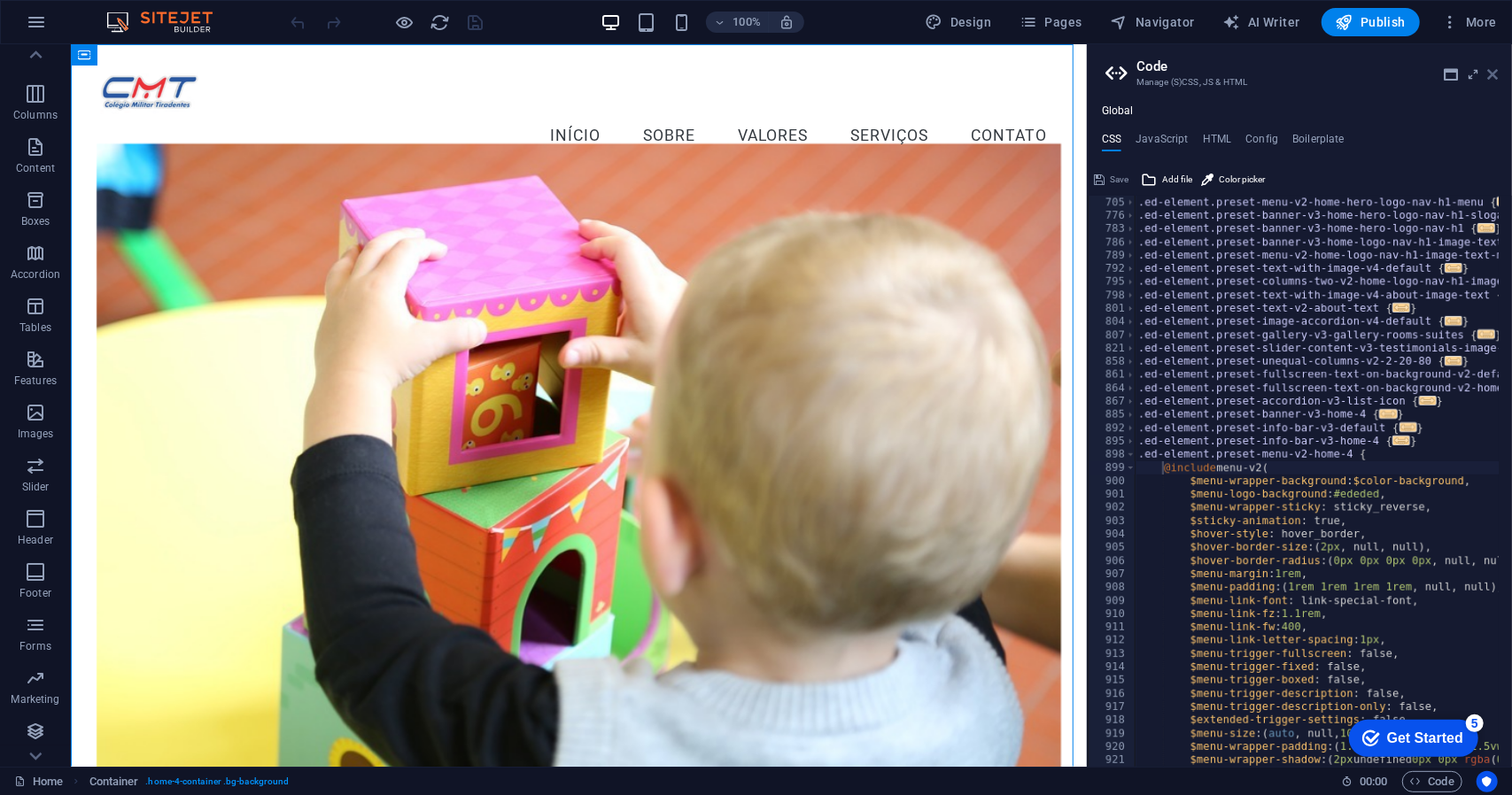
click at [1494, 70] on icon at bounding box center [1492, 75] width 11 height 14
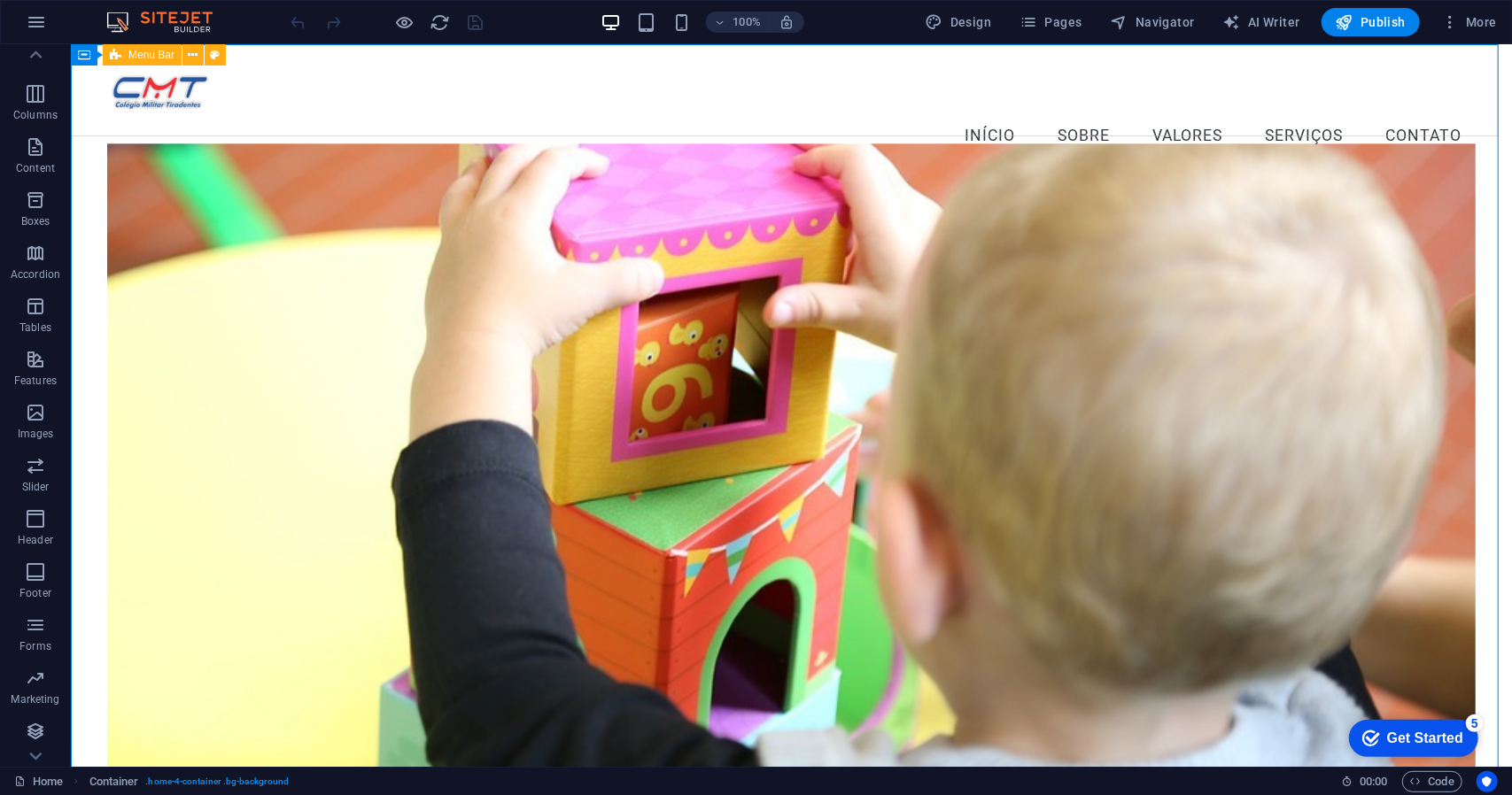
click at [125, 56] on div "Menu Bar" at bounding box center [142, 55] width 78 height 21
click at [213, 54] on icon at bounding box center [215, 55] width 10 height 19
select select "vw"
select select "rem"
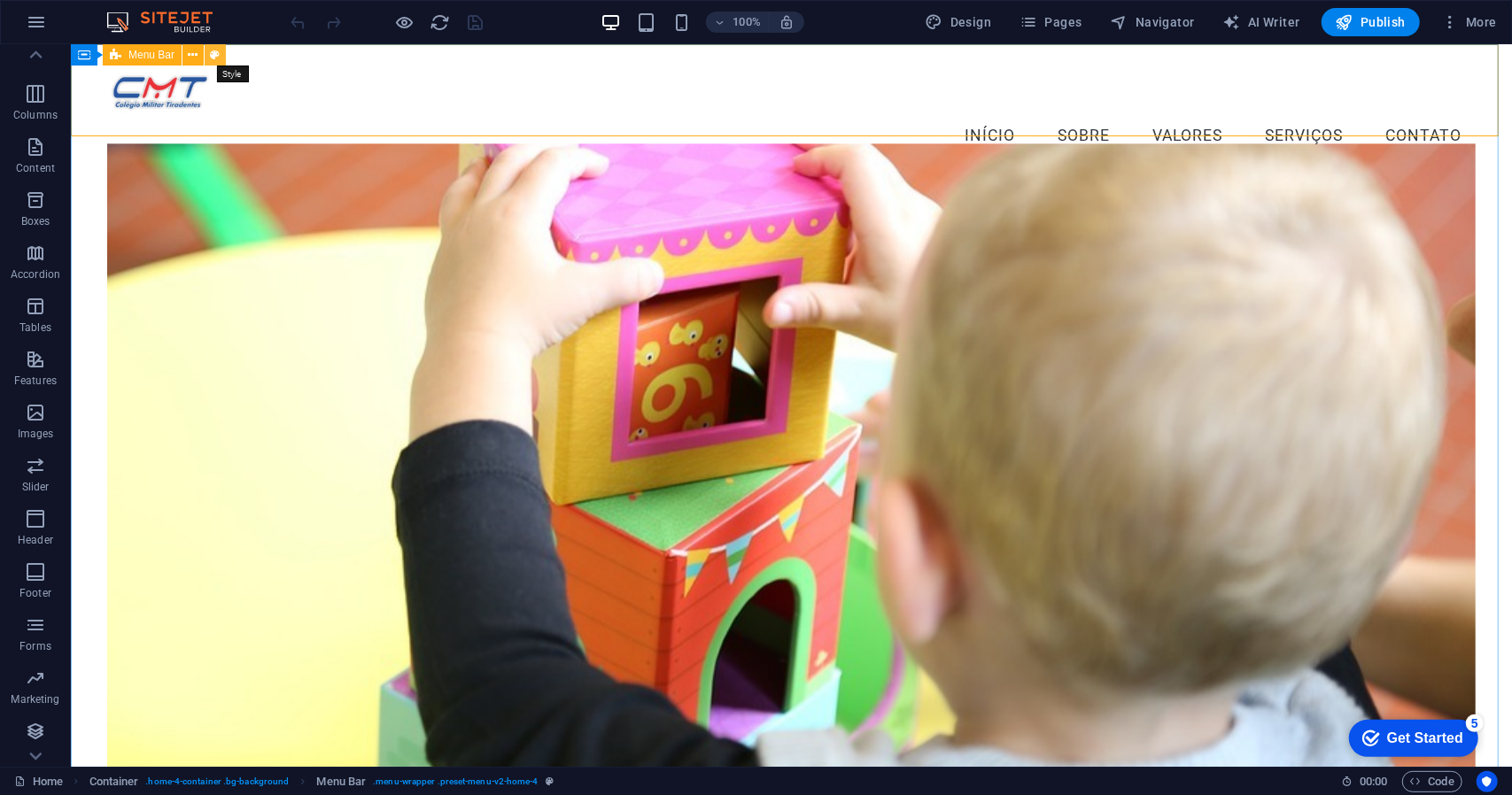
select select "vw"
select select "preset-menu-v2-home-4"
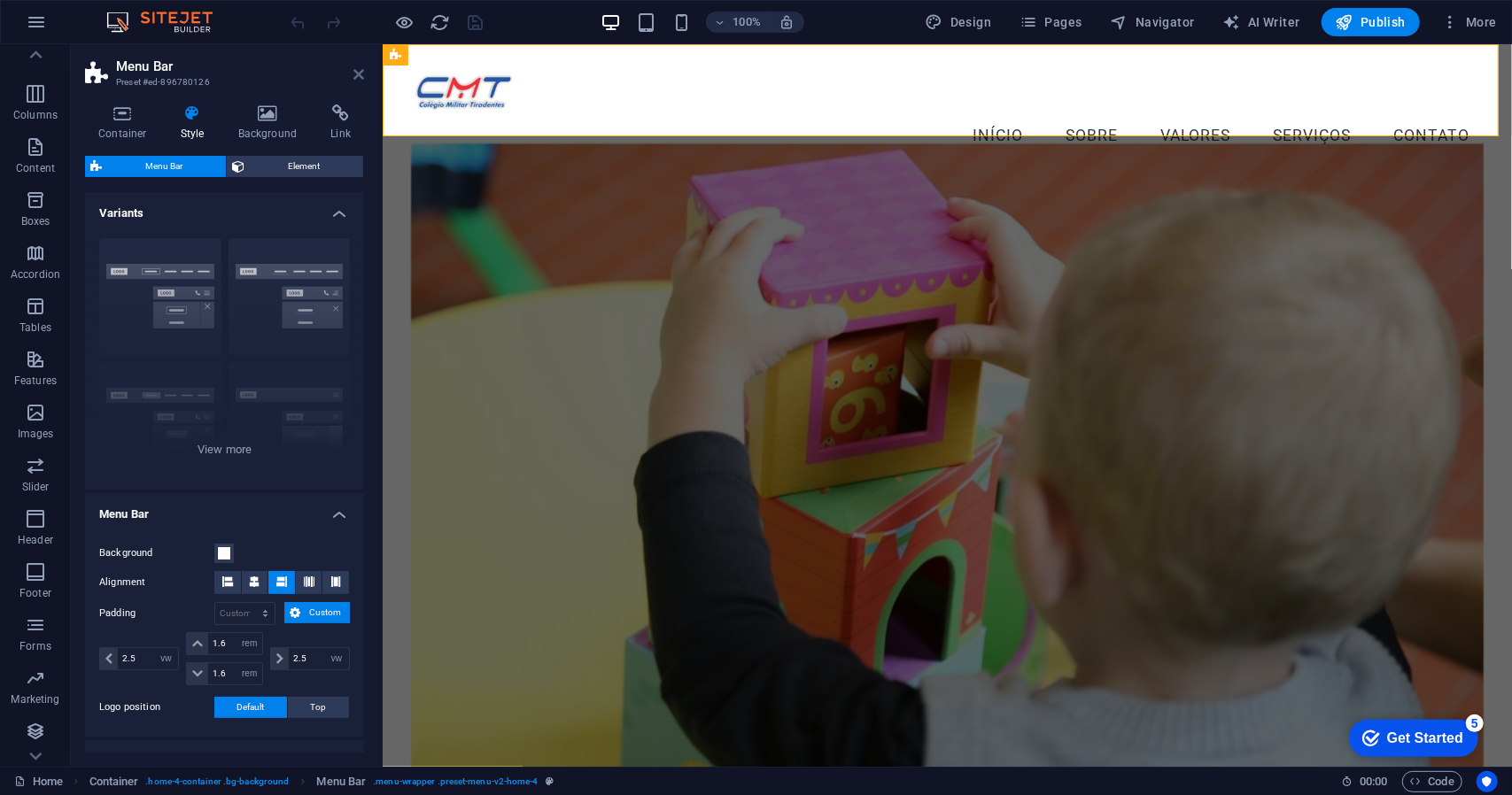
click at [355, 70] on icon at bounding box center [358, 75] width 11 height 14
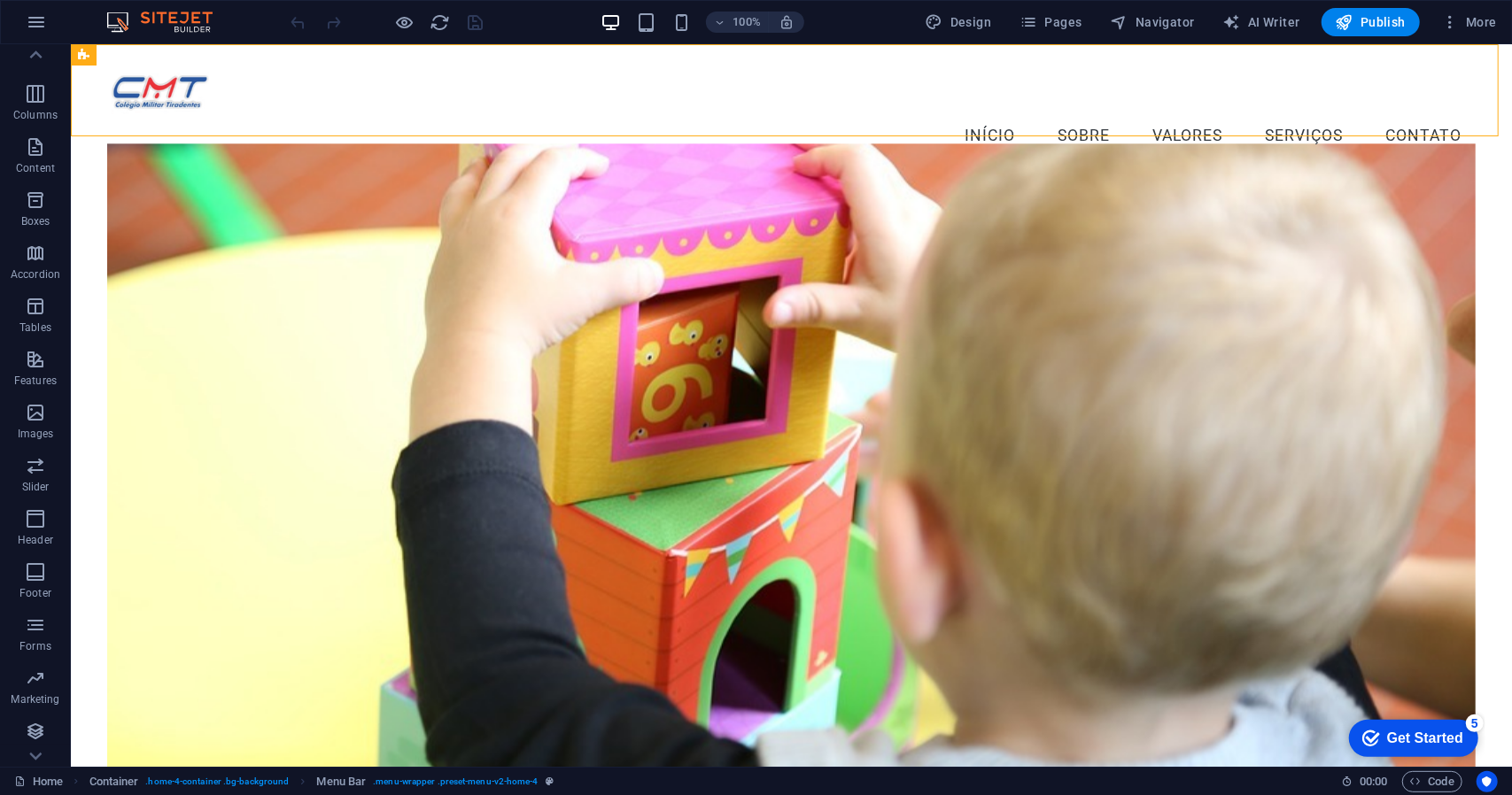
click at [160, 28] on img at bounding box center [168, 22] width 133 height 21
click at [160, 14] on img at bounding box center [168, 22] width 133 height 21
click at [147, 128] on icon at bounding box center [149, 126] width 10 height 19
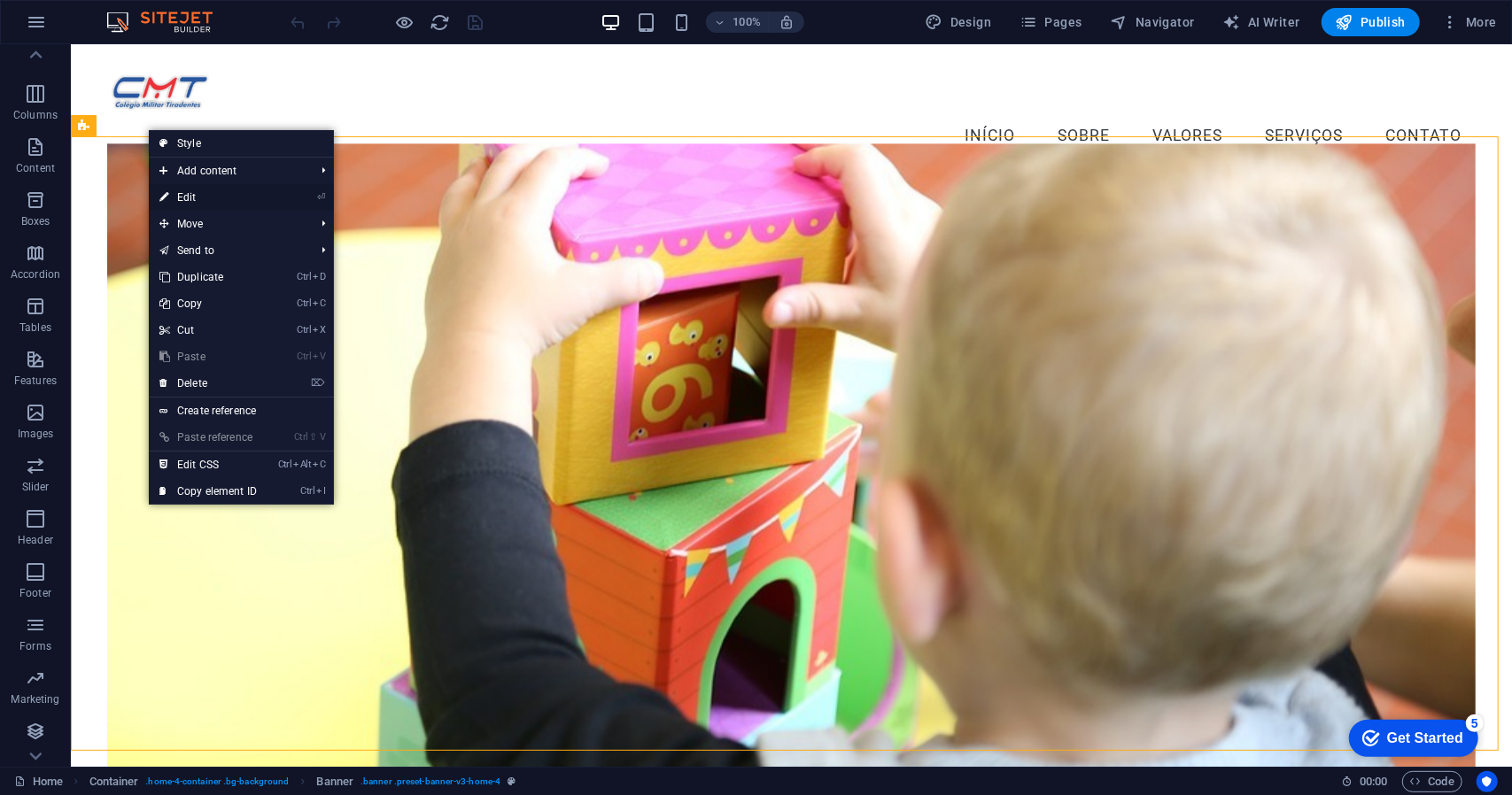
click at [188, 197] on link "⏎ Edit" at bounding box center [208, 198] width 119 height 27
select select "vh"
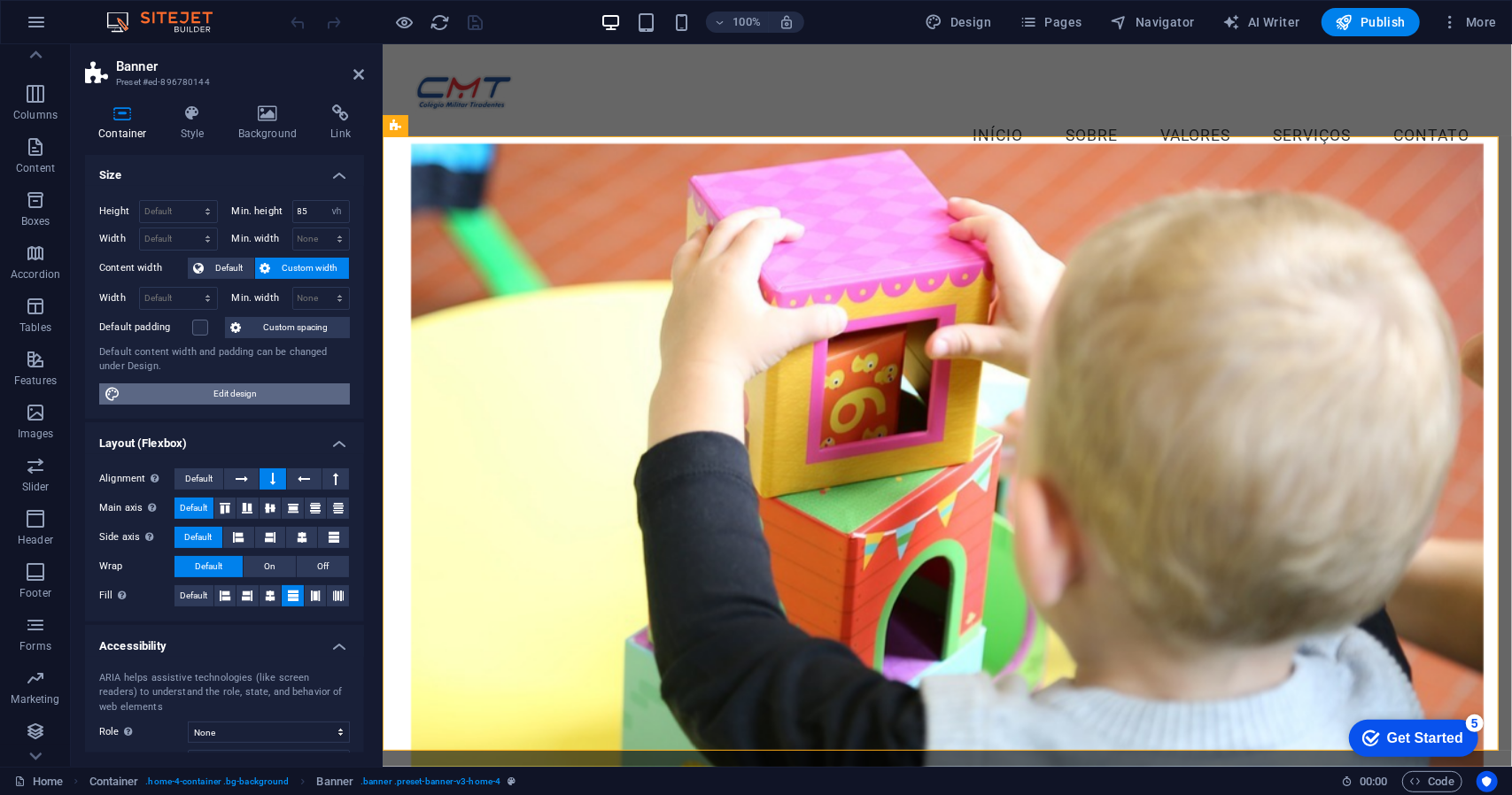
scroll to position [0, 0]
click at [268, 119] on icon at bounding box center [267, 113] width 86 height 18
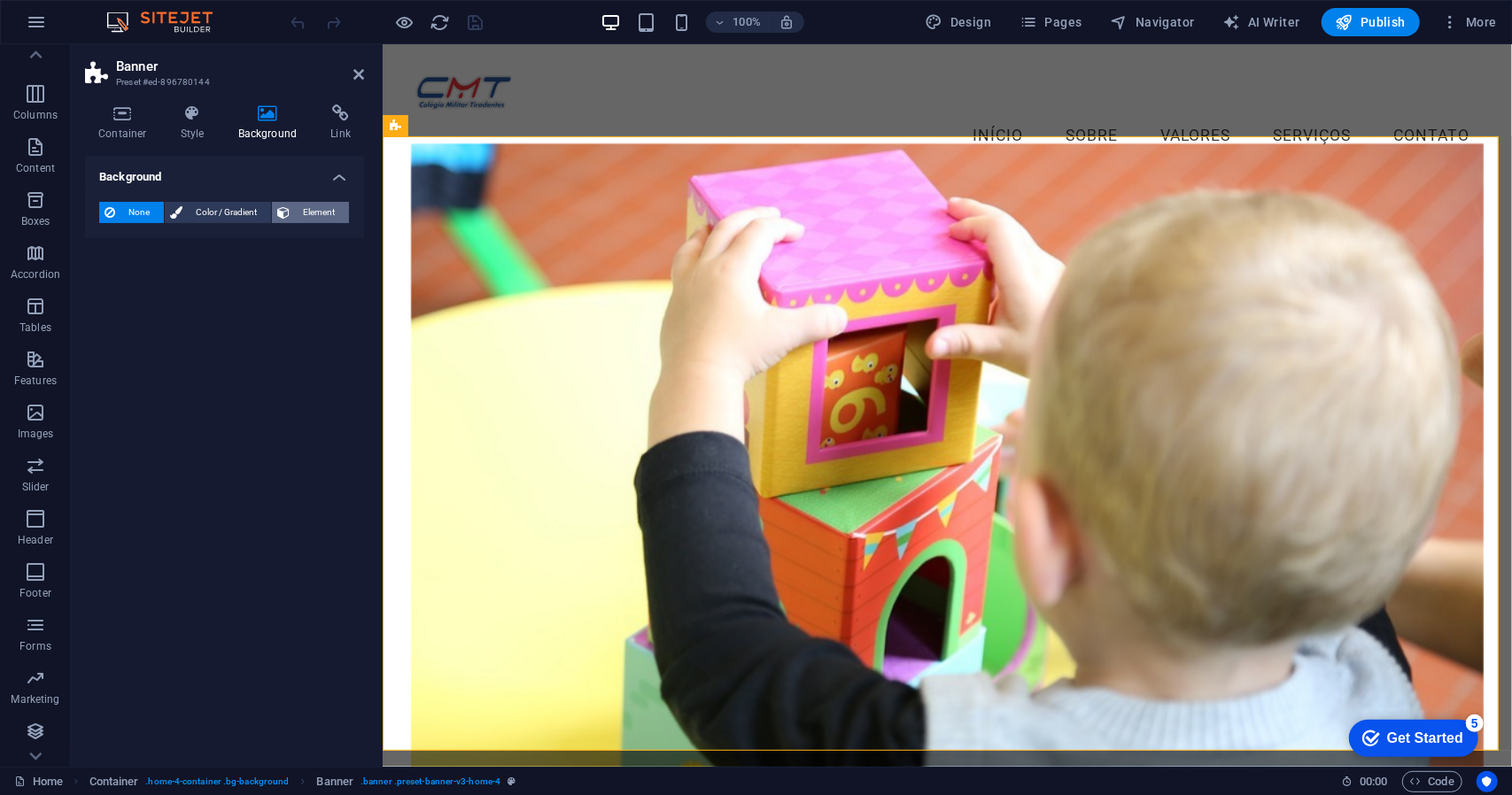
click at [313, 213] on span "Element" at bounding box center [319, 213] width 49 height 21
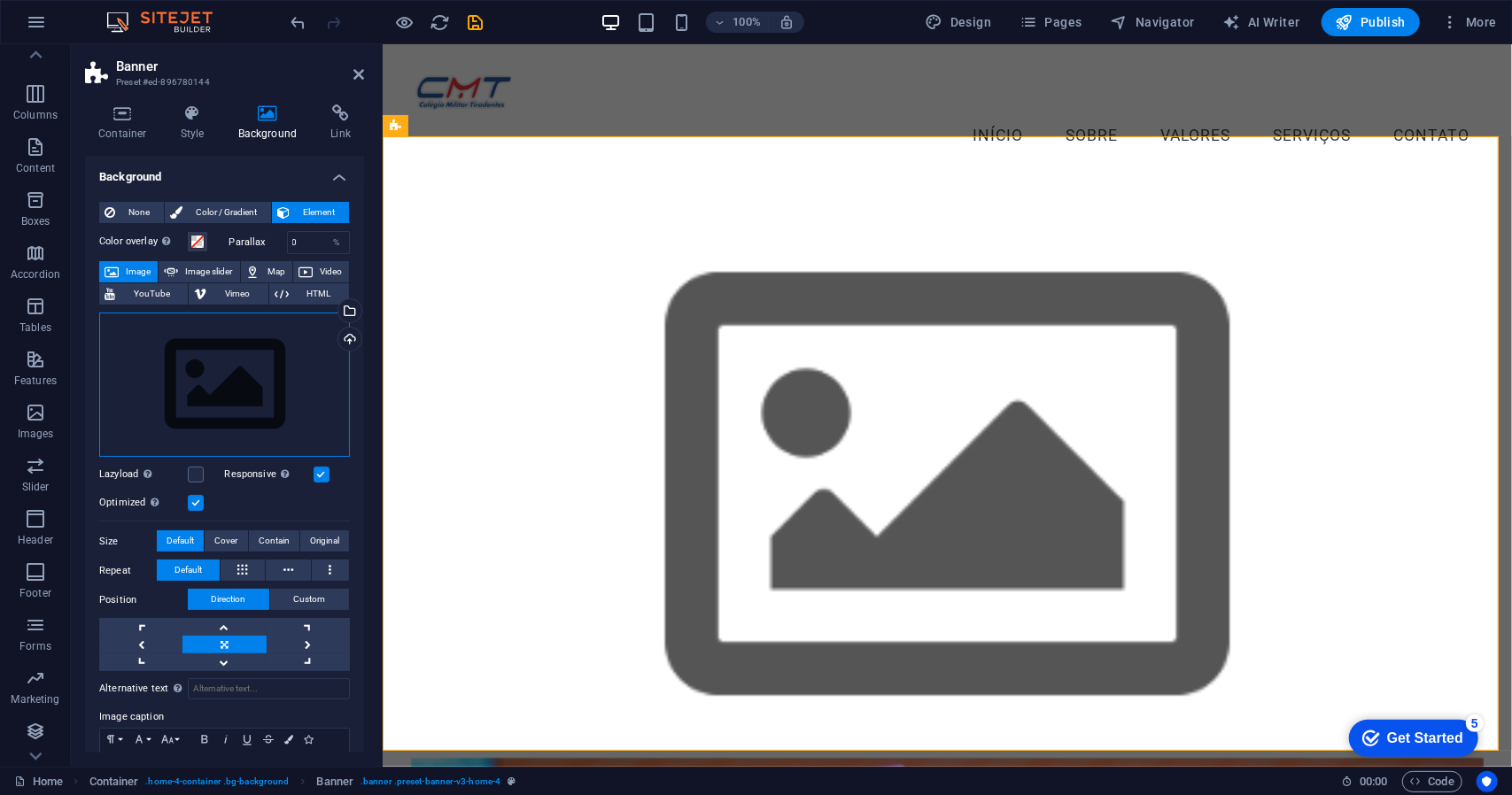
click at [242, 371] on div "Drag files here, click to choose files or select files from Files or our free s…" at bounding box center [224, 385] width 251 height 145
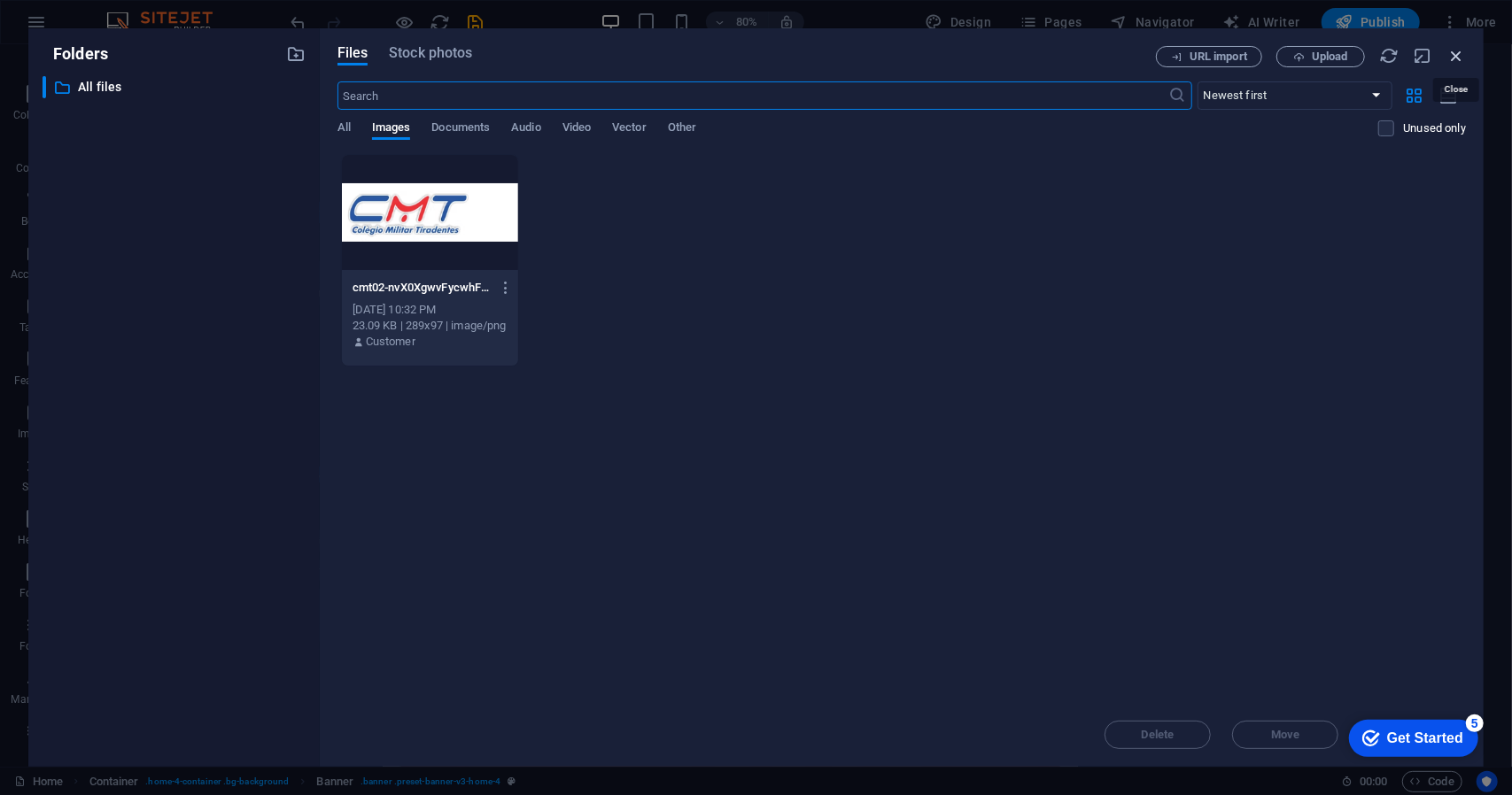
click at [1454, 58] on icon "button" at bounding box center [1457, 56] width 20 height 20
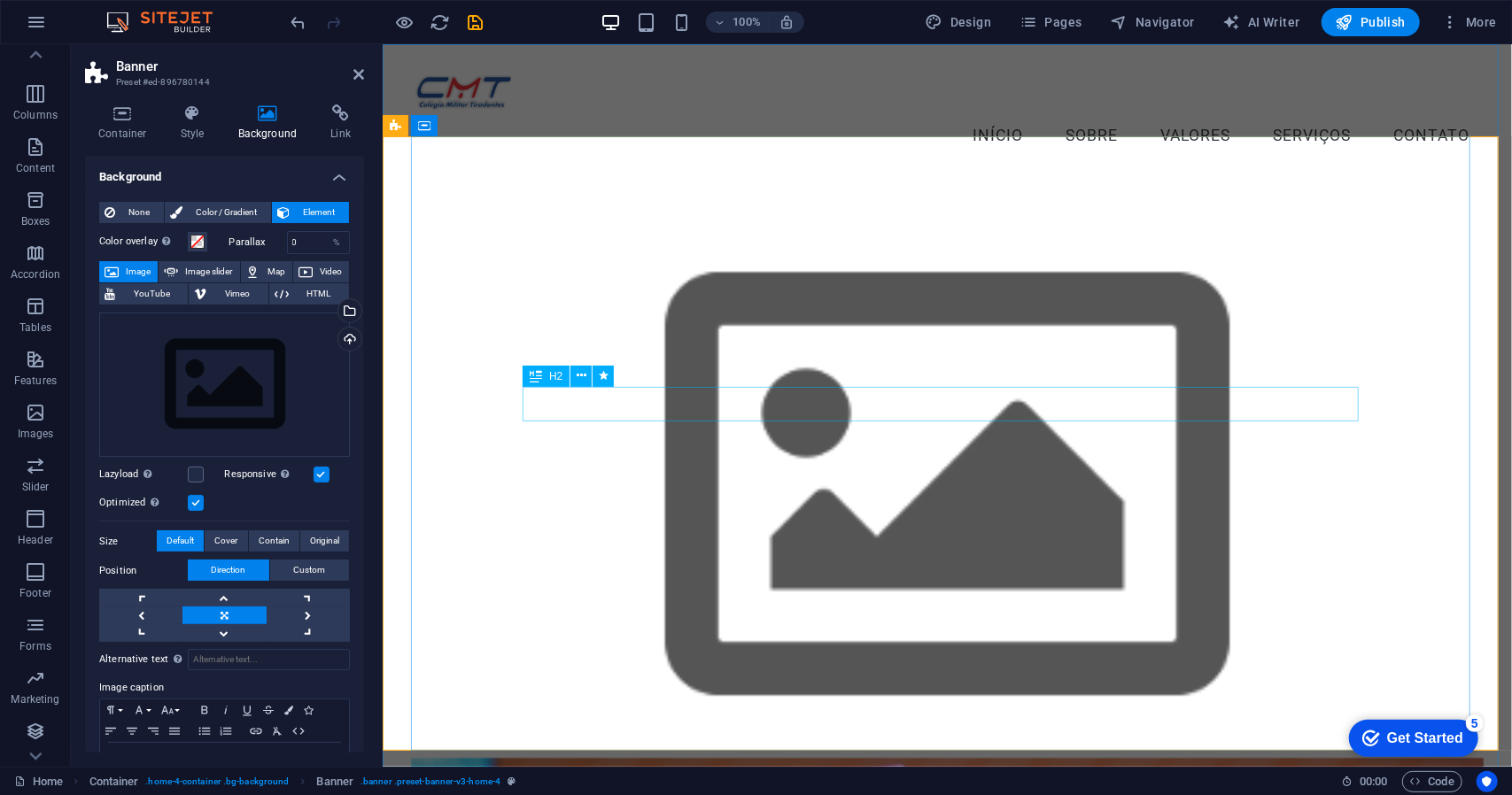
click at [359, 73] on icon at bounding box center [358, 75] width 11 height 14
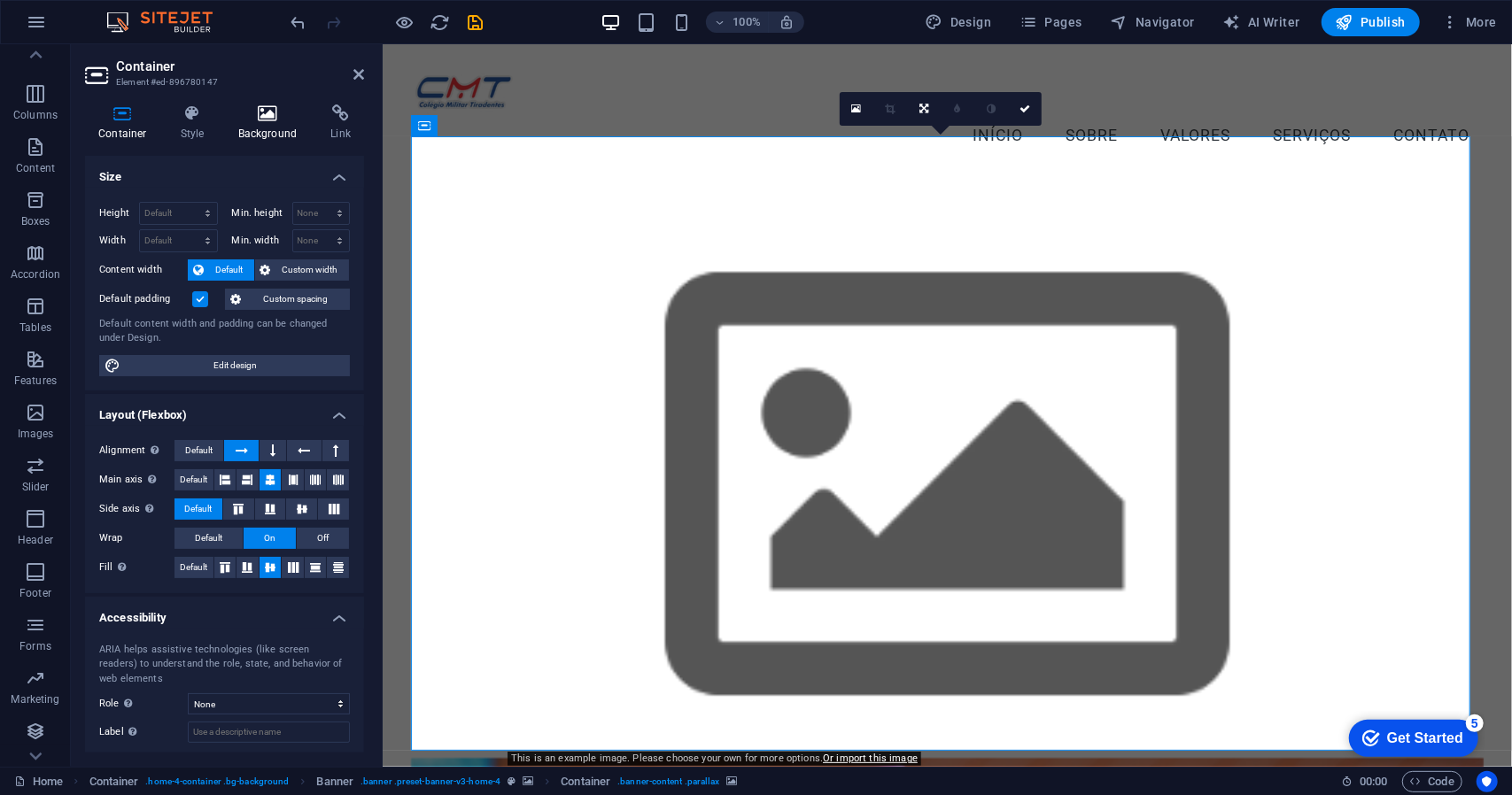
click at [262, 119] on icon at bounding box center [267, 113] width 86 height 18
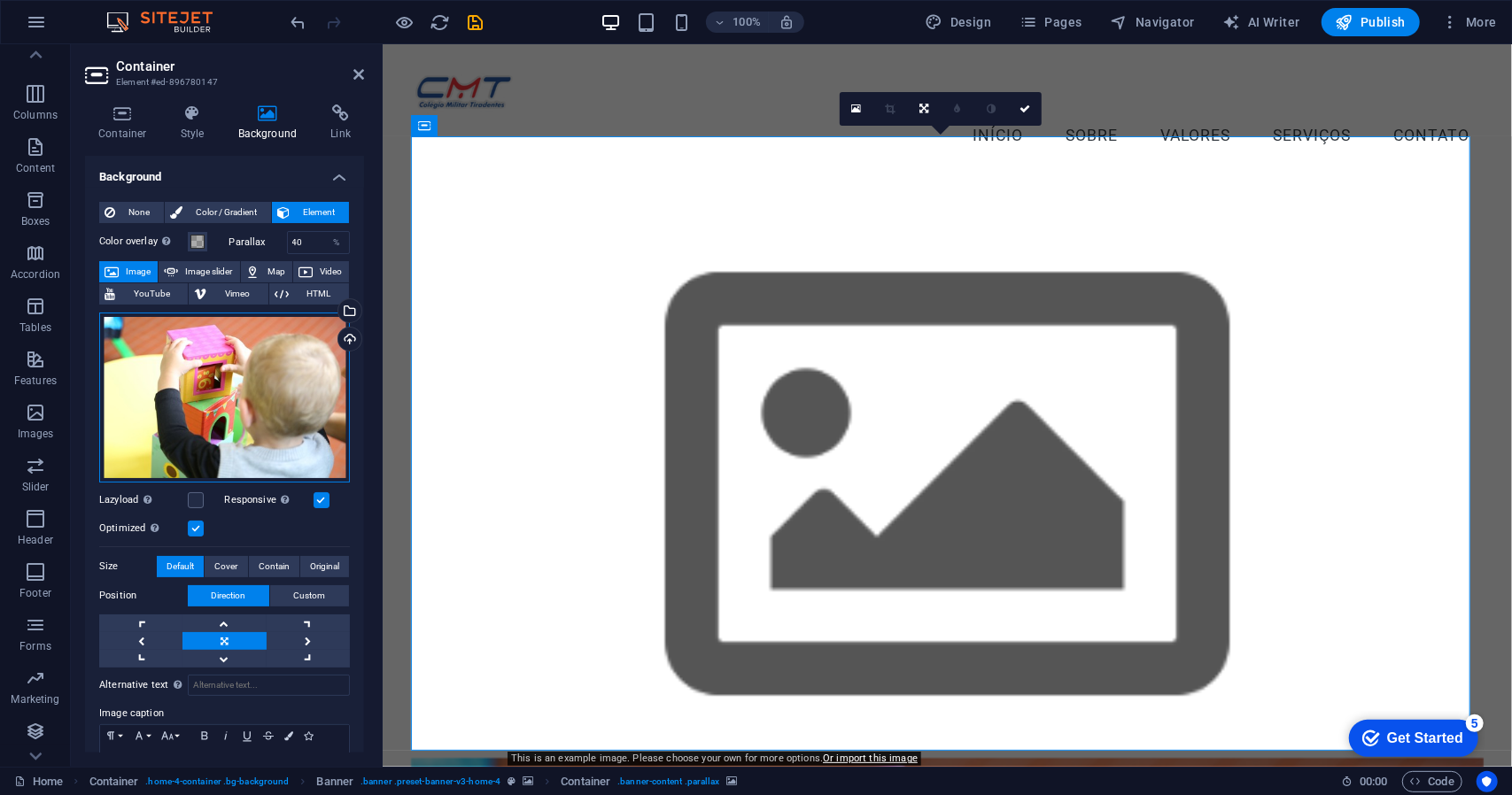
click at [231, 394] on div "Drag files here, click to choose files or select files from Files or our free s…" at bounding box center [224, 398] width 251 height 170
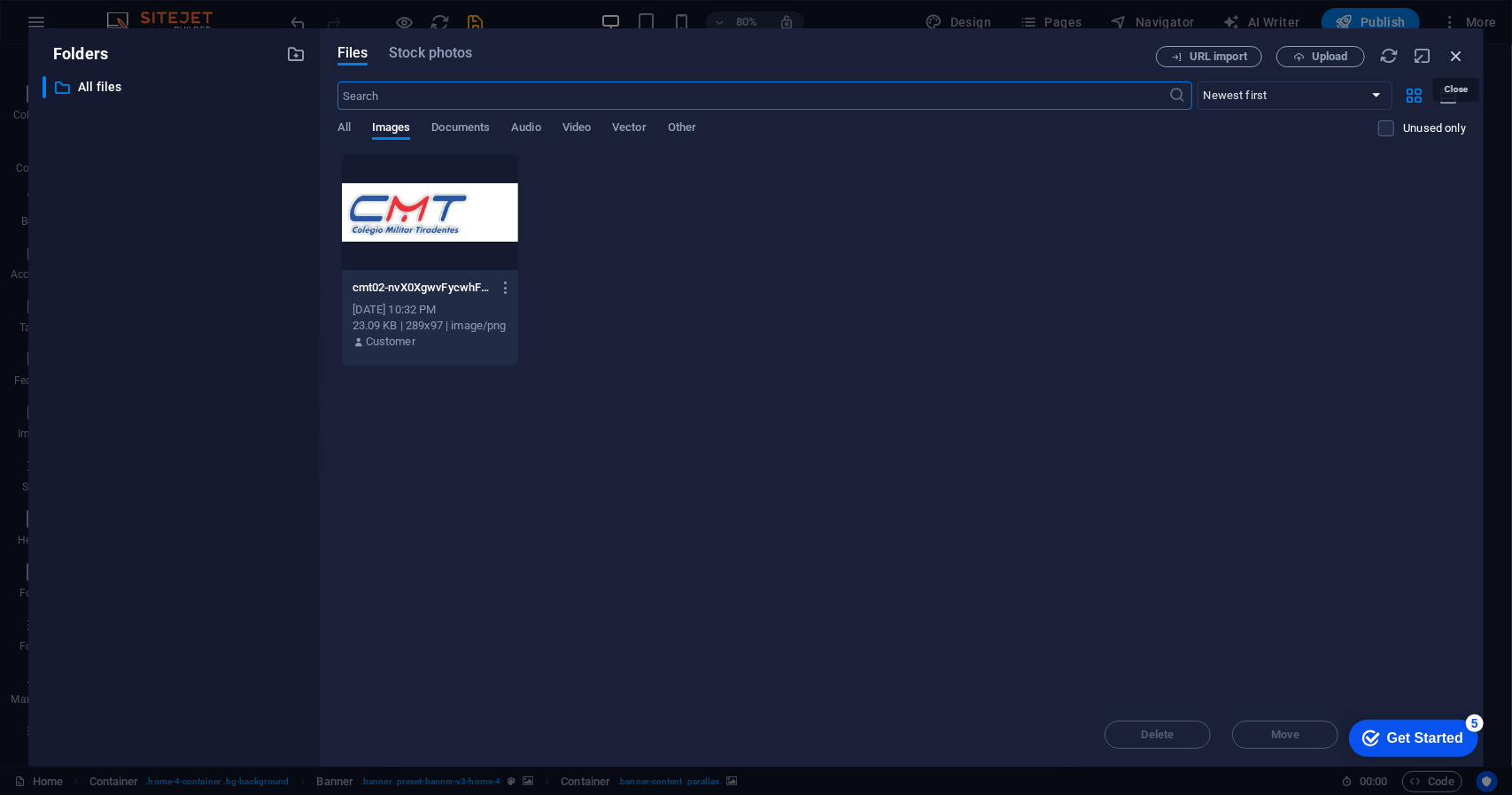
click at [1457, 58] on icon "button" at bounding box center [1457, 56] width 20 height 20
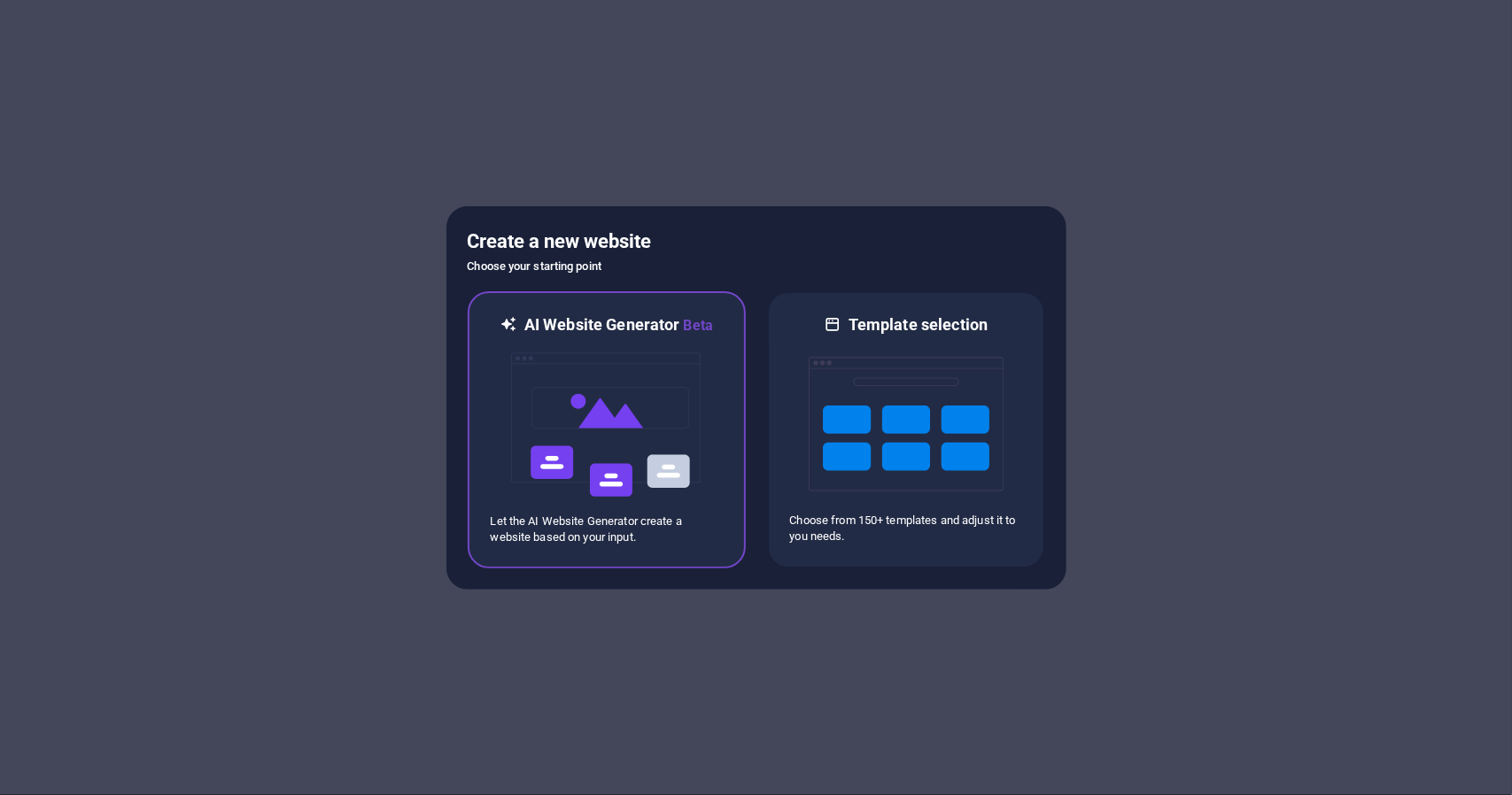
click at [653, 529] on p "Let the AI Website Generator create a website based on your input." at bounding box center [606, 529] width 232 height 32
